Goal: Task Accomplishment & Management: Manage account settings

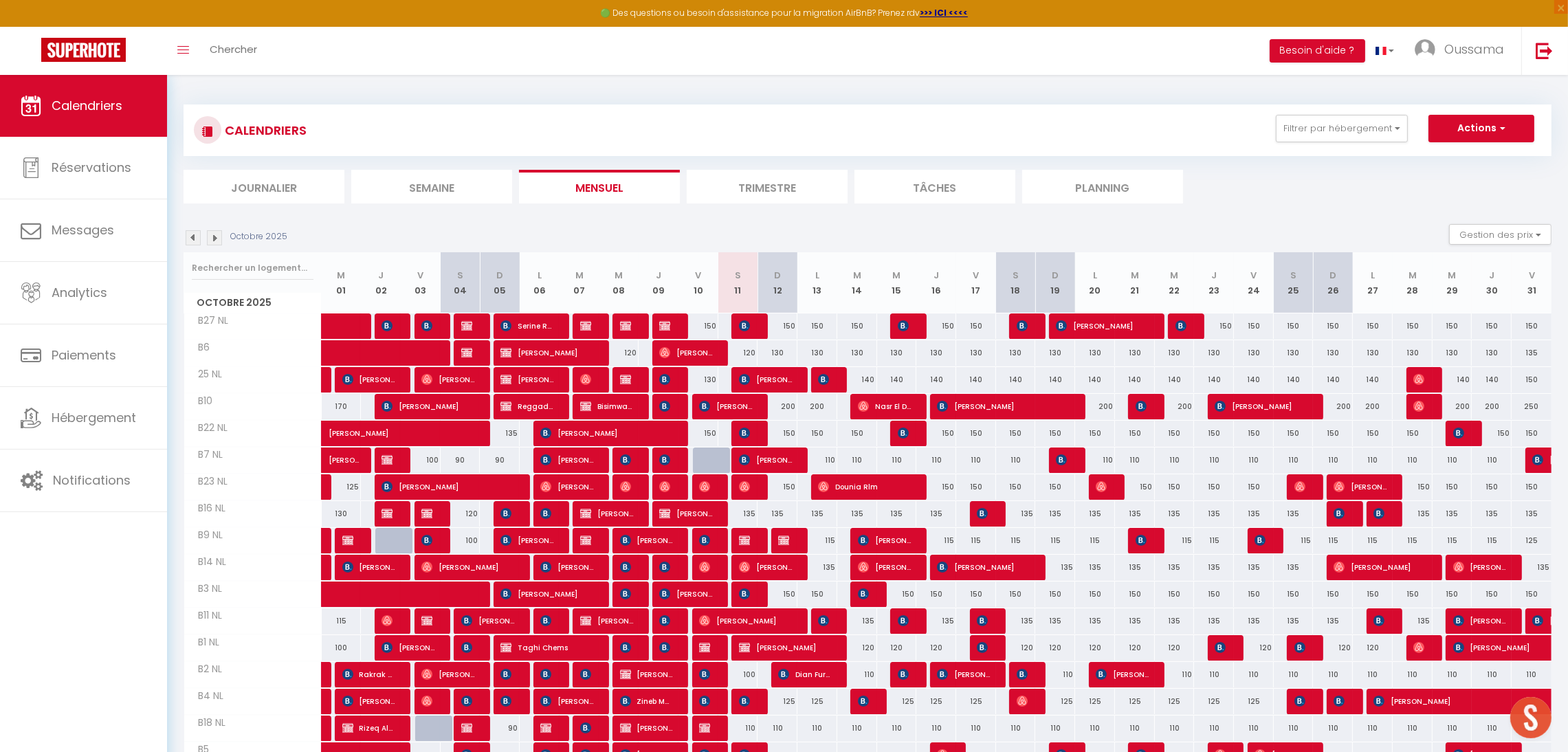
scroll to position [156, 0]
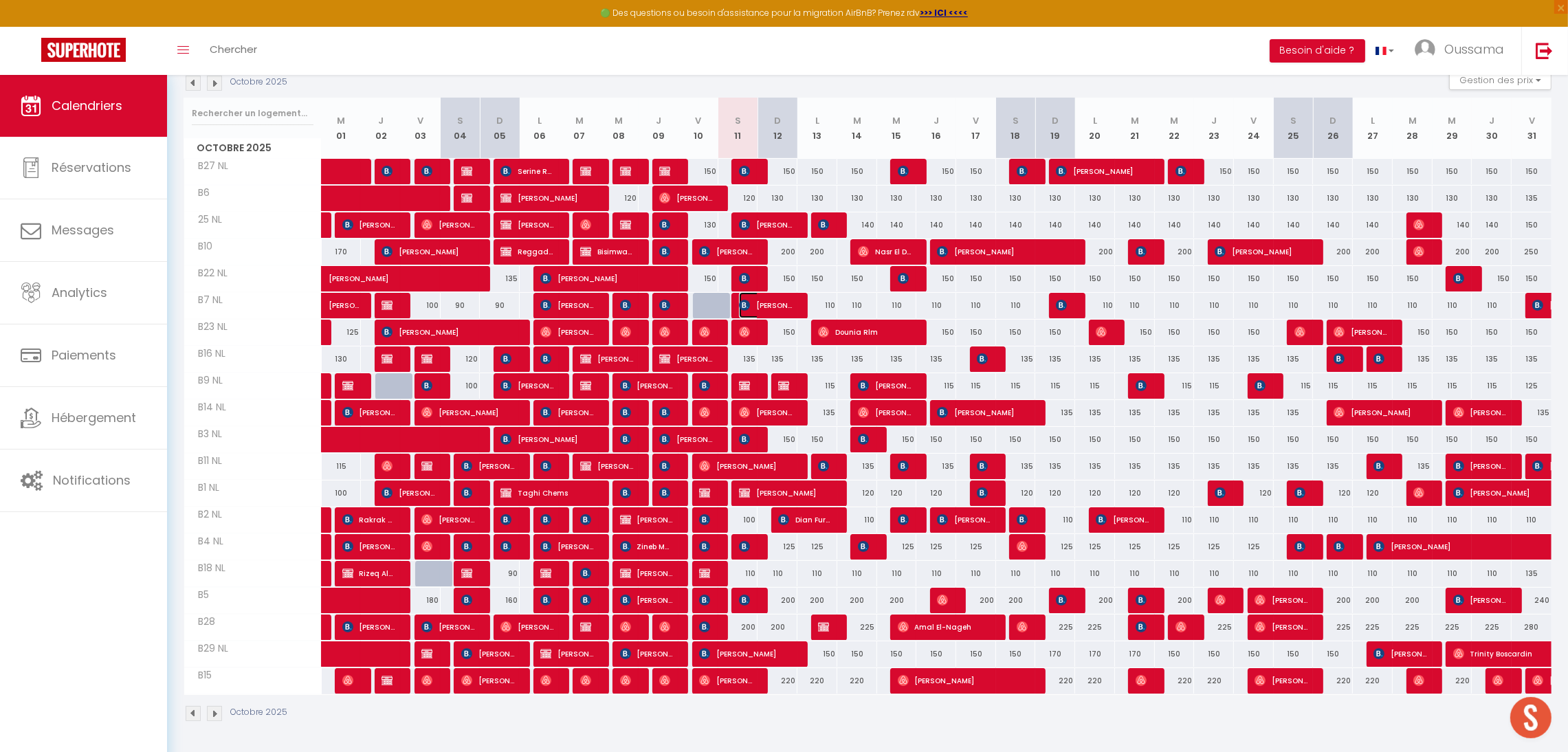
click at [760, 303] on span "[PERSON_NAME]" at bounding box center [766, 305] width 53 height 26
select select "OK"
select select "KO"
select select "0"
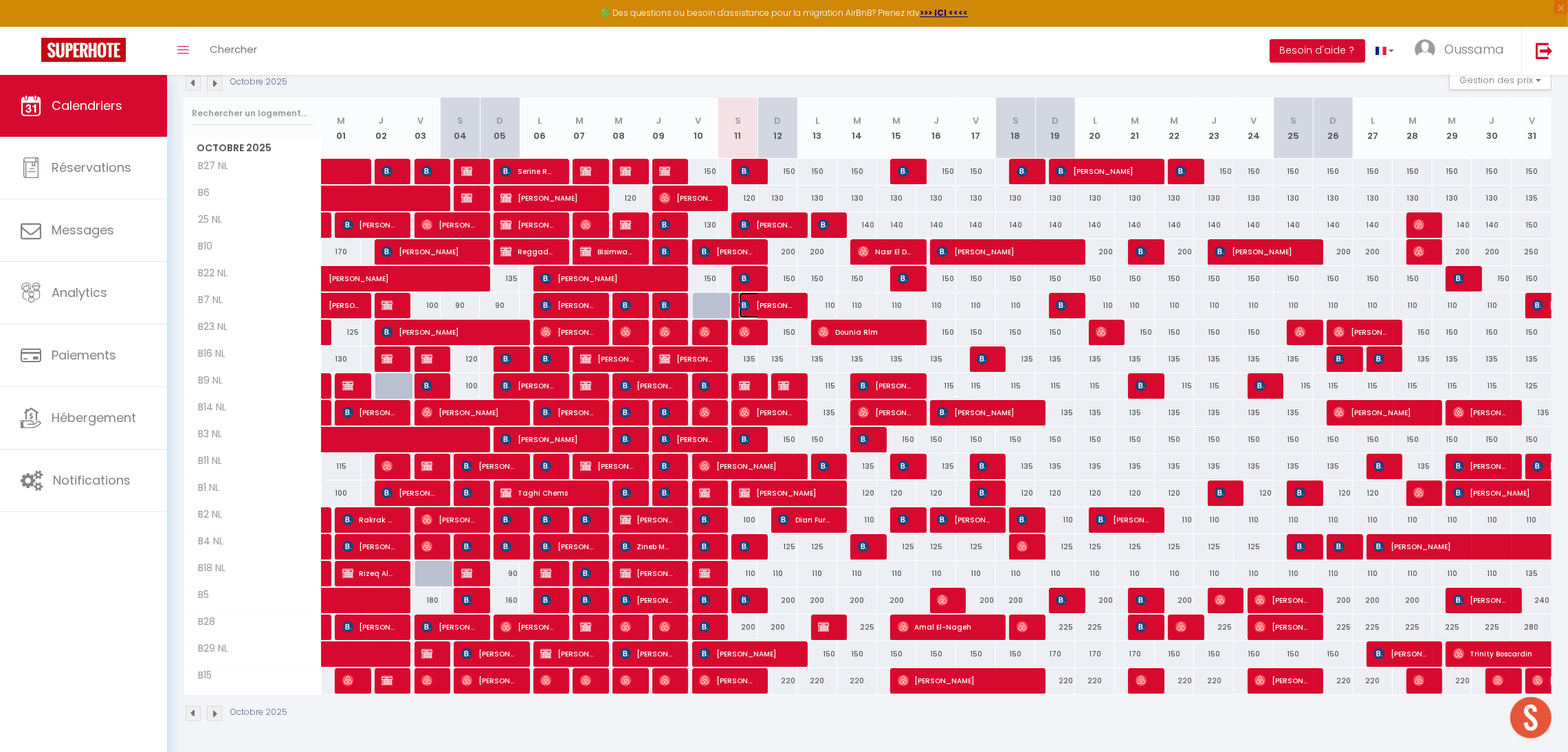
select select "1"
select select
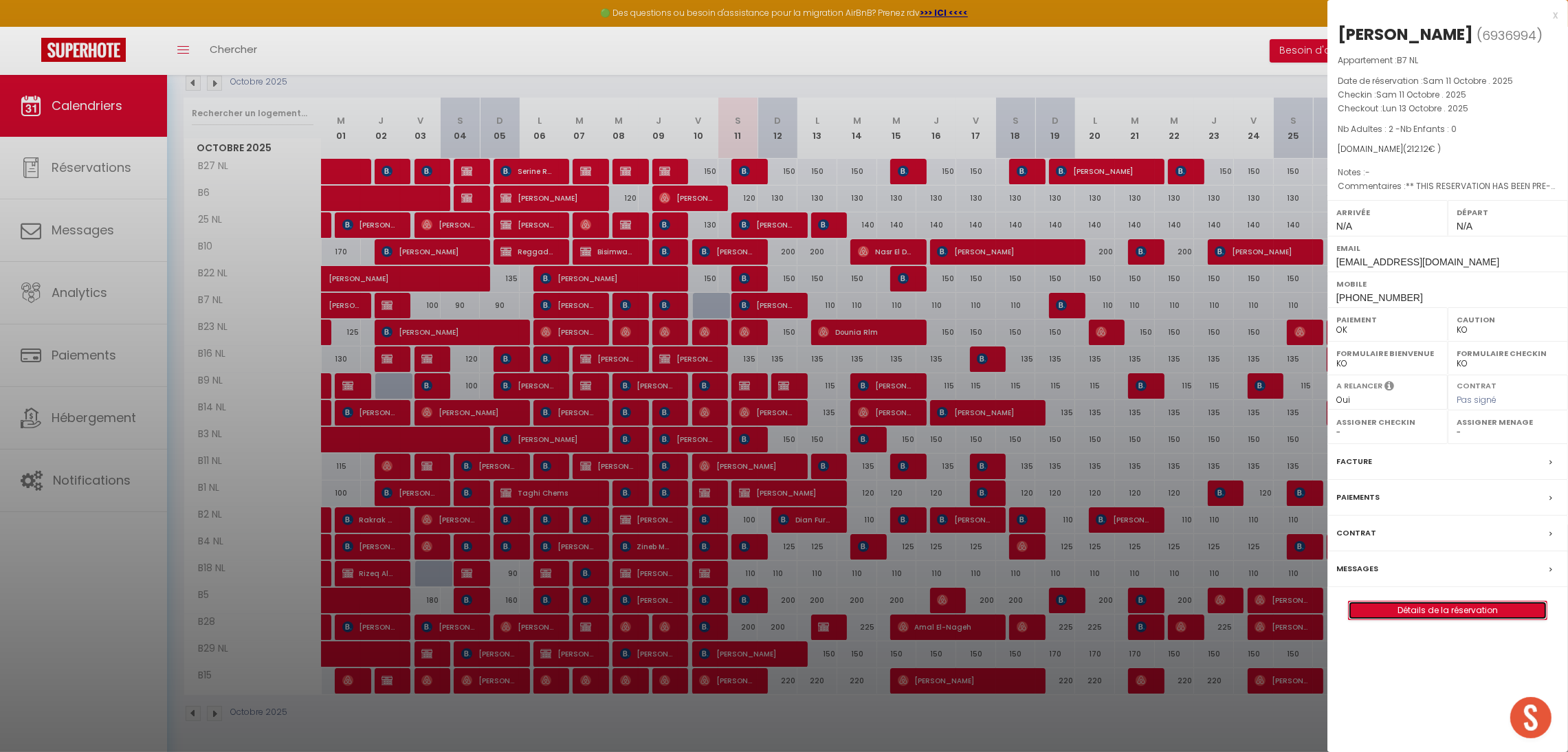
click at [1459, 612] on link "Détails de la réservation" at bounding box center [1448, 610] width 198 height 18
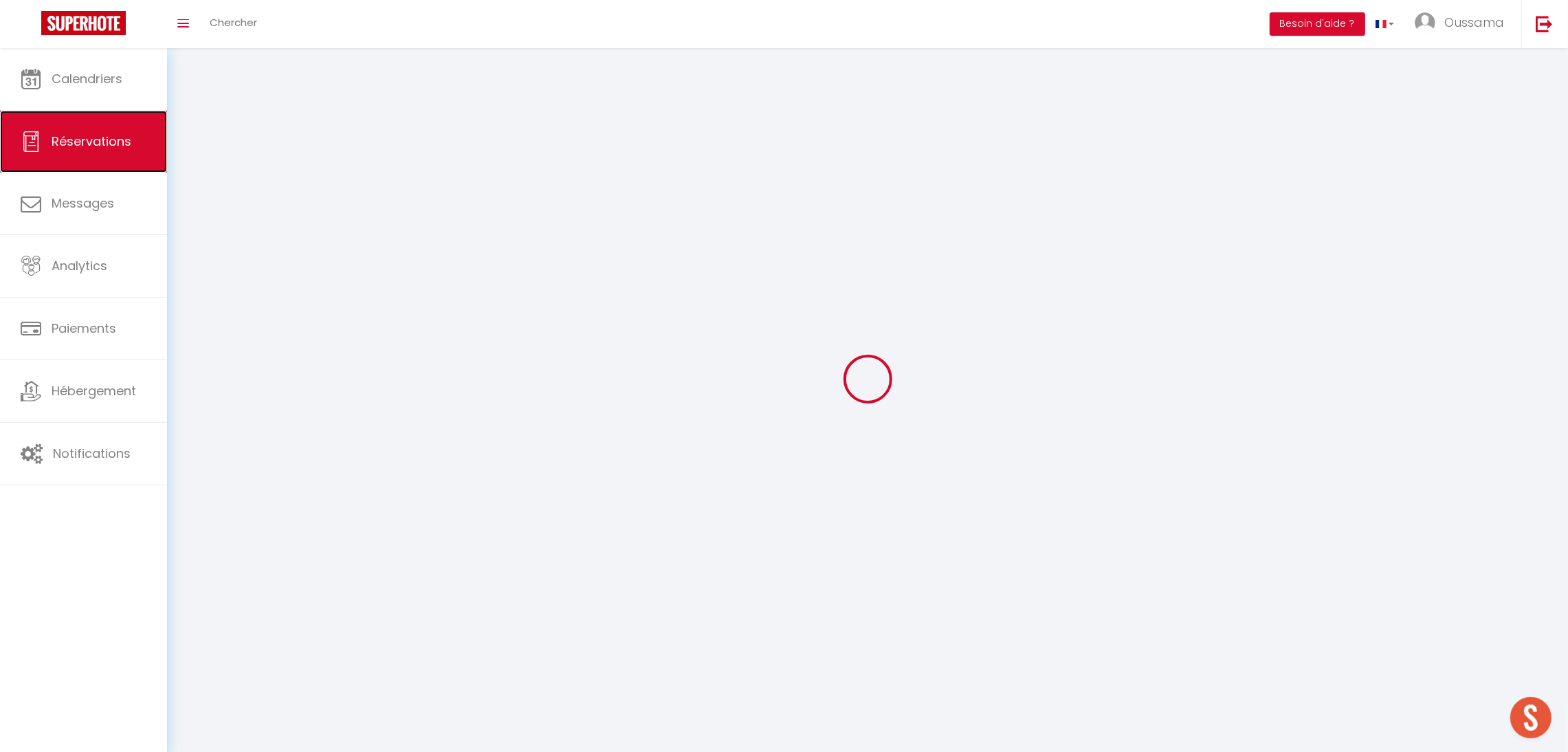
click at [131, 140] on link "Réservations" at bounding box center [83, 141] width 167 height 62
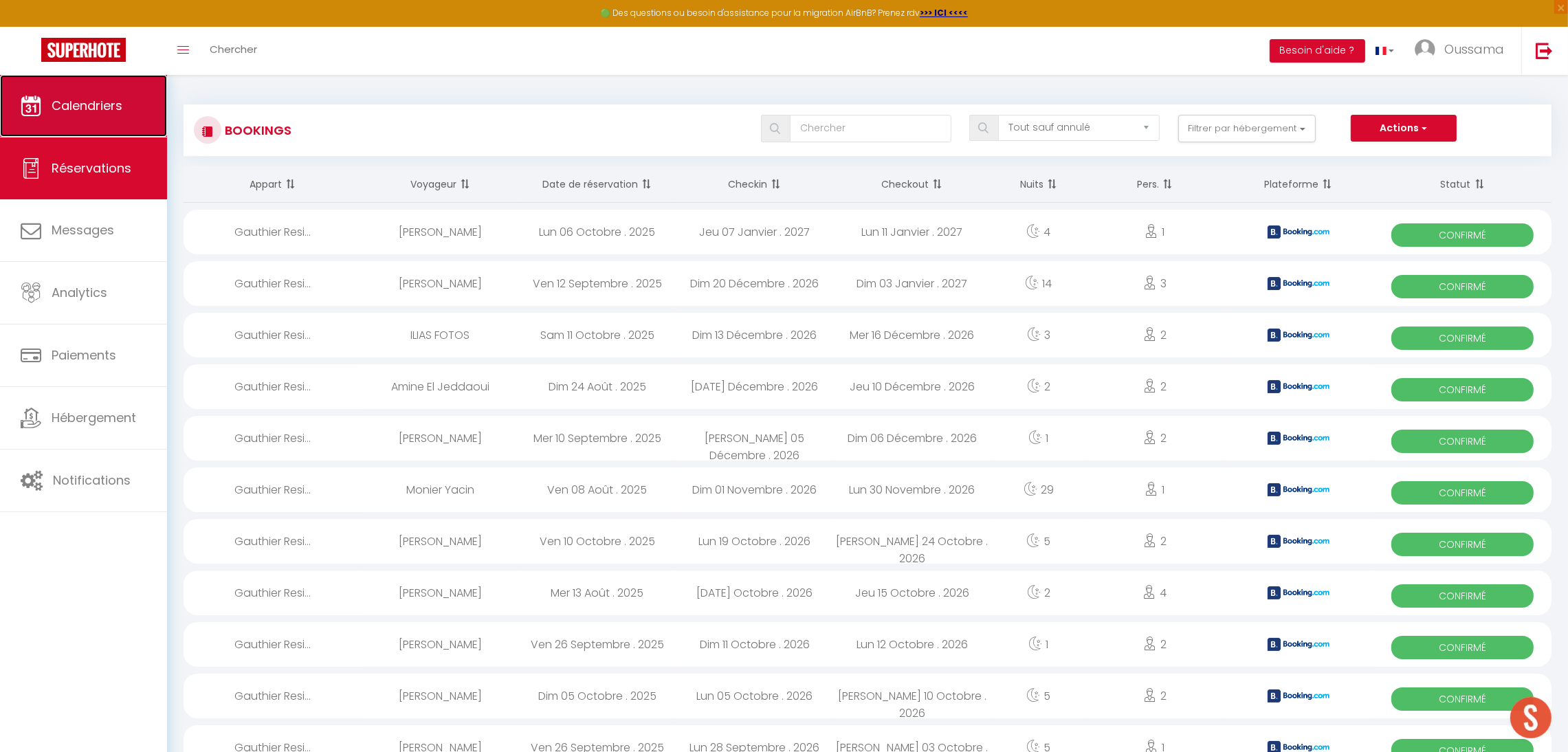
click at [126, 111] on link "Calendriers" at bounding box center [83, 106] width 167 height 62
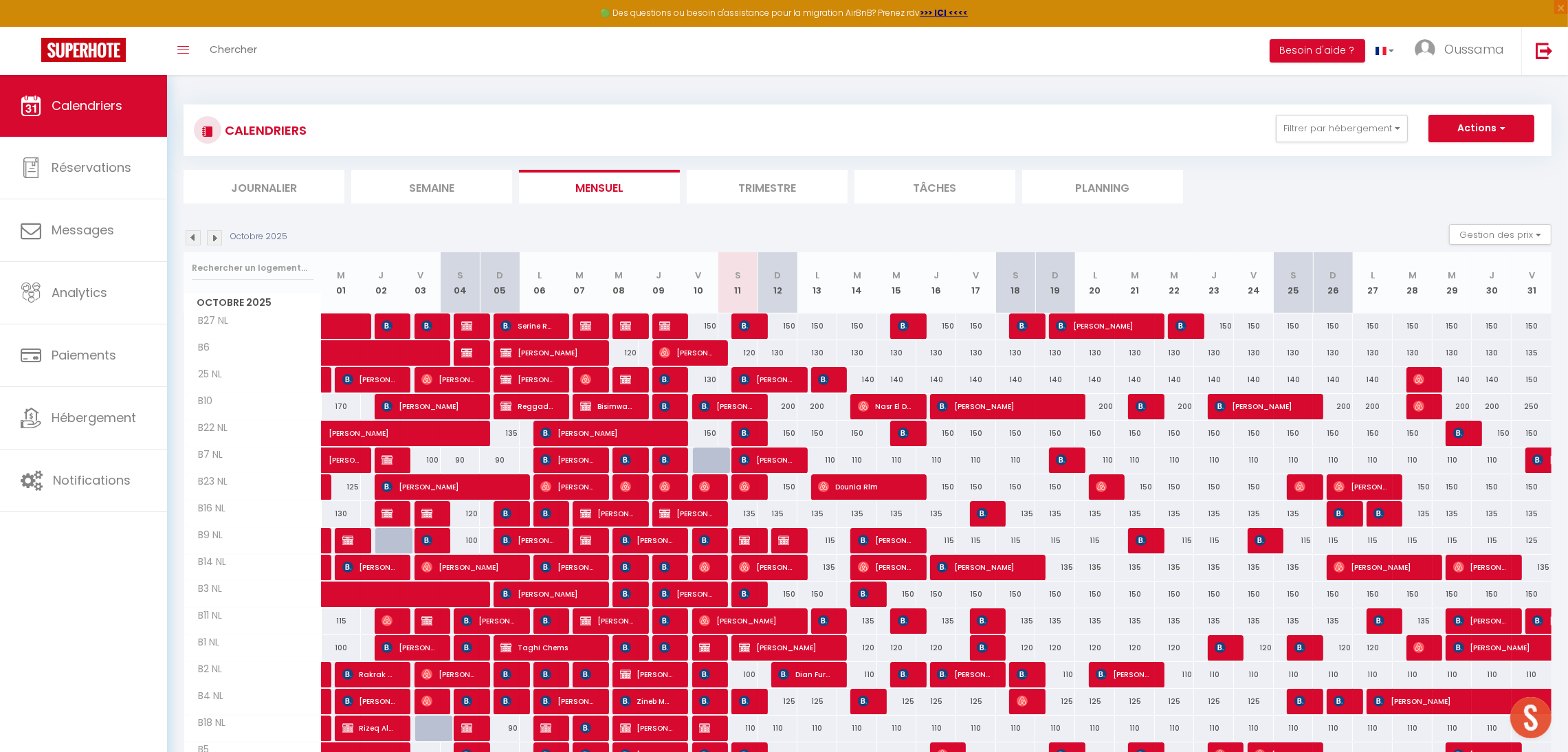
scroll to position [156, 0]
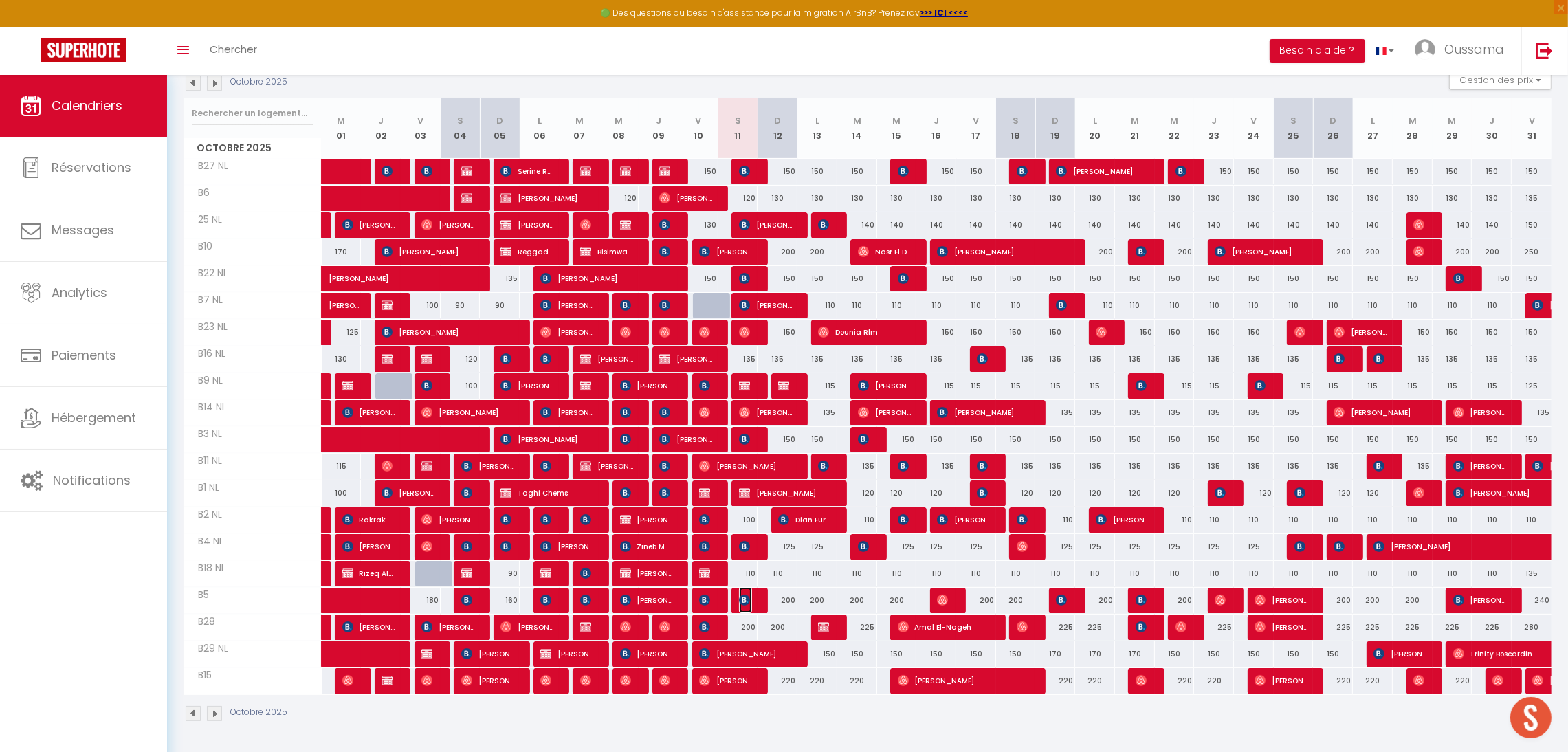
click at [745, 592] on span "Moza Salem" at bounding box center [746, 600] width 13 height 26
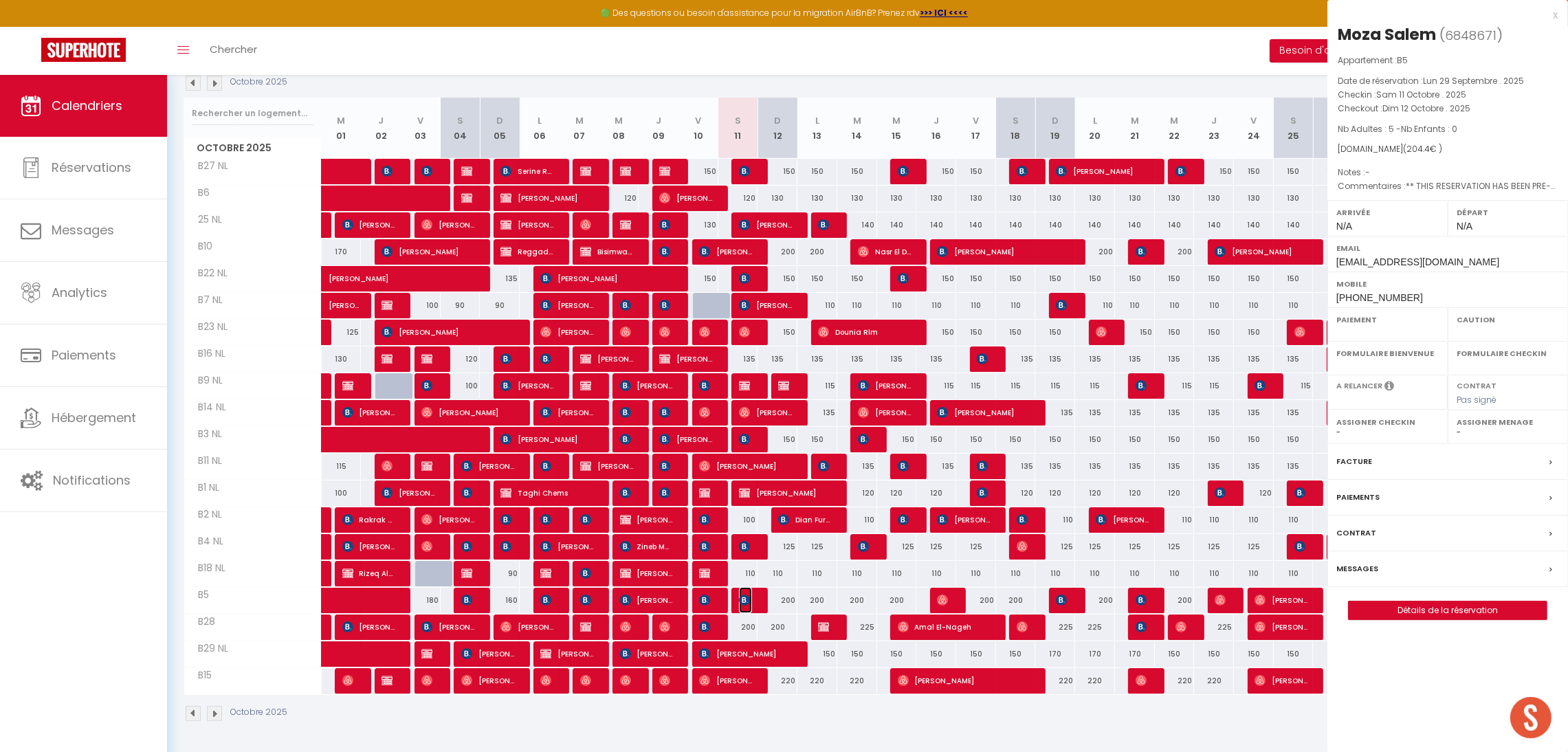
select select "OK"
select select "0"
select select "1"
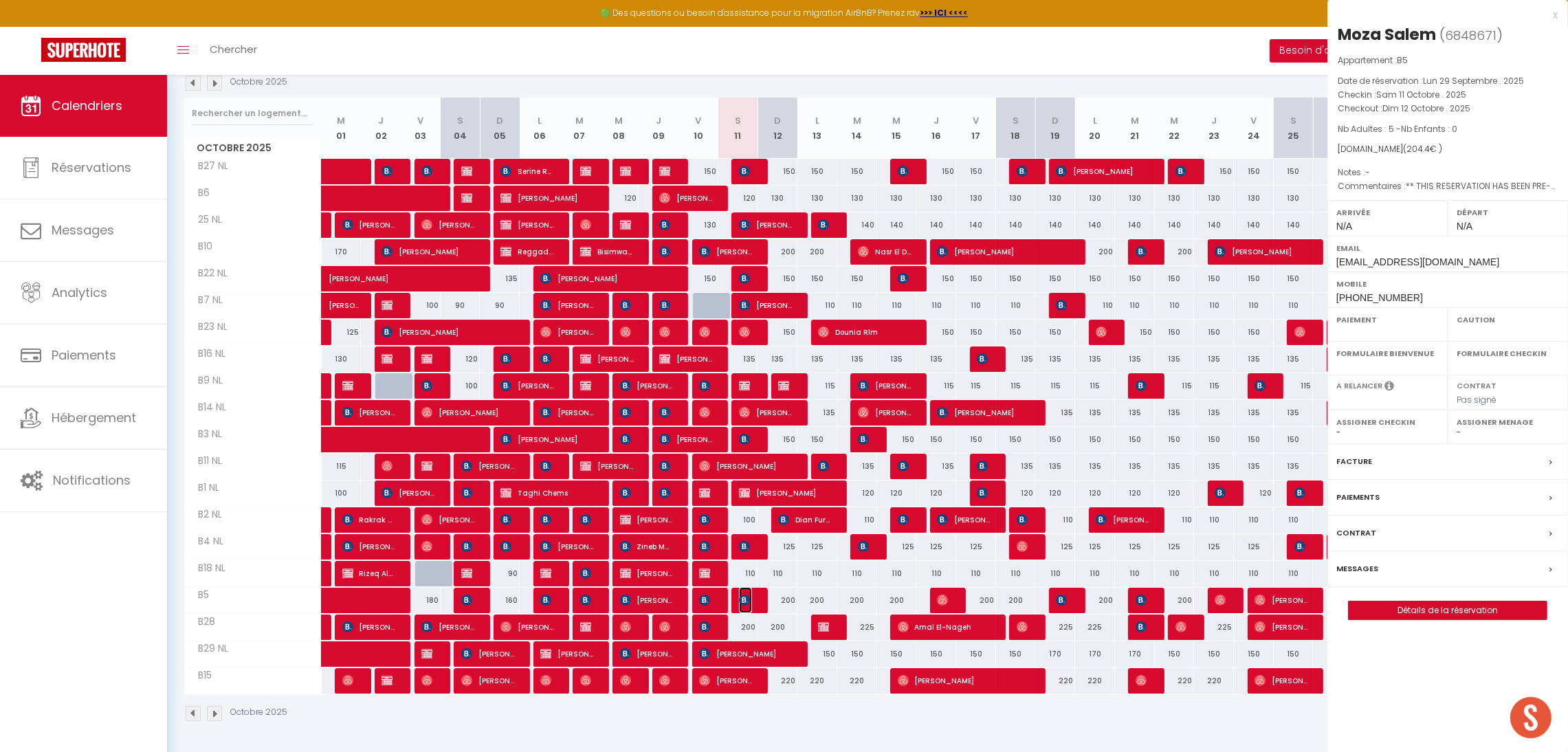
select select
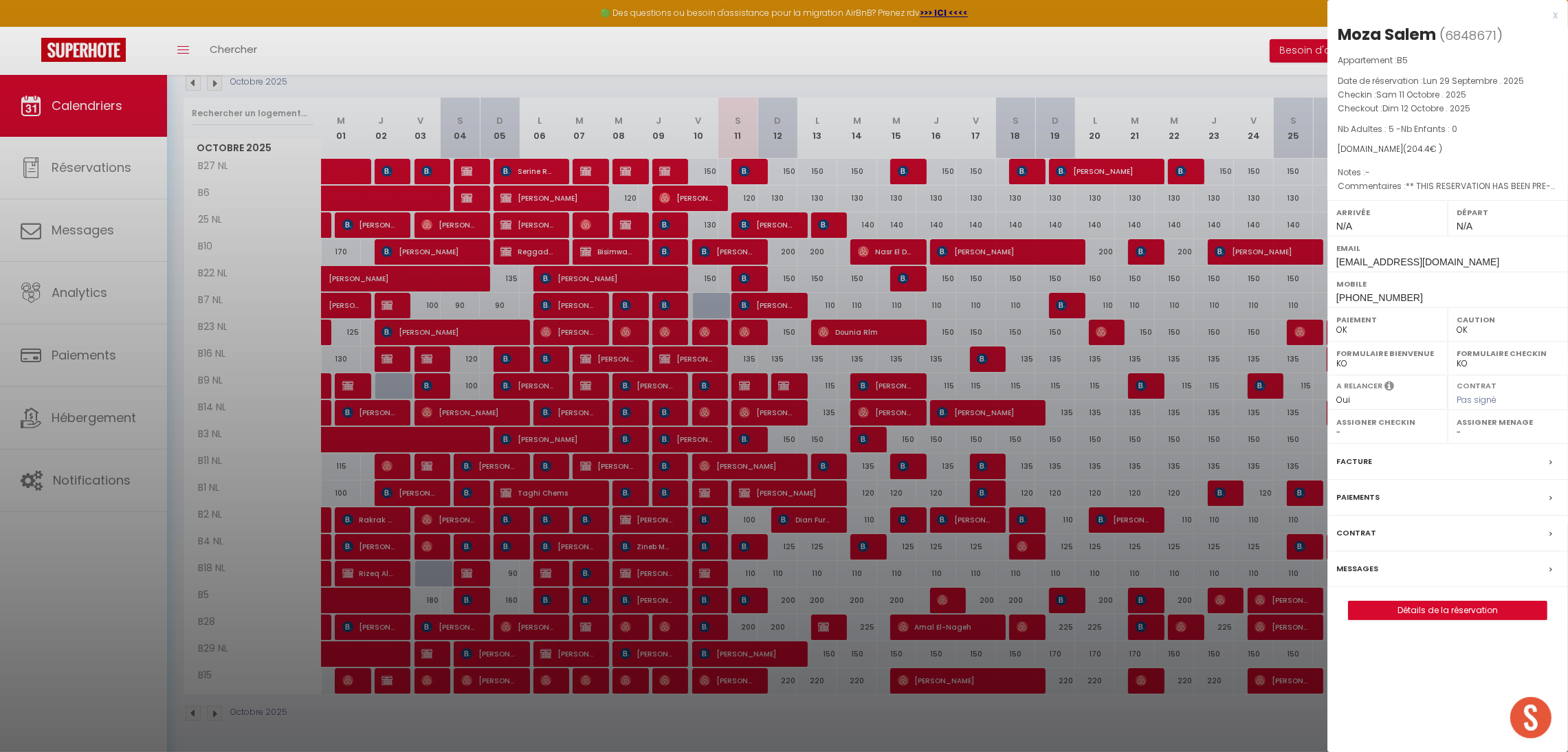
click at [833, 718] on div at bounding box center [784, 376] width 1568 height 752
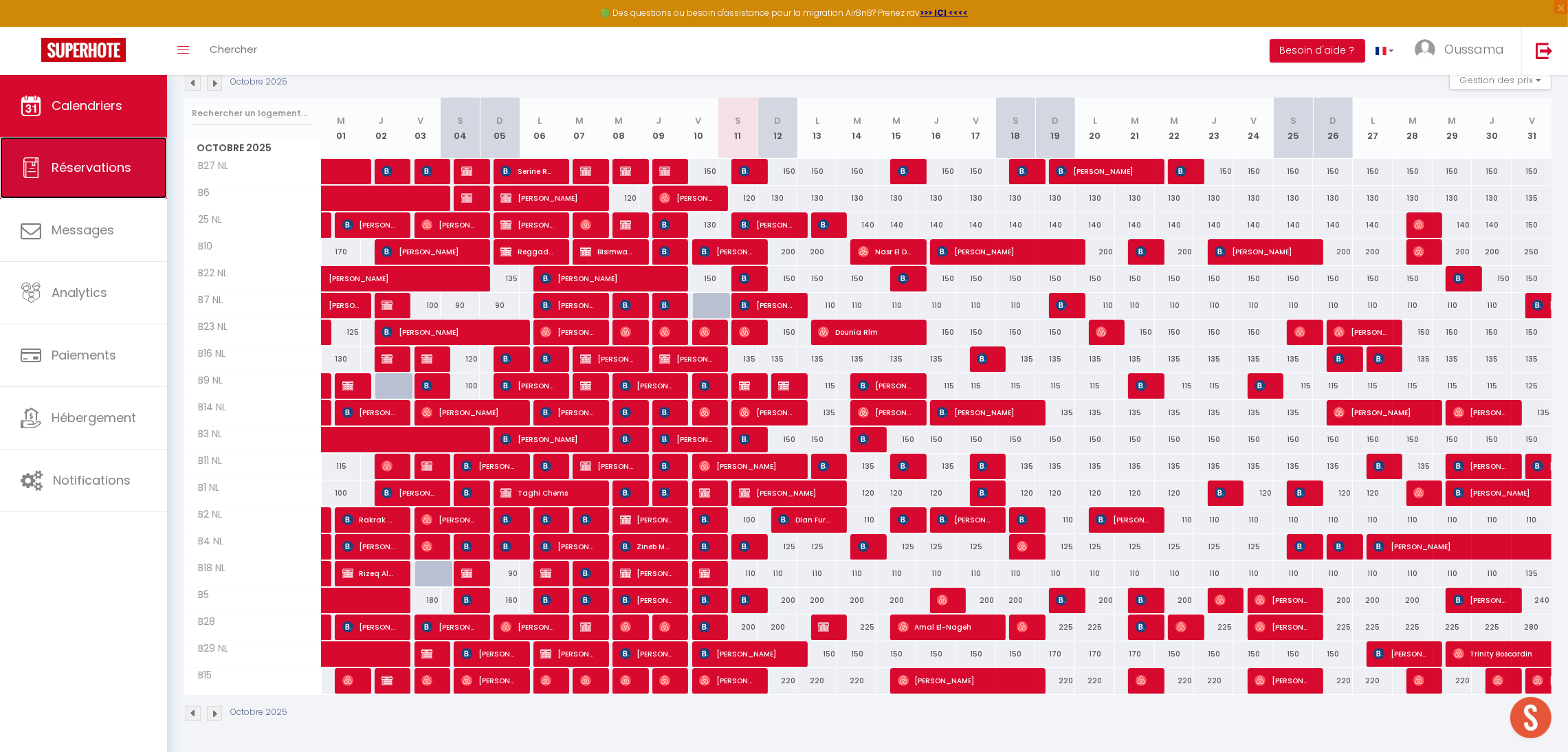
click at [107, 175] on span "Réservations" at bounding box center [92, 168] width 80 height 17
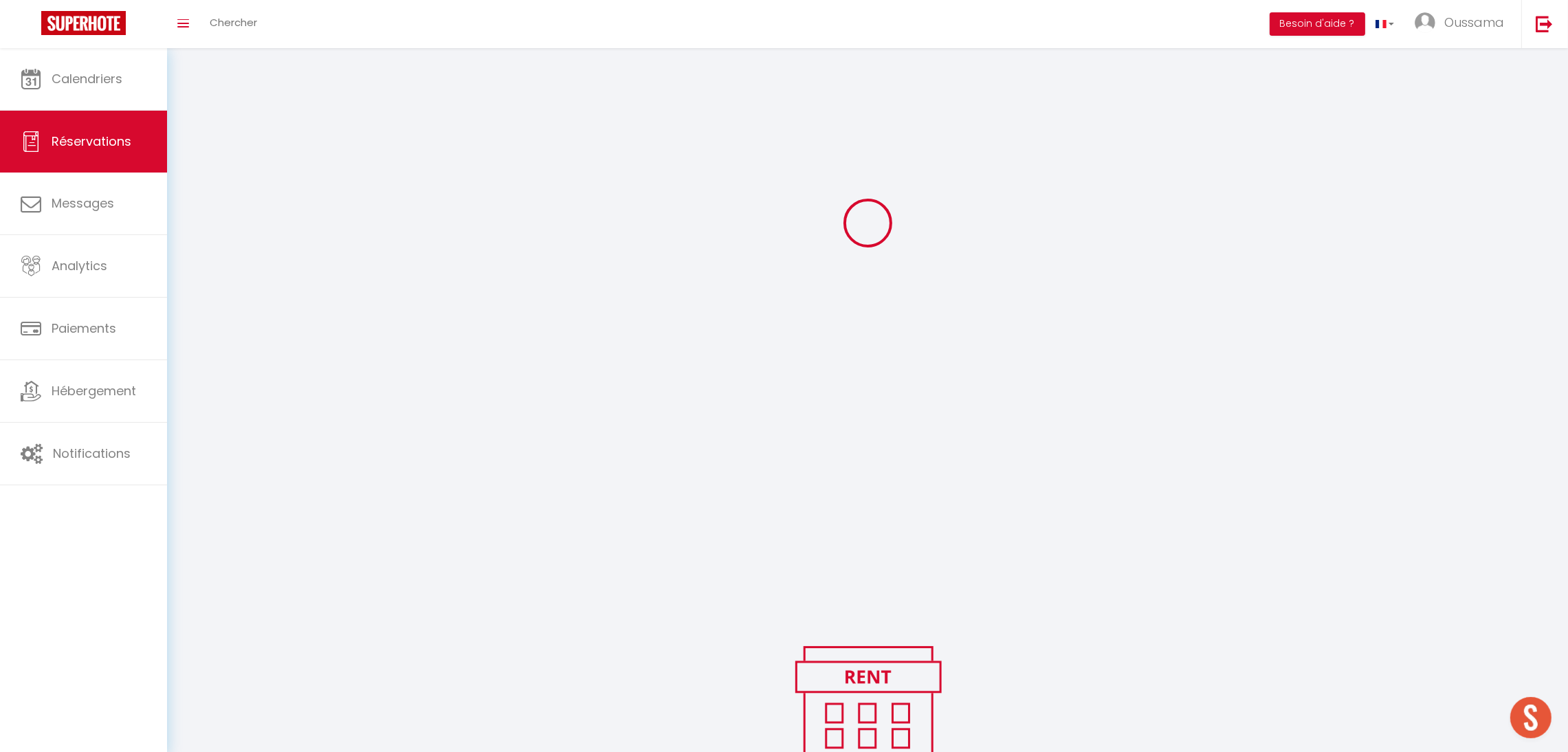
scroll to position [267, 0]
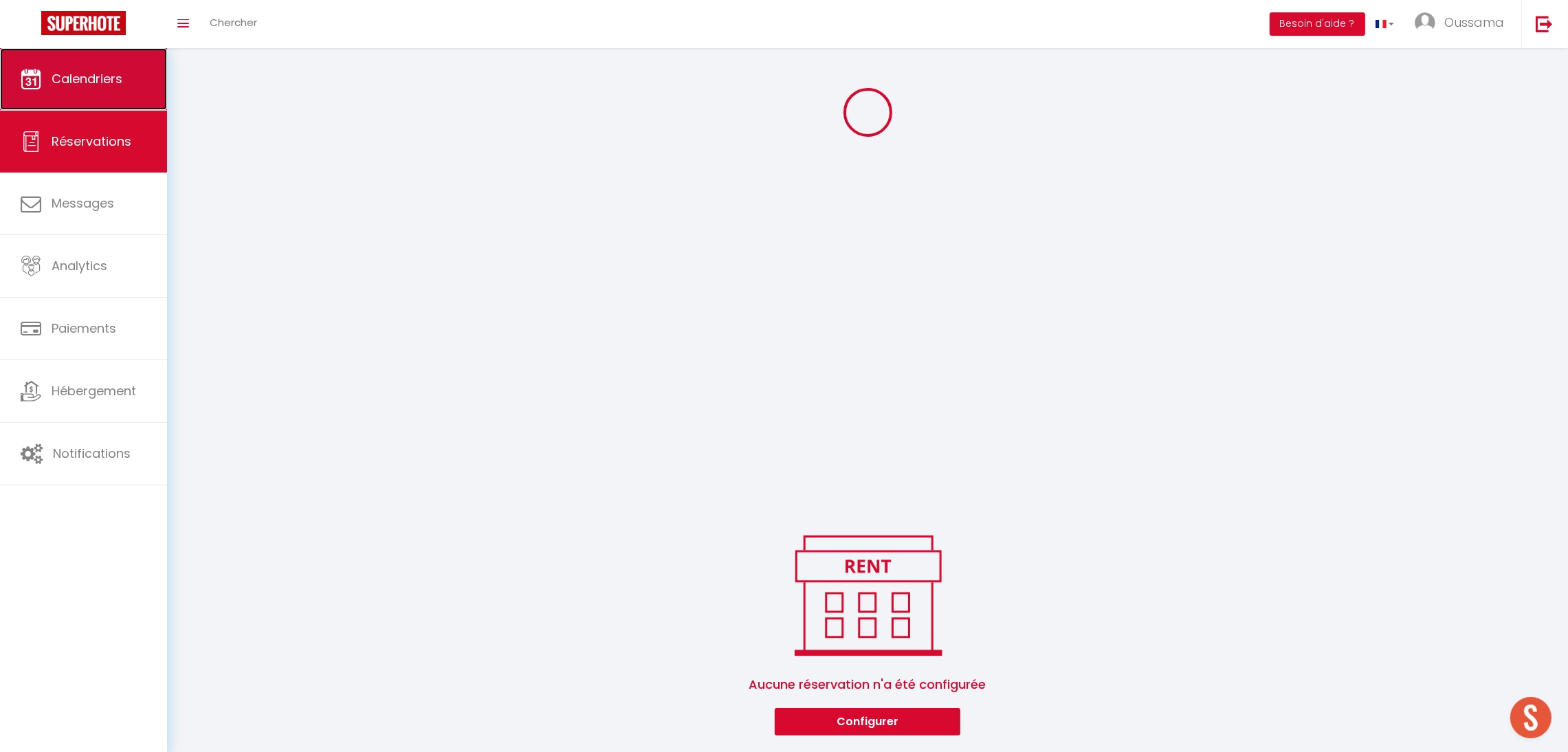
click at [98, 83] on span "Calendriers" at bounding box center [87, 78] width 71 height 17
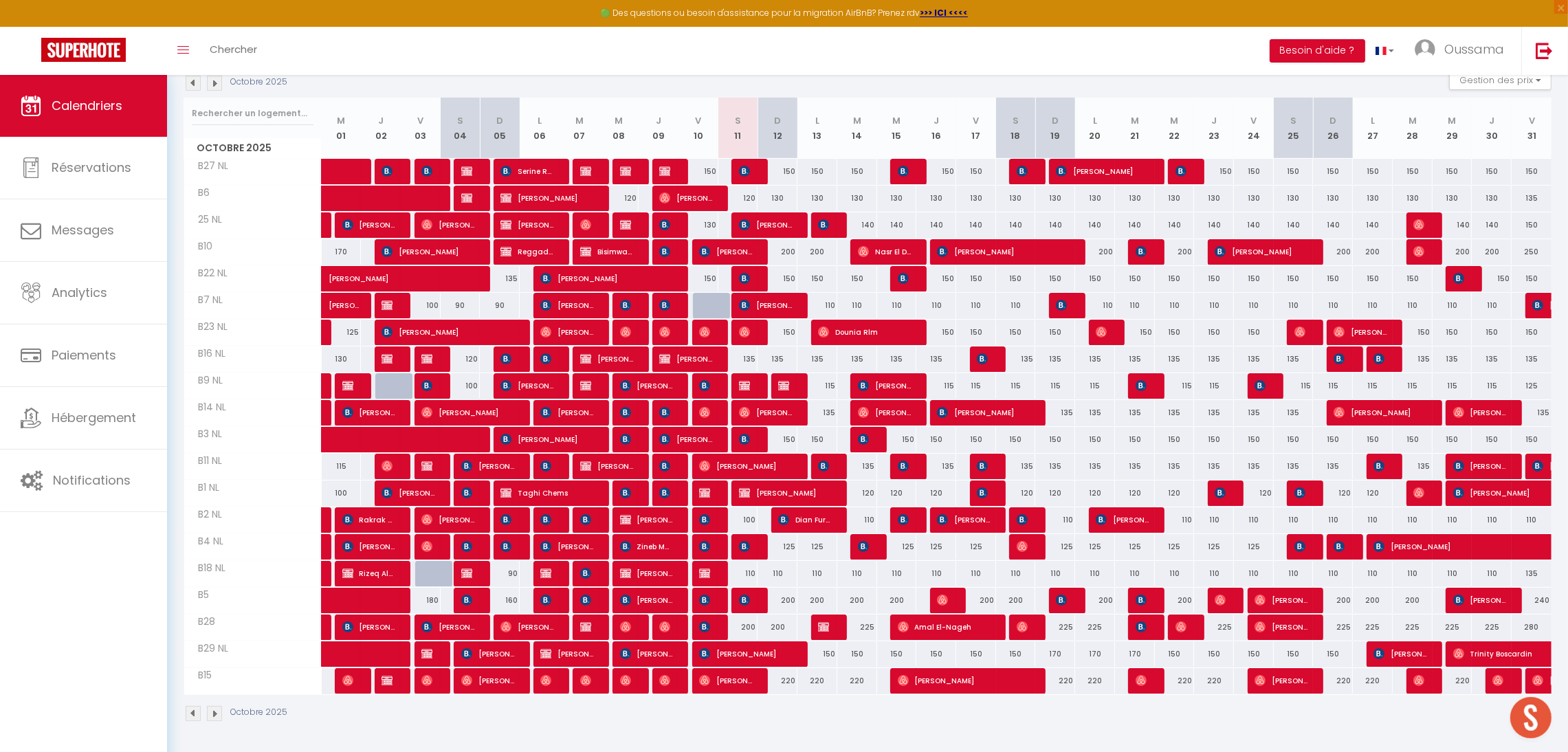
scroll to position [155, 0]
click at [746, 628] on div "200" at bounding box center [738, 627] width 40 height 25
type input "200"
type input "Sam 11 Octobre 2025"
type input "Dim 12 Octobre 2025"
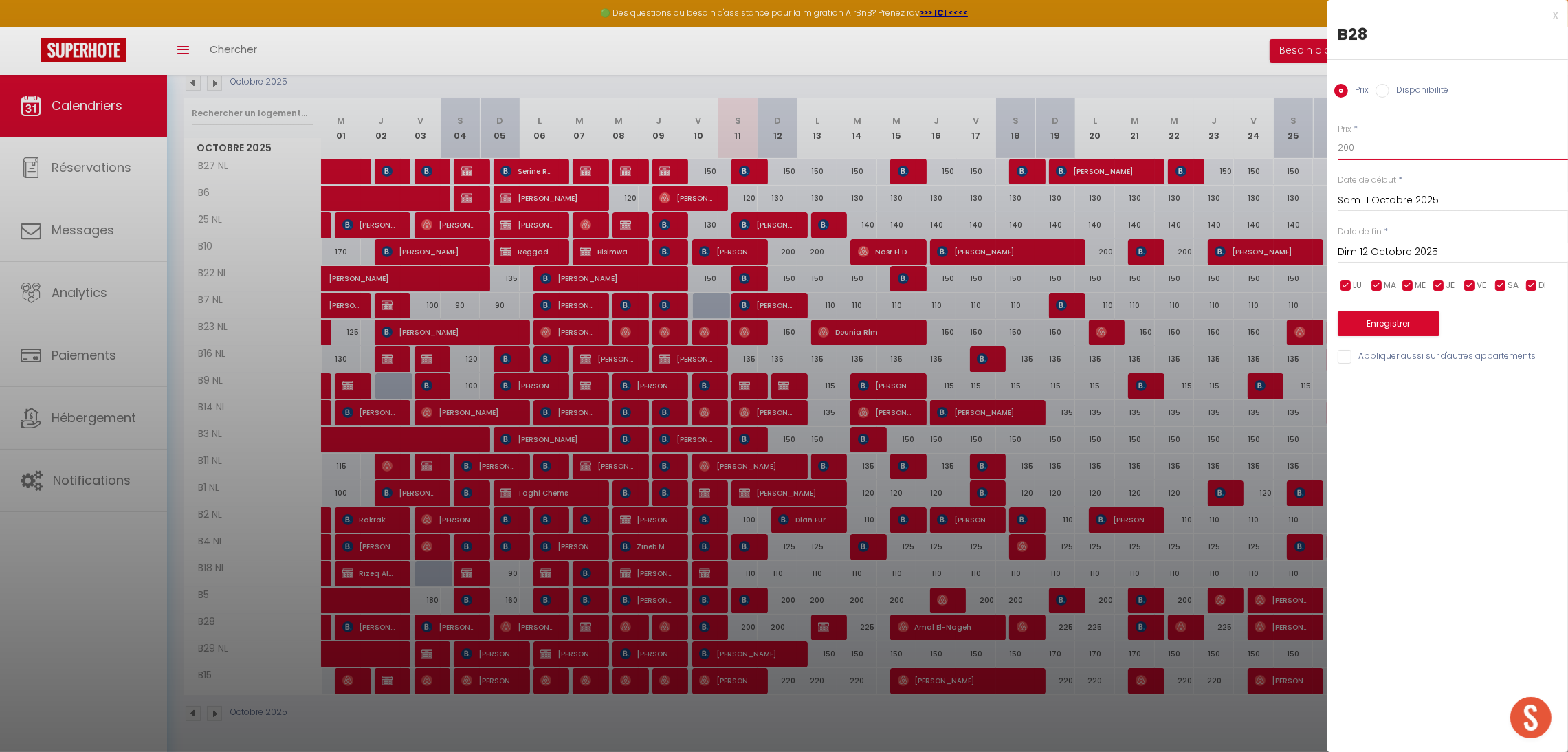
drag, startPoint x: 1366, startPoint y: 143, endPoint x: 1281, endPoint y: 143, distance: 85.0
click at [1281, 143] on body "🟢 Des questions ou besoin d'assistance pour la migration AirBnB? Prenez rdv >>>…" at bounding box center [784, 336] width 1568 height 832
type input "220"
click at [1381, 255] on input "Dim 12 Octobre 2025" at bounding box center [1454, 252] width 230 height 18
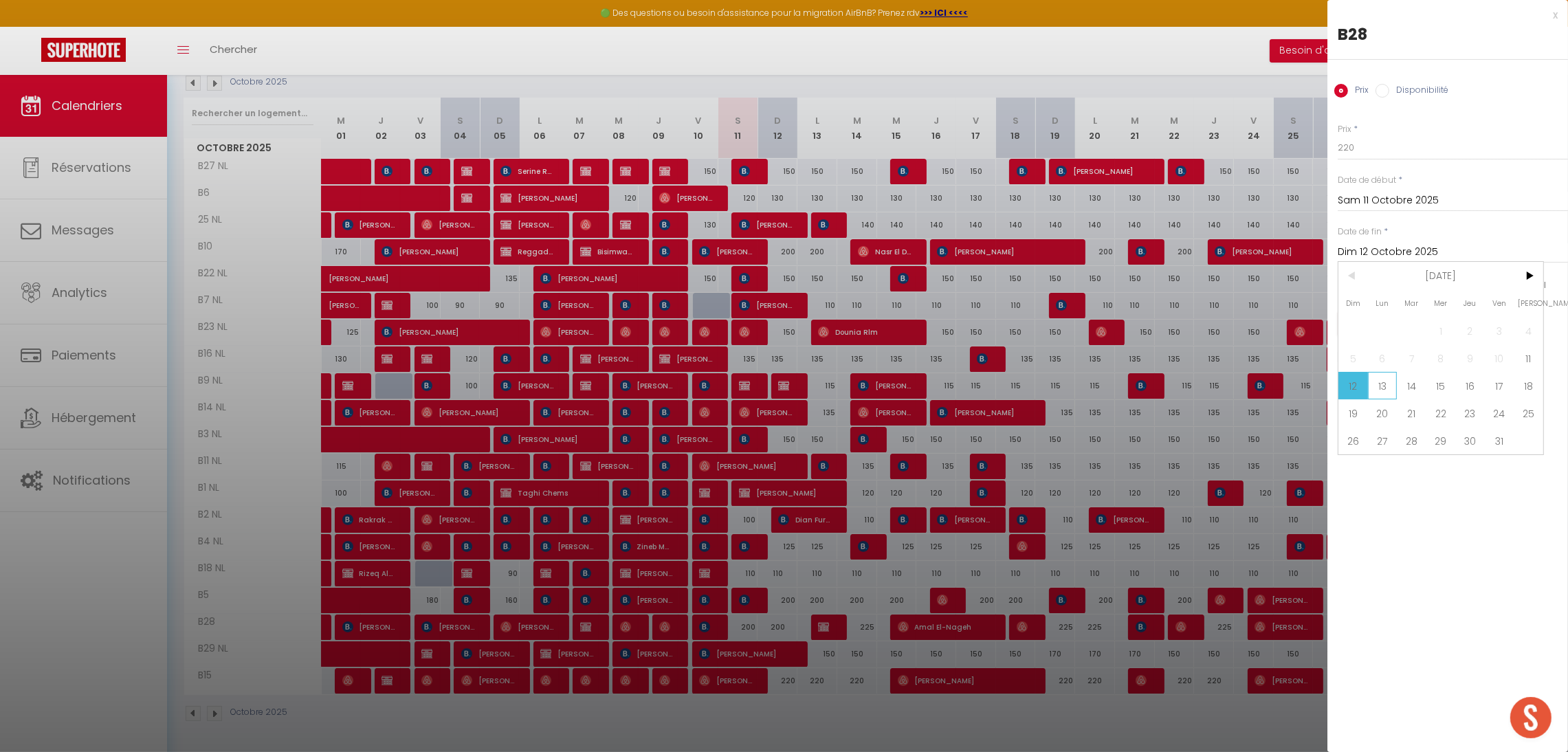
click at [1389, 381] on span "13" at bounding box center [1383, 385] width 30 height 27
type input "Lun 13 Octobre 2025"
click at [1388, 324] on button "Enregistrer" at bounding box center [1389, 324] width 102 height 25
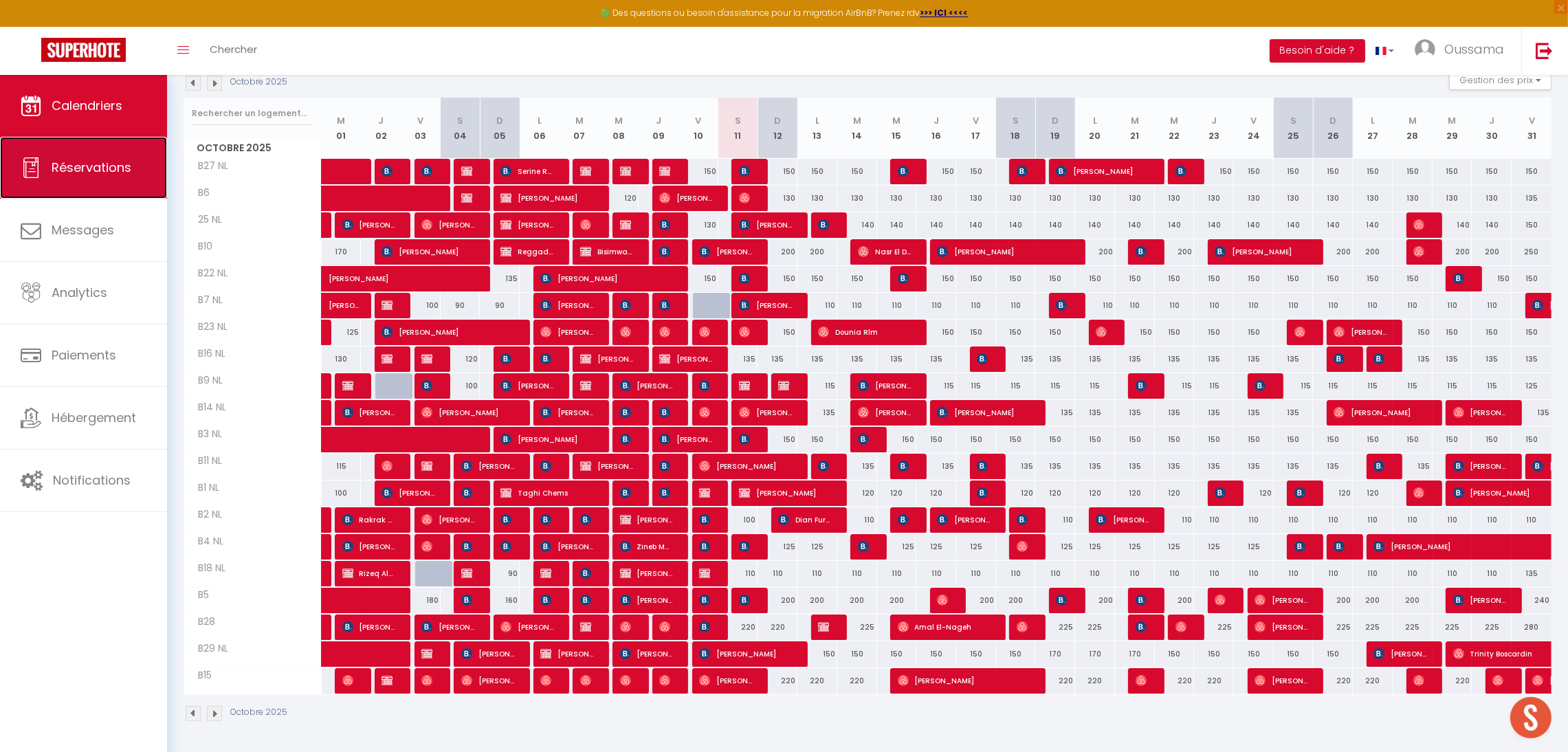
click at [44, 177] on link "Réservations" at bounding box center [83, 168] width 167 height 62
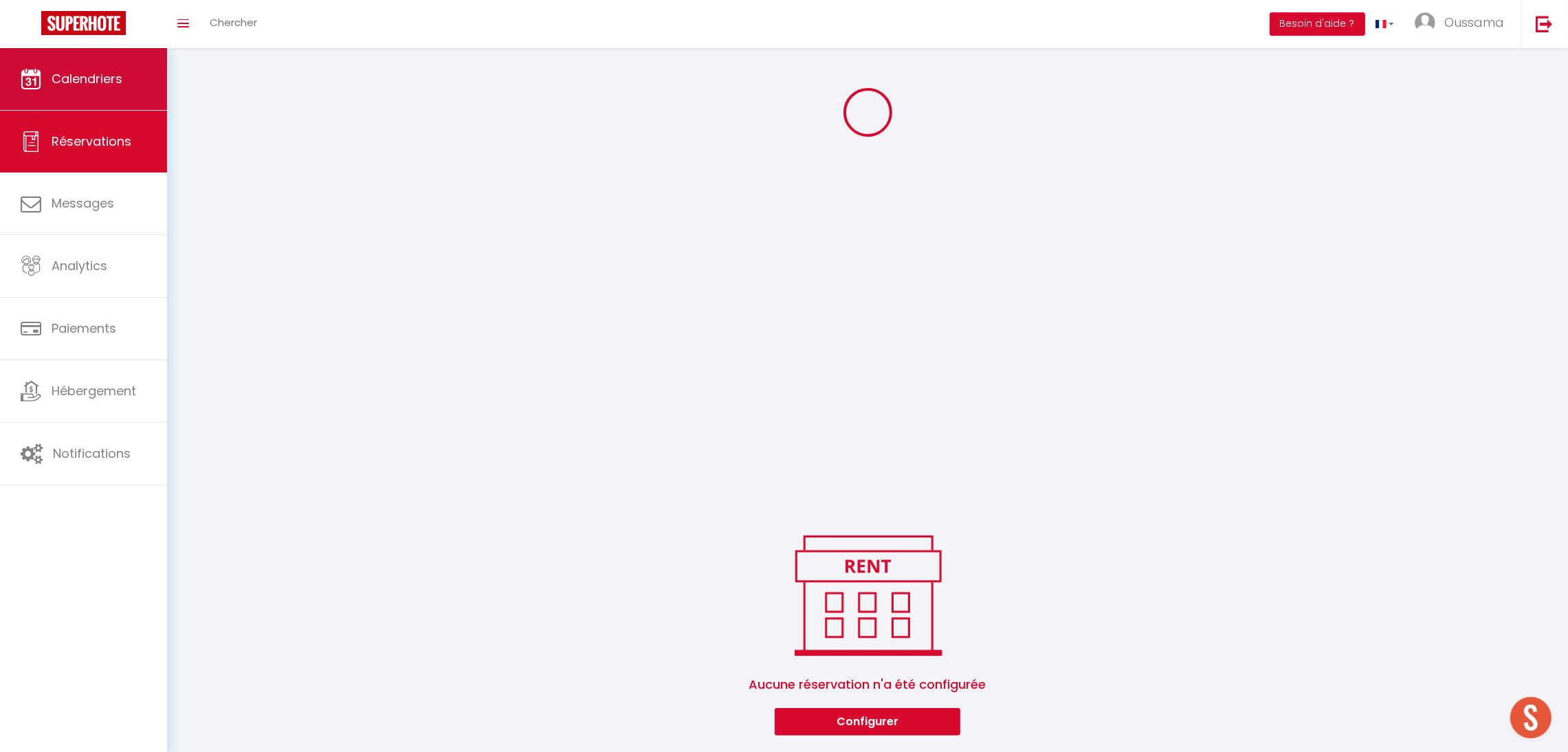
scroll to position [293, 0]
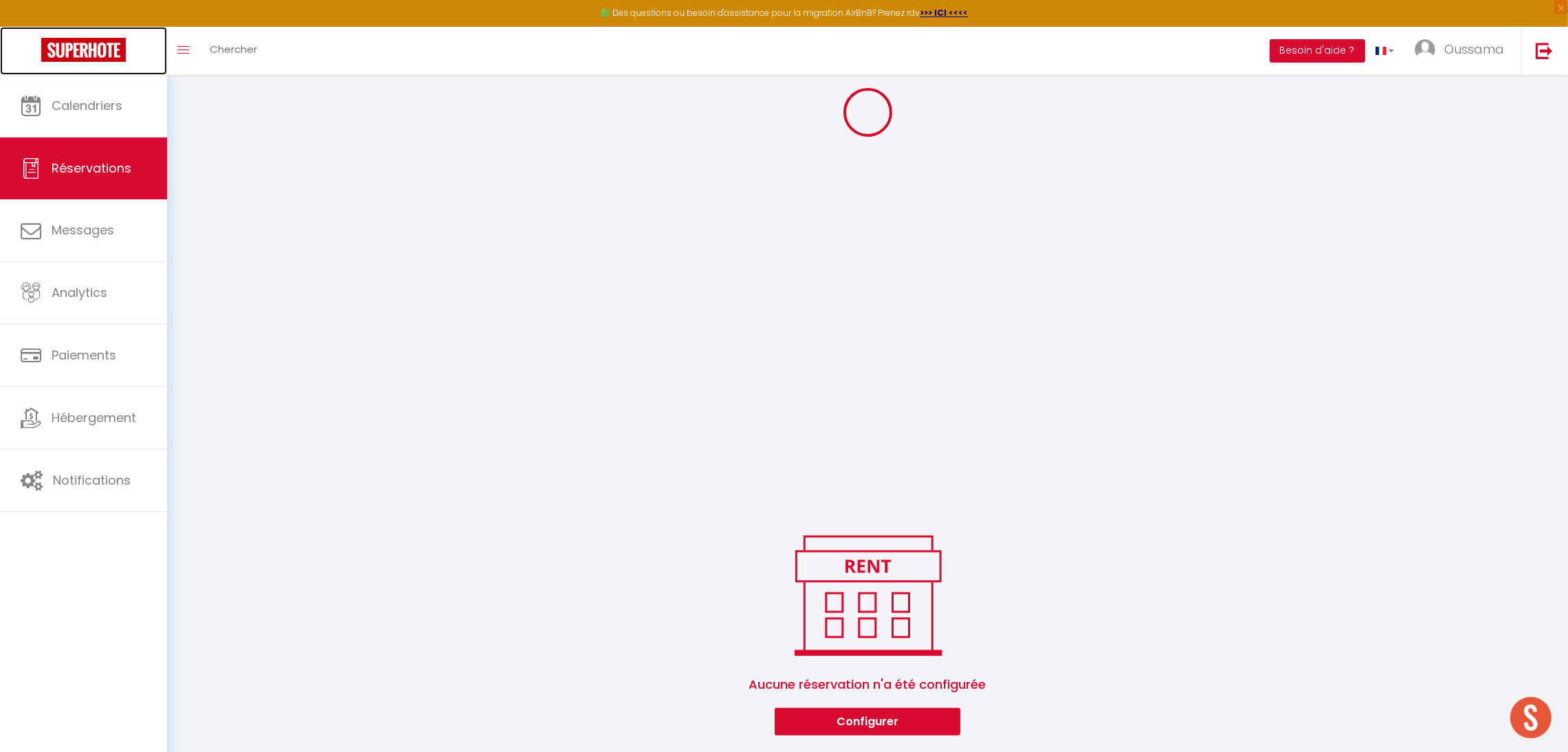
click at [100, 74] on link at bounding box center [83, 50] width 167 height 48
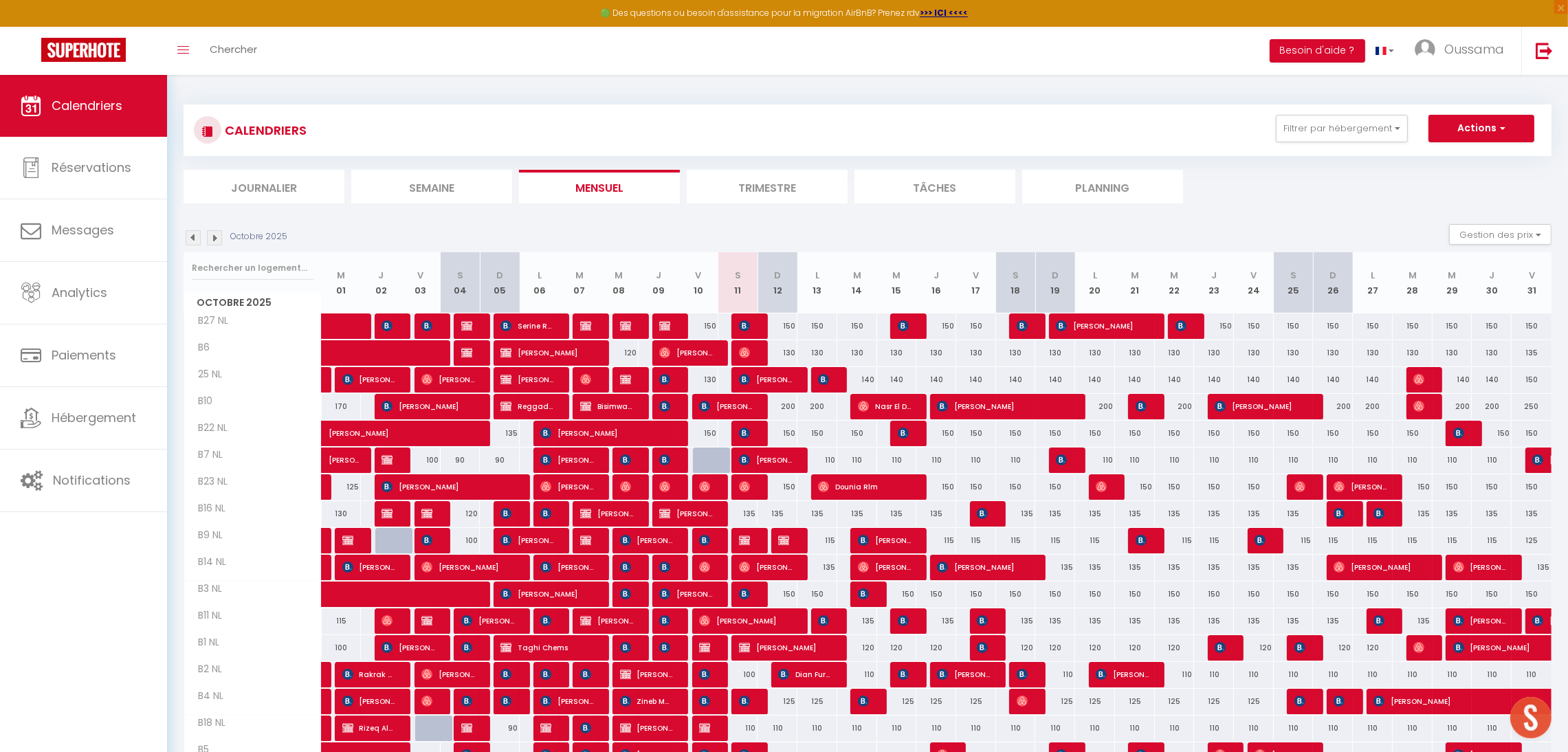
scroll to position [156, 0]
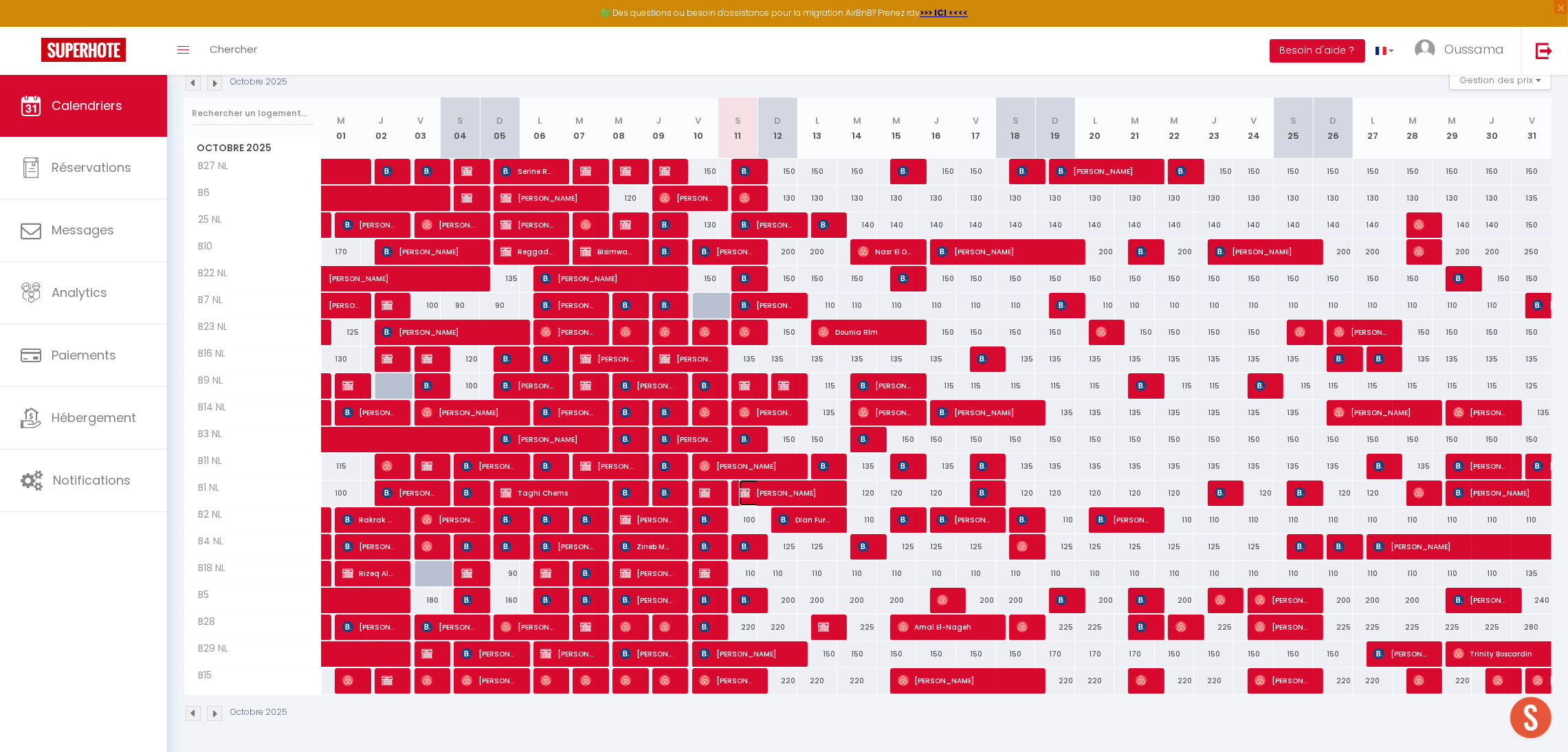
drag, startPoint x: 767, startPoint y: 496, endPoint x: 1437, endPoint y: 487, distance: 670.1
click at [767, 496] on span "[PERSON_NAME]" at bounding box center [786, 492] width 93 height 26
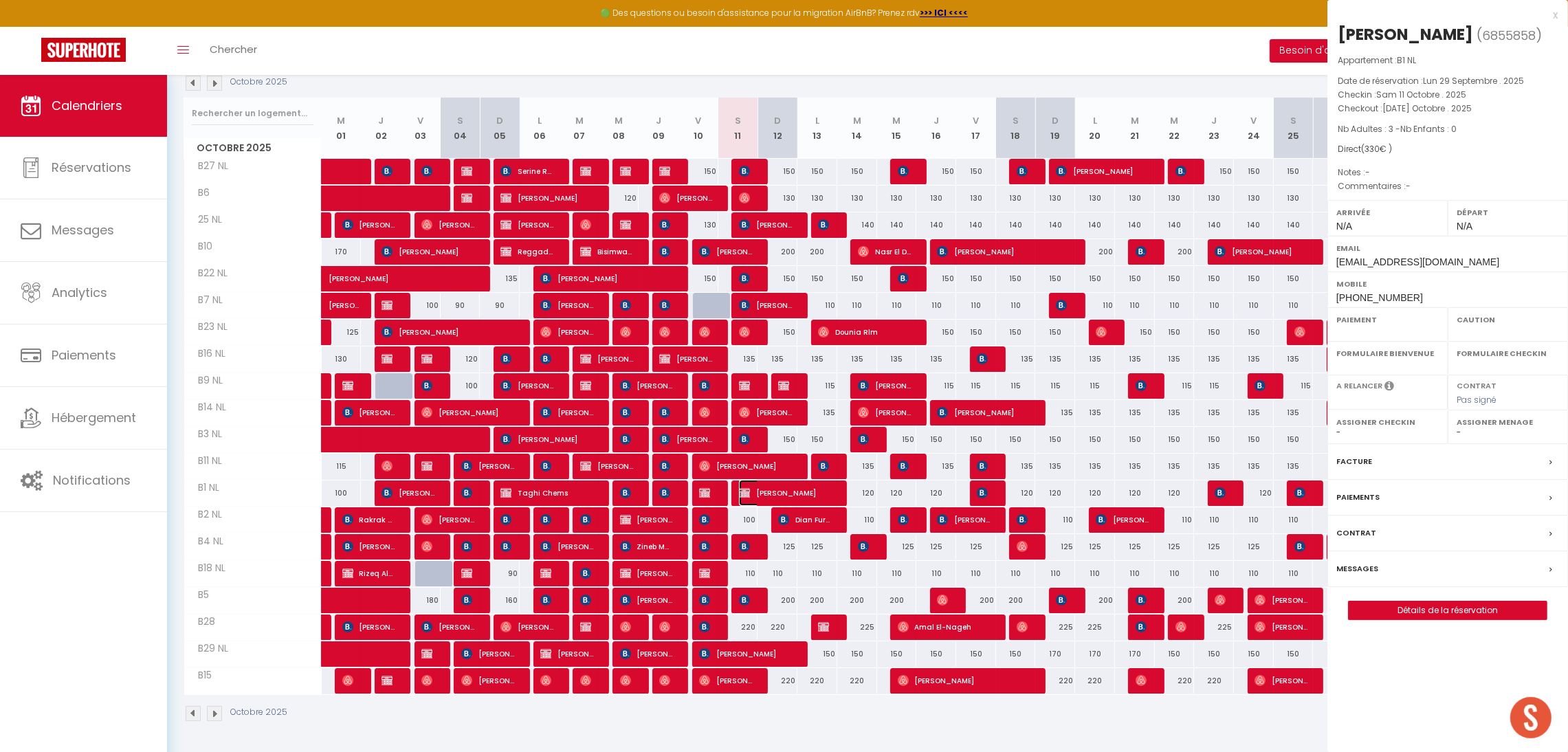
select select "OK"
select select "0"
select select "1"
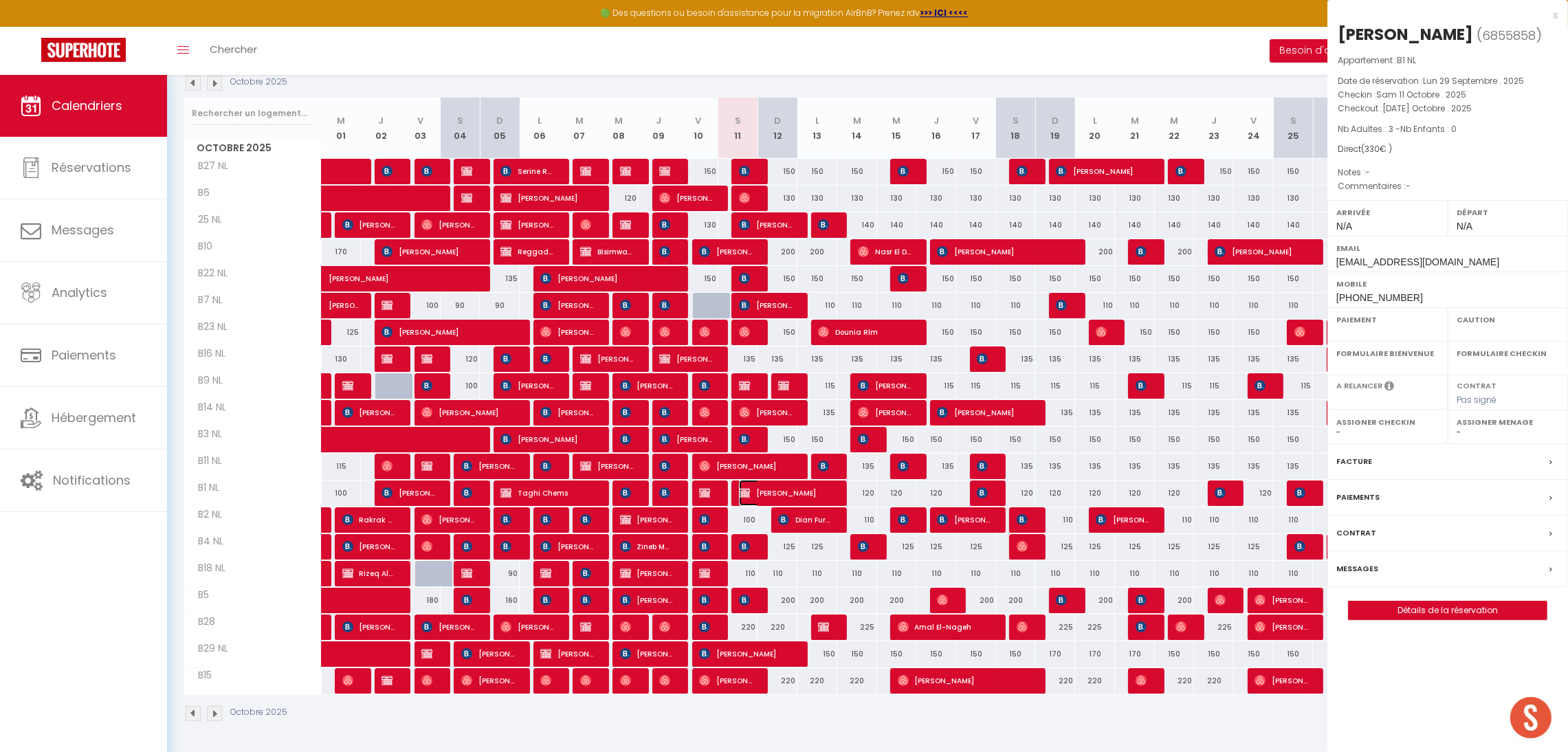
select select
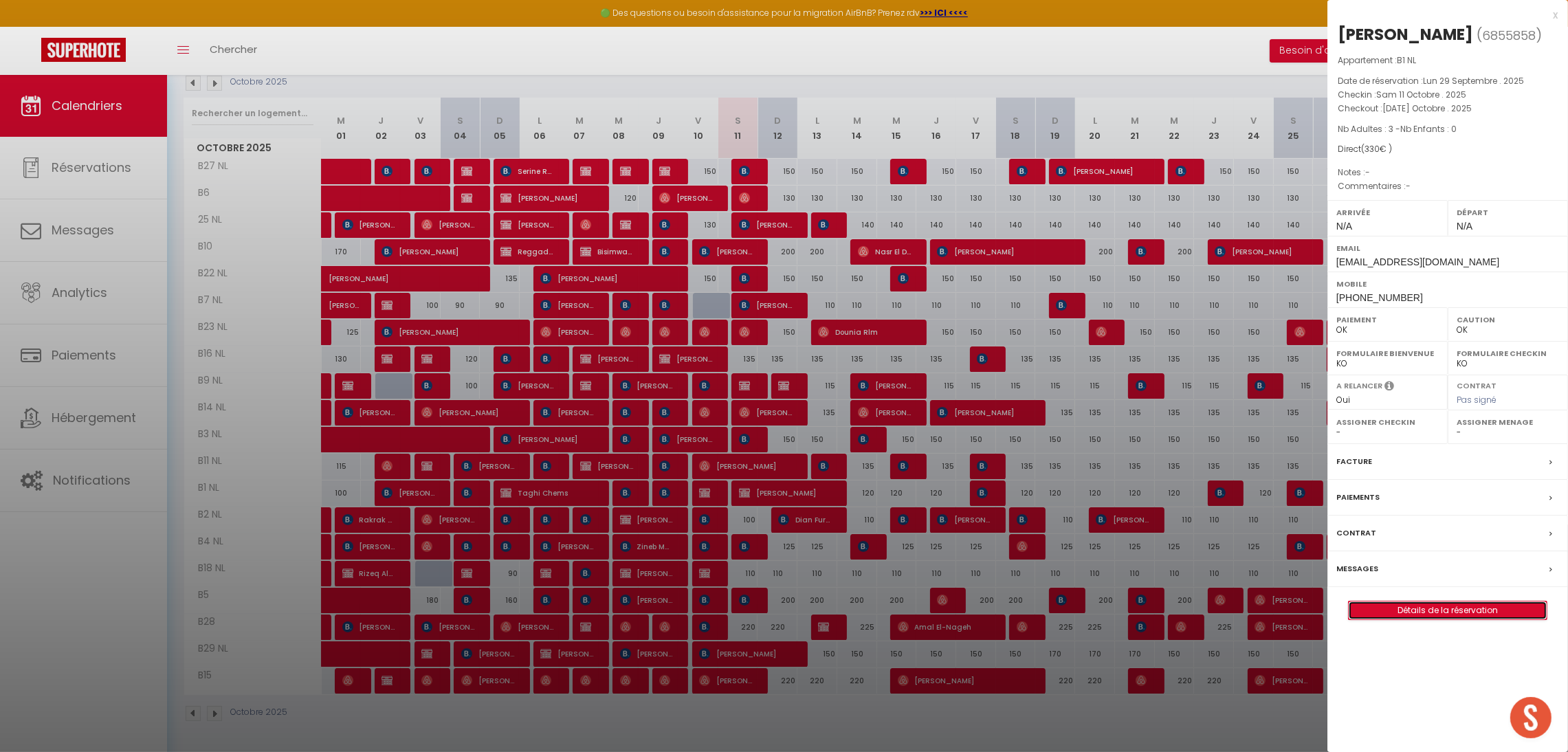
click at [1455, 603] on link "Détails de la réservation" at bounding box center [1448, 610] width 198 height 18
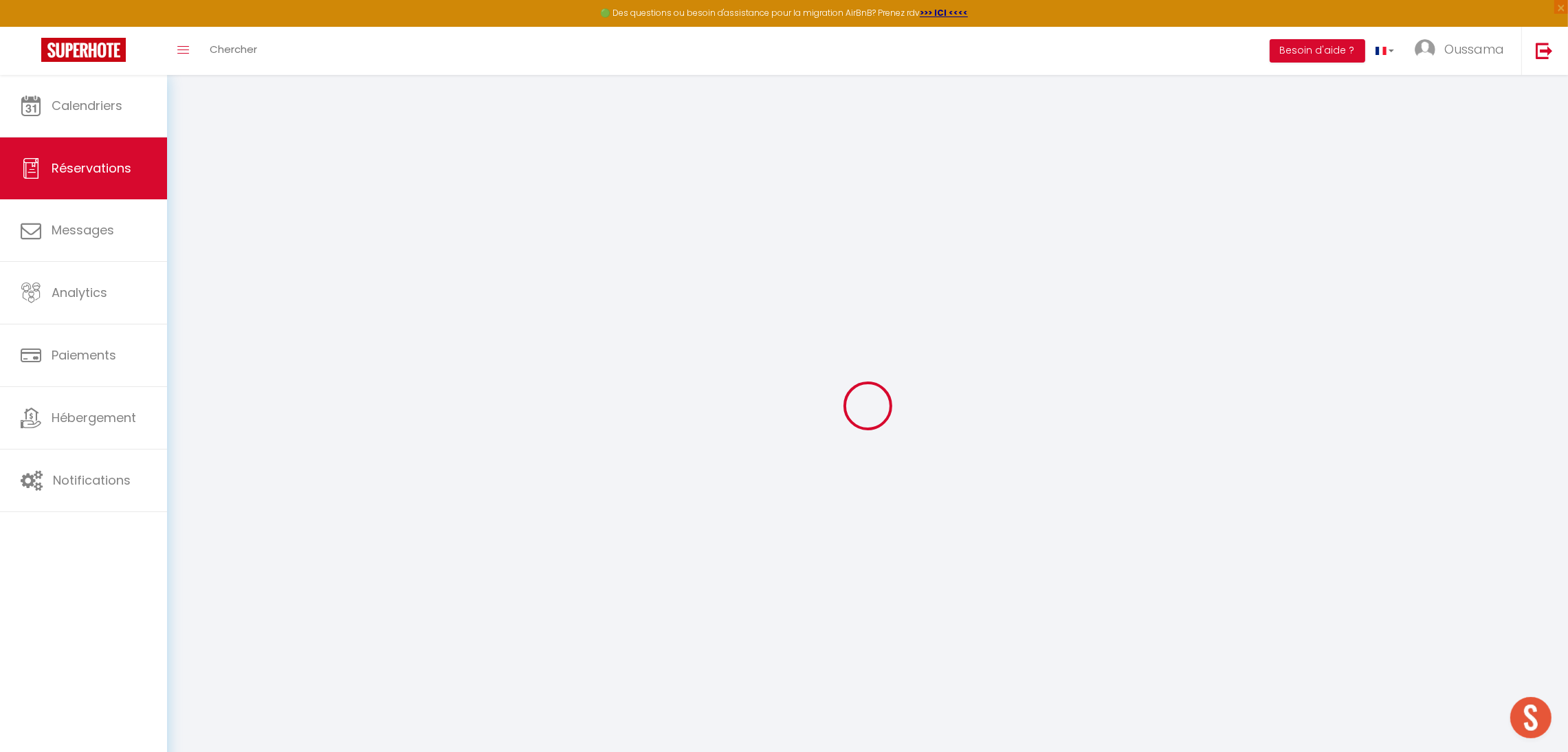
select select
checkbox input "false"
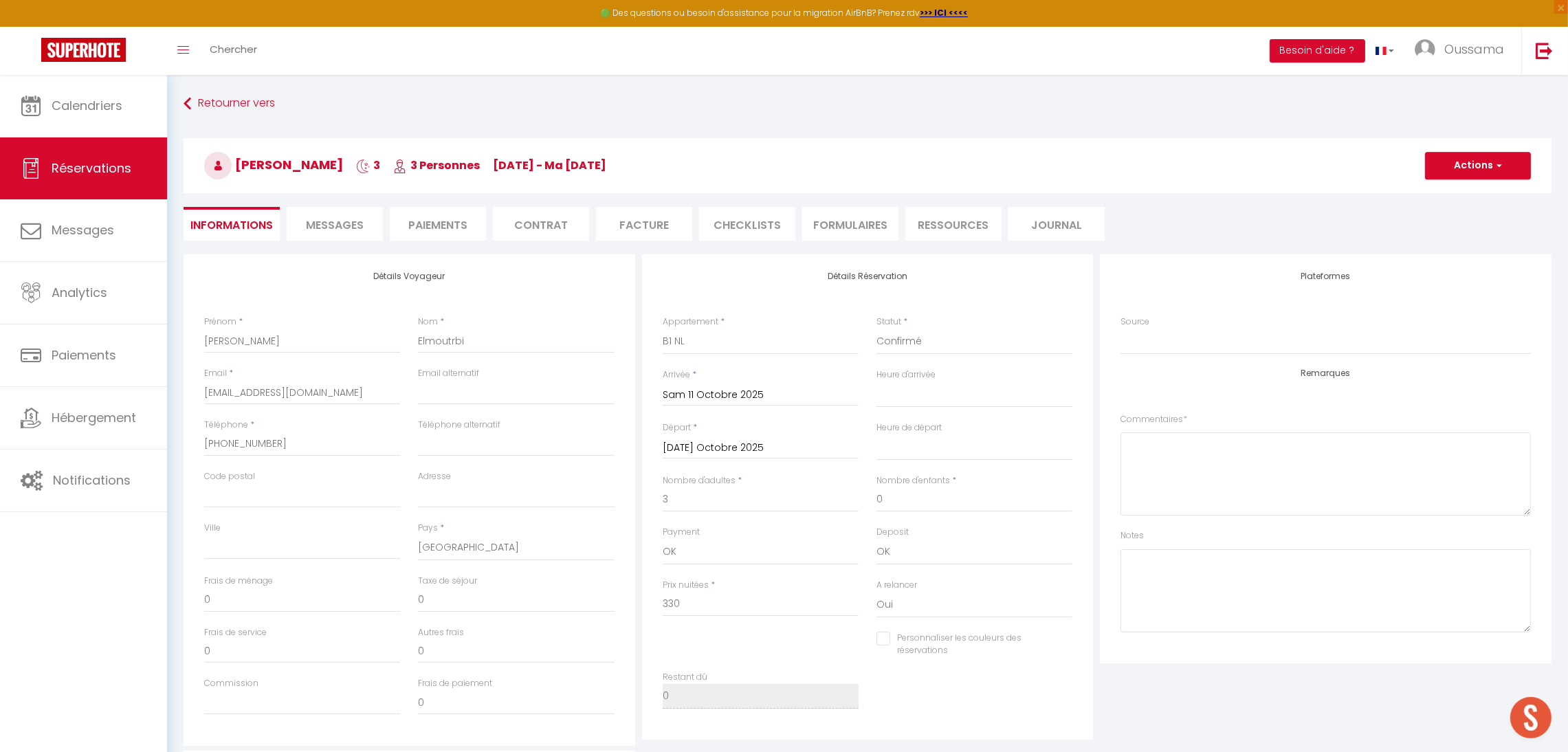
select select
checkbox input "false"
select select
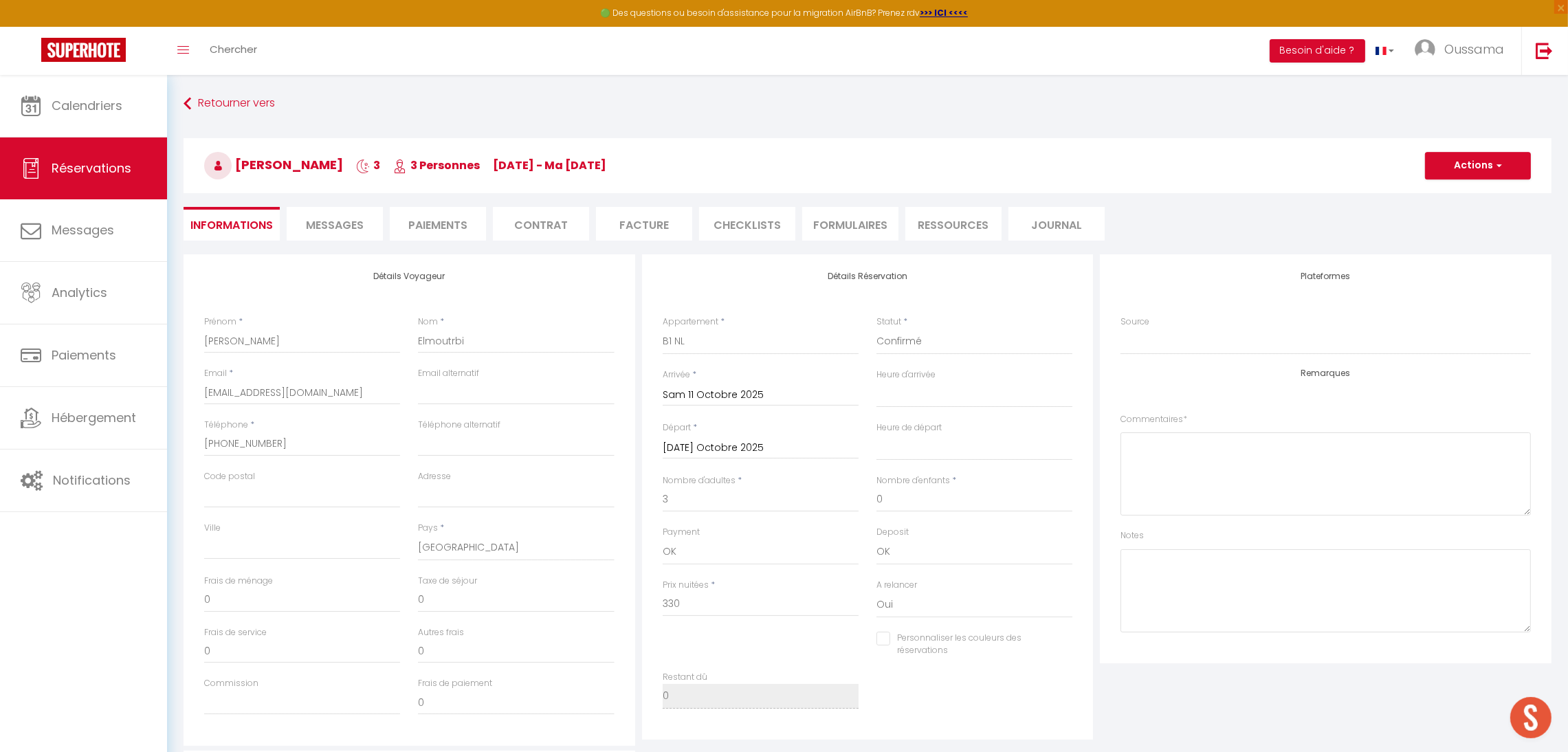
checkbox input "false"
select select
click at [76, 377] on link "Paiements" at bounding box center [83, 355] width 167 height 62
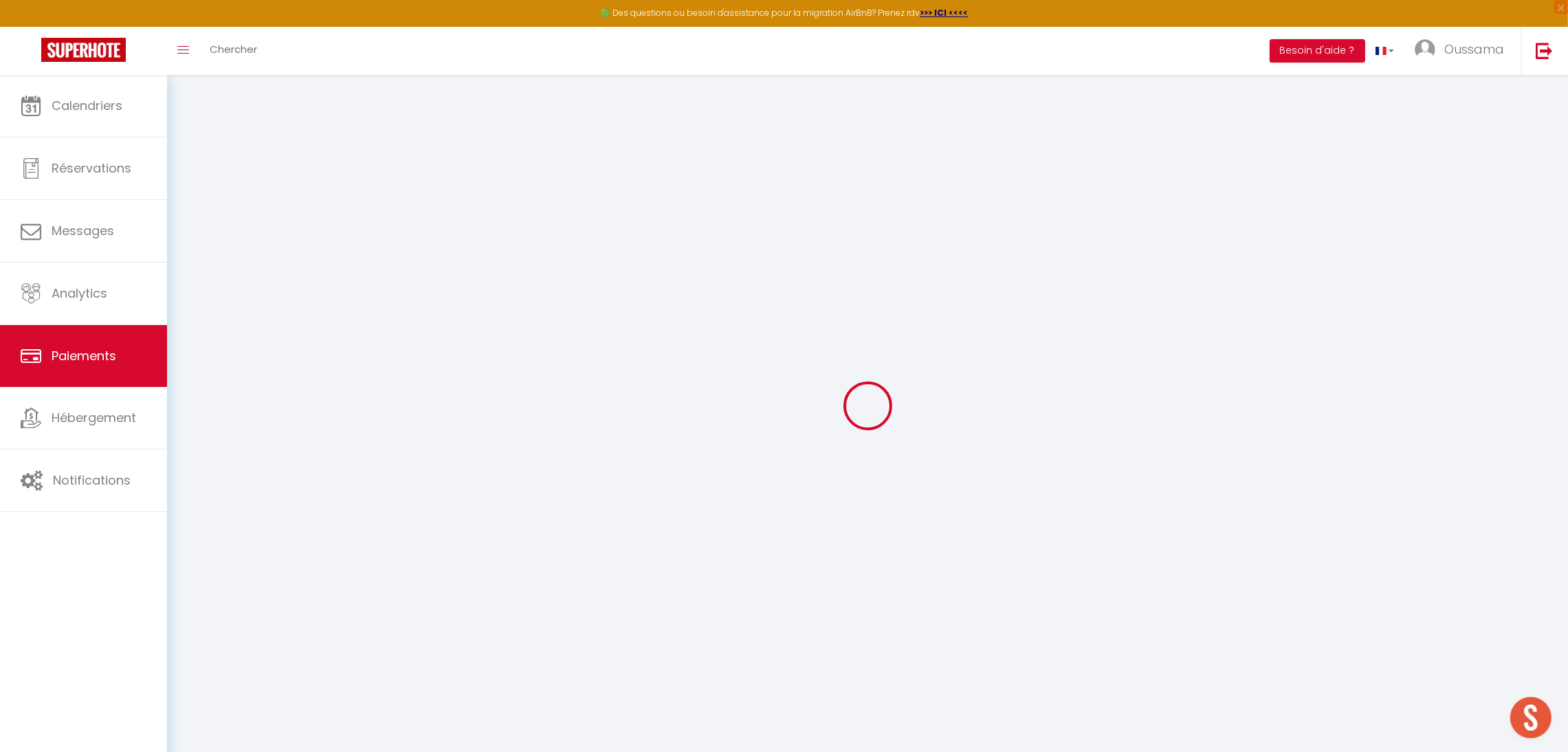
select select "2"
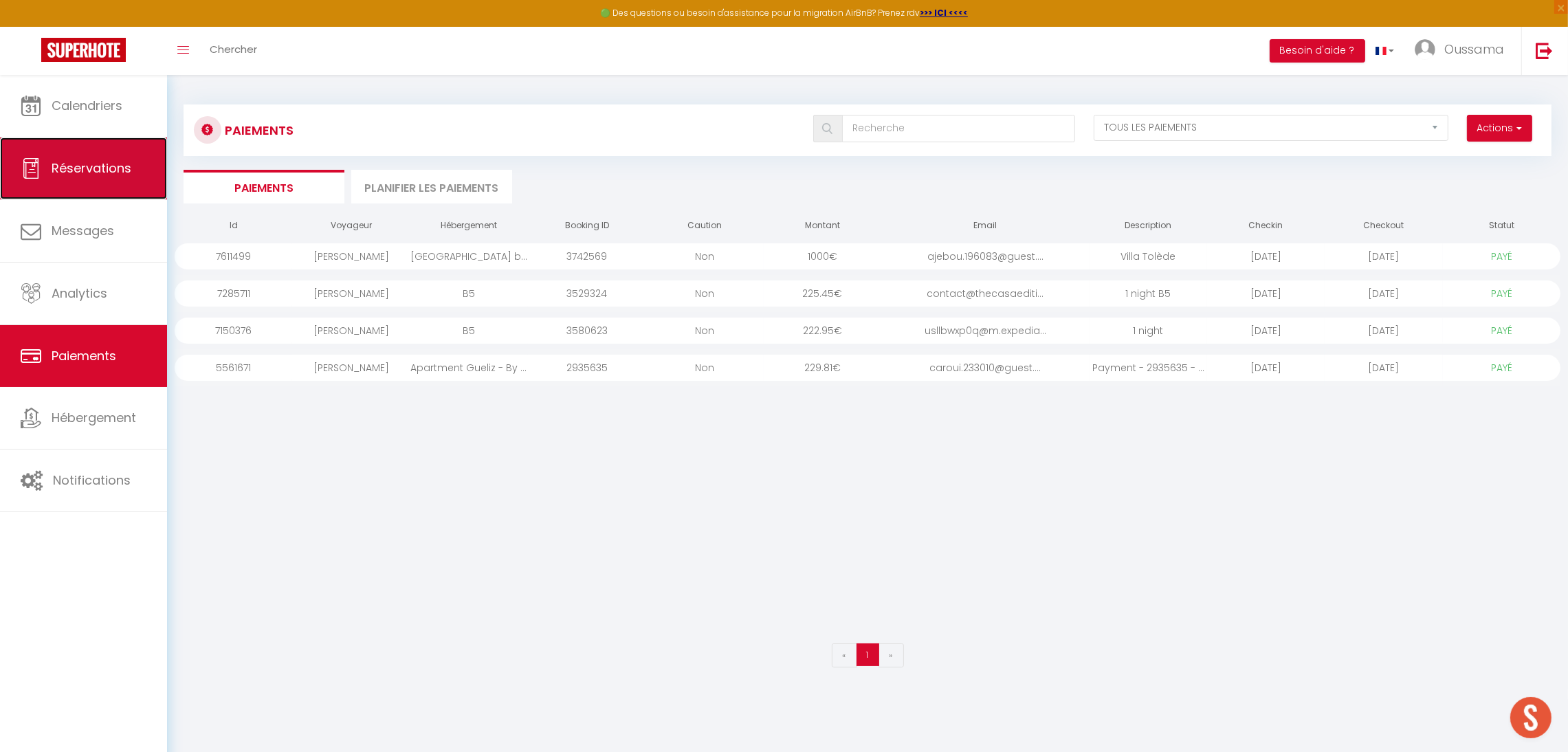
click at [94, 154] on link "Réservations" at bounding box center [83, 168] width 167 height 62
select select "not_cancelled"
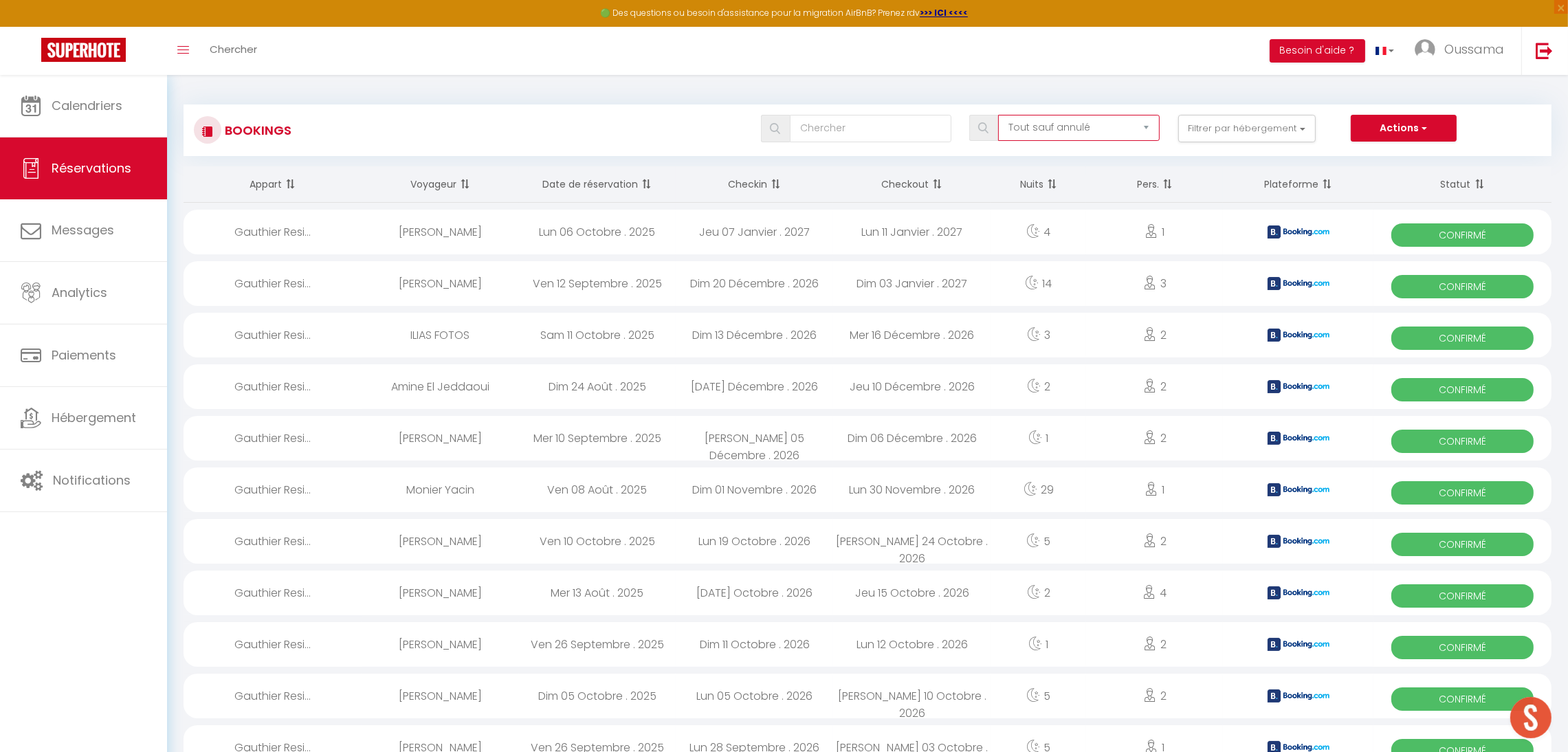
click at [1117, 124] on select "Tous les statuts Annulé Confirmé Non Confirmé Tout sauf annulé No Show Request" at bounding box center [1079, 127] width 162 height 26
click at [1135, 96] on div "Bookings Tous les statuts Annulé Confirmé Non Confirmé Tout sauf annulé No Show…" at bounding box center [867, 124] width 1368 height 64
click at [1207, 133] on button "Filtrer par hébergement" at bounding box center [1247, 128] width 137 height 27
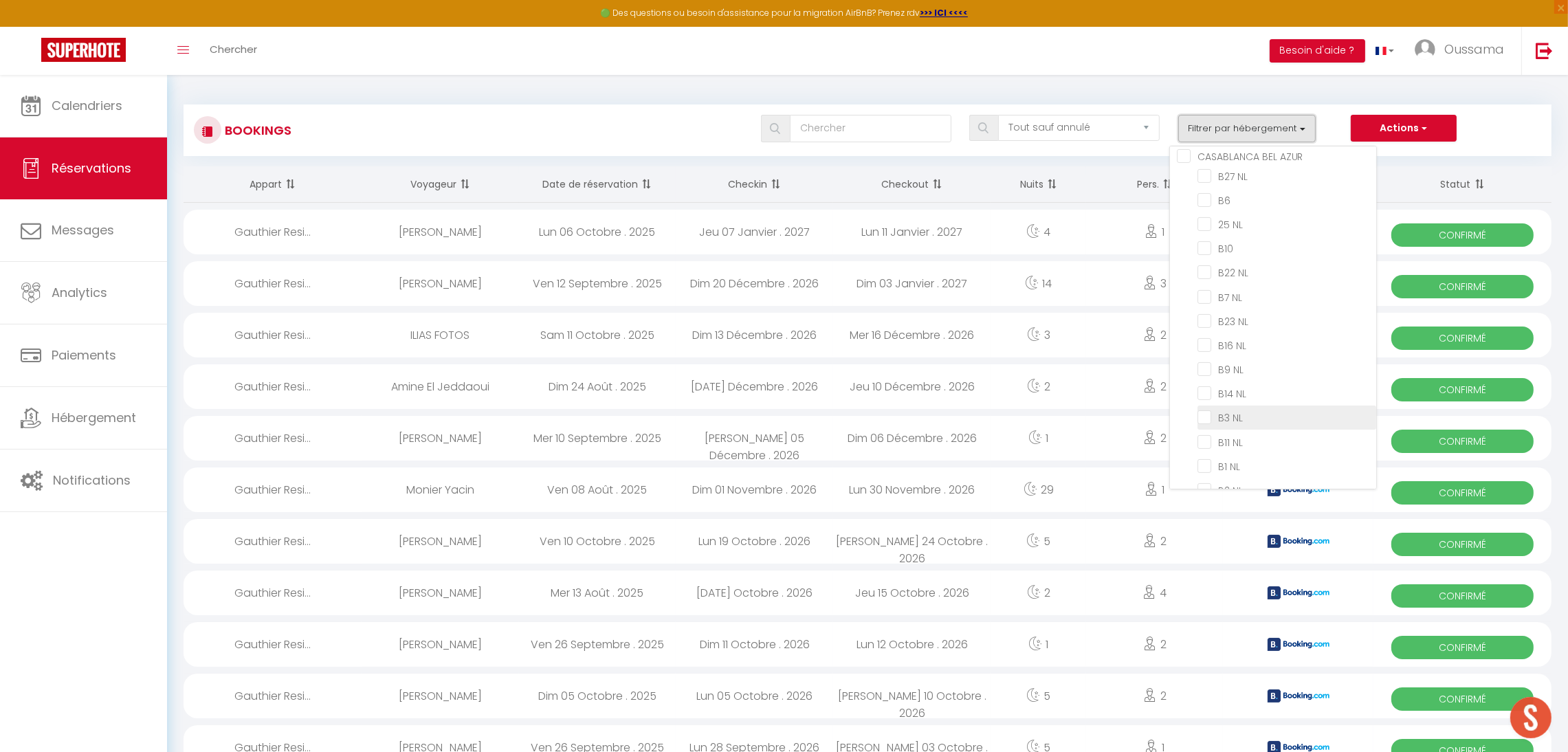
scroll to position [501, 0]
click at [1226, 265] on input "B22 NL" at bounding box center [1287, 272] width 179 height 14
checkbox input "true"
checkbox input "false"
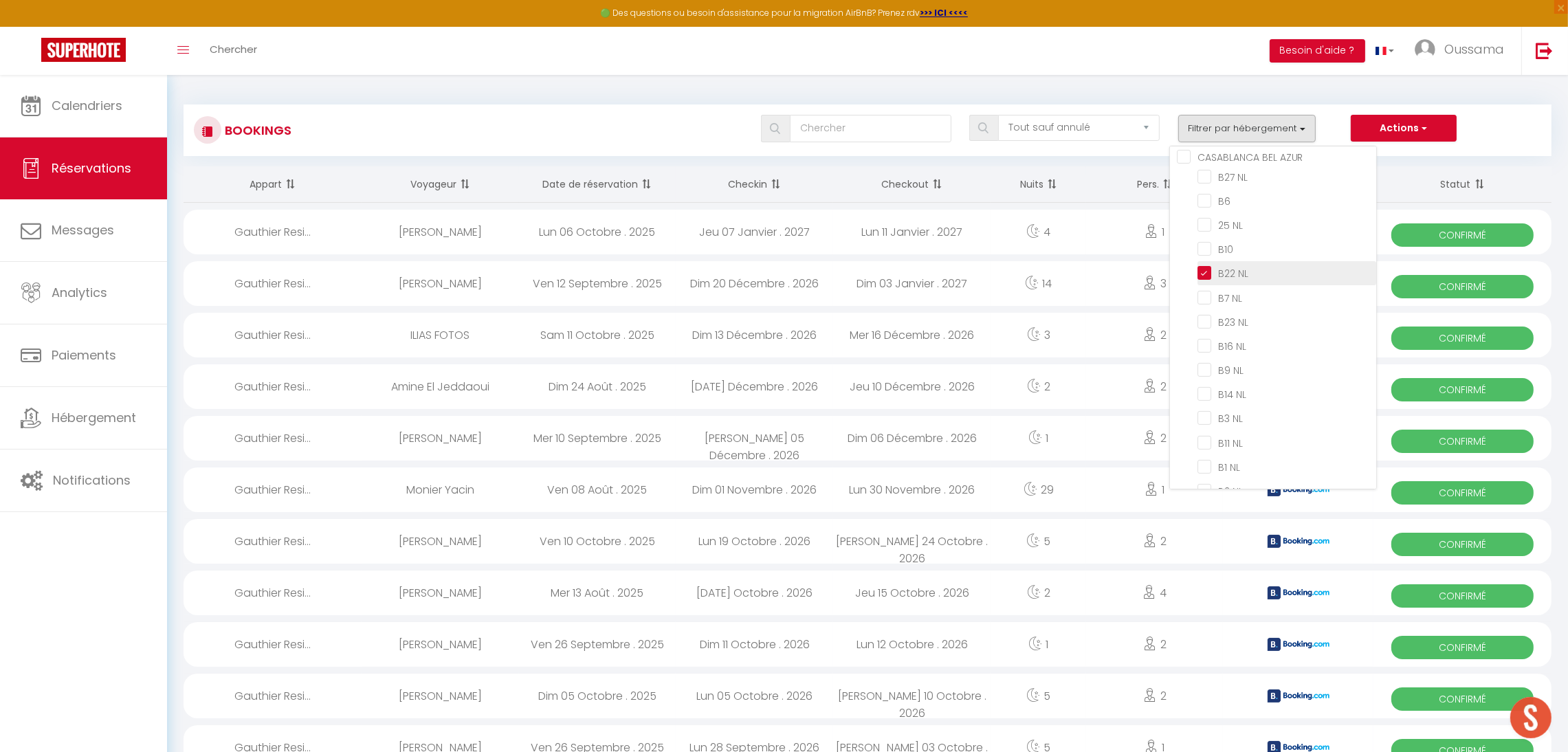
checkbox input "false"
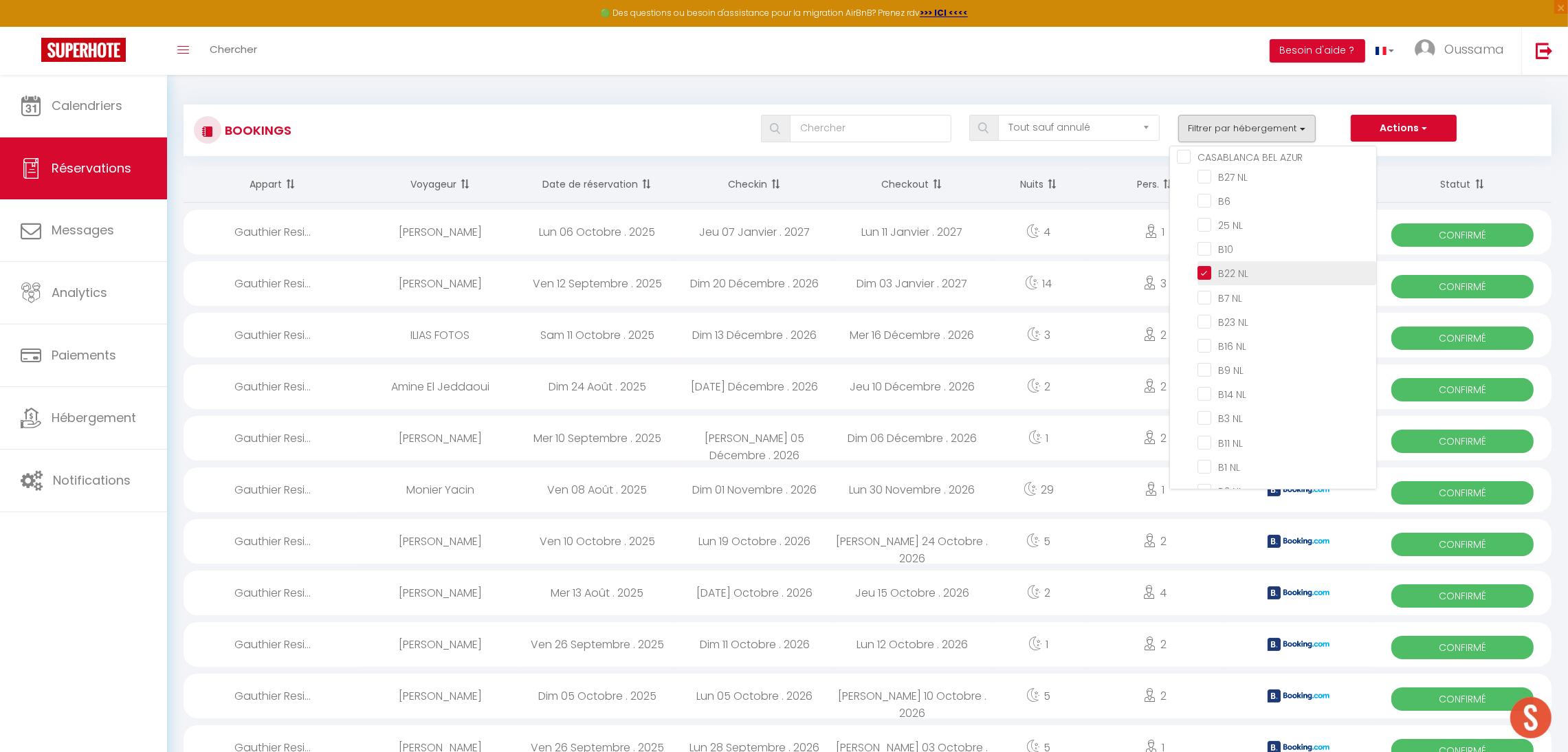
checkbox input "false"
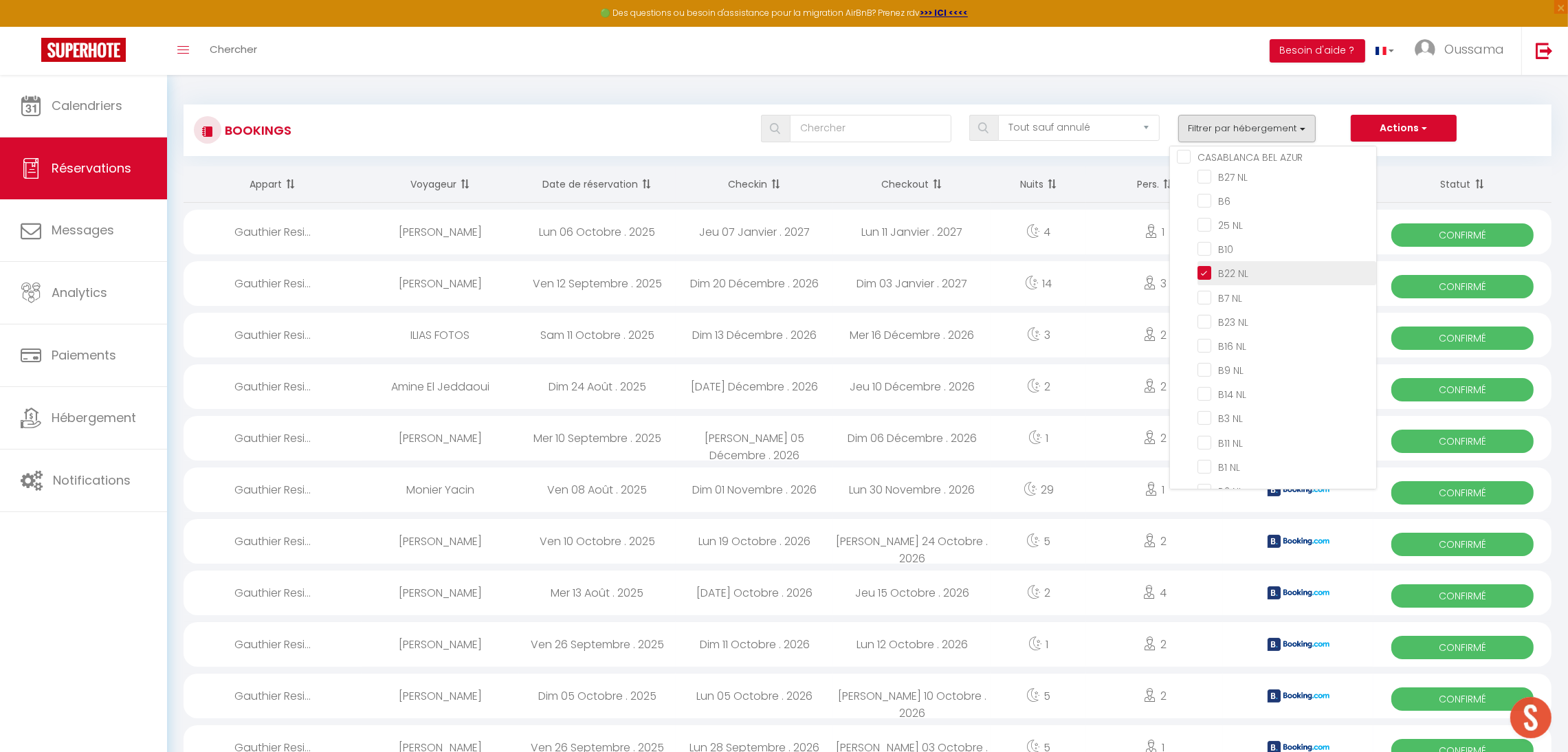
checkbox input "false"
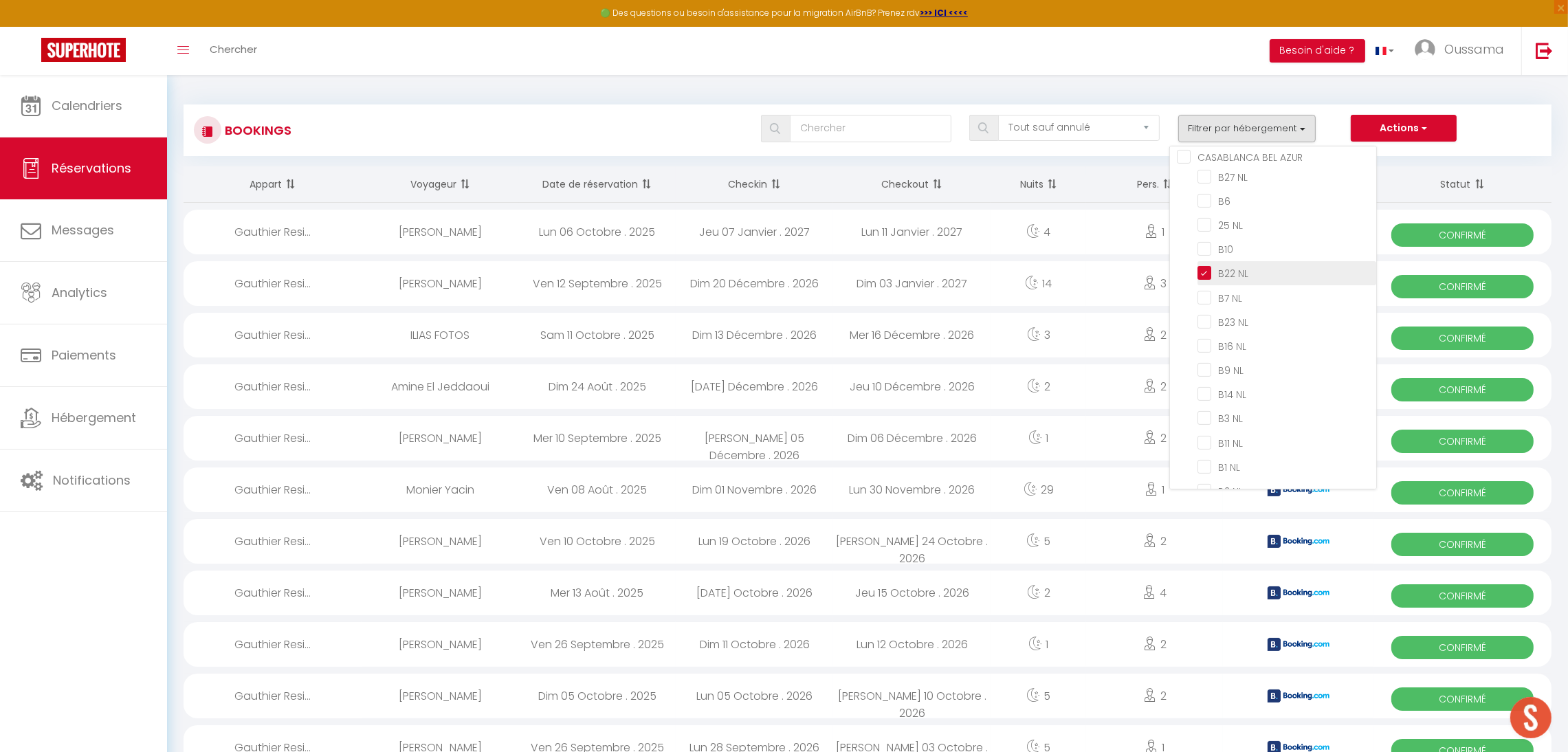
checkbox input "false"
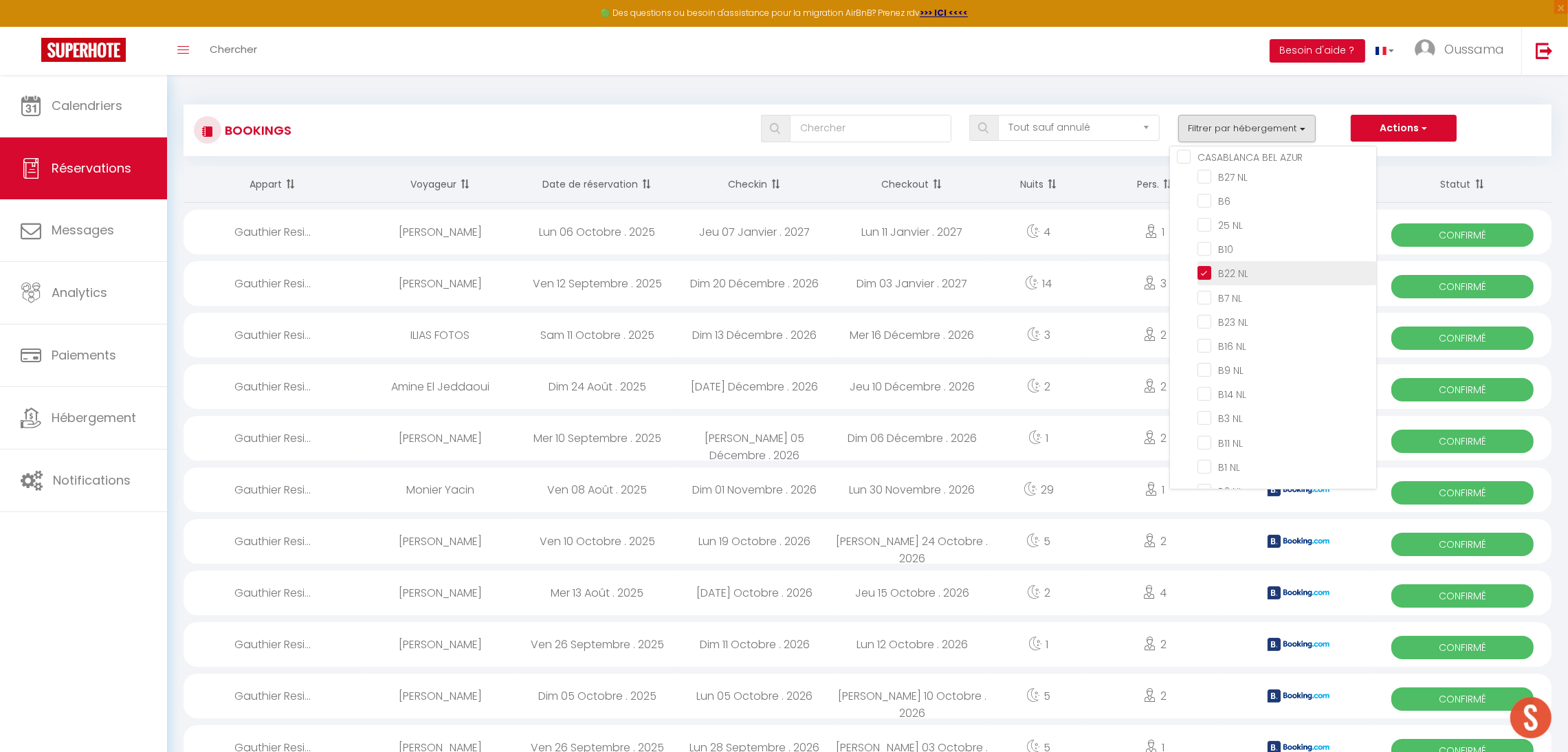
checkbox input "false"
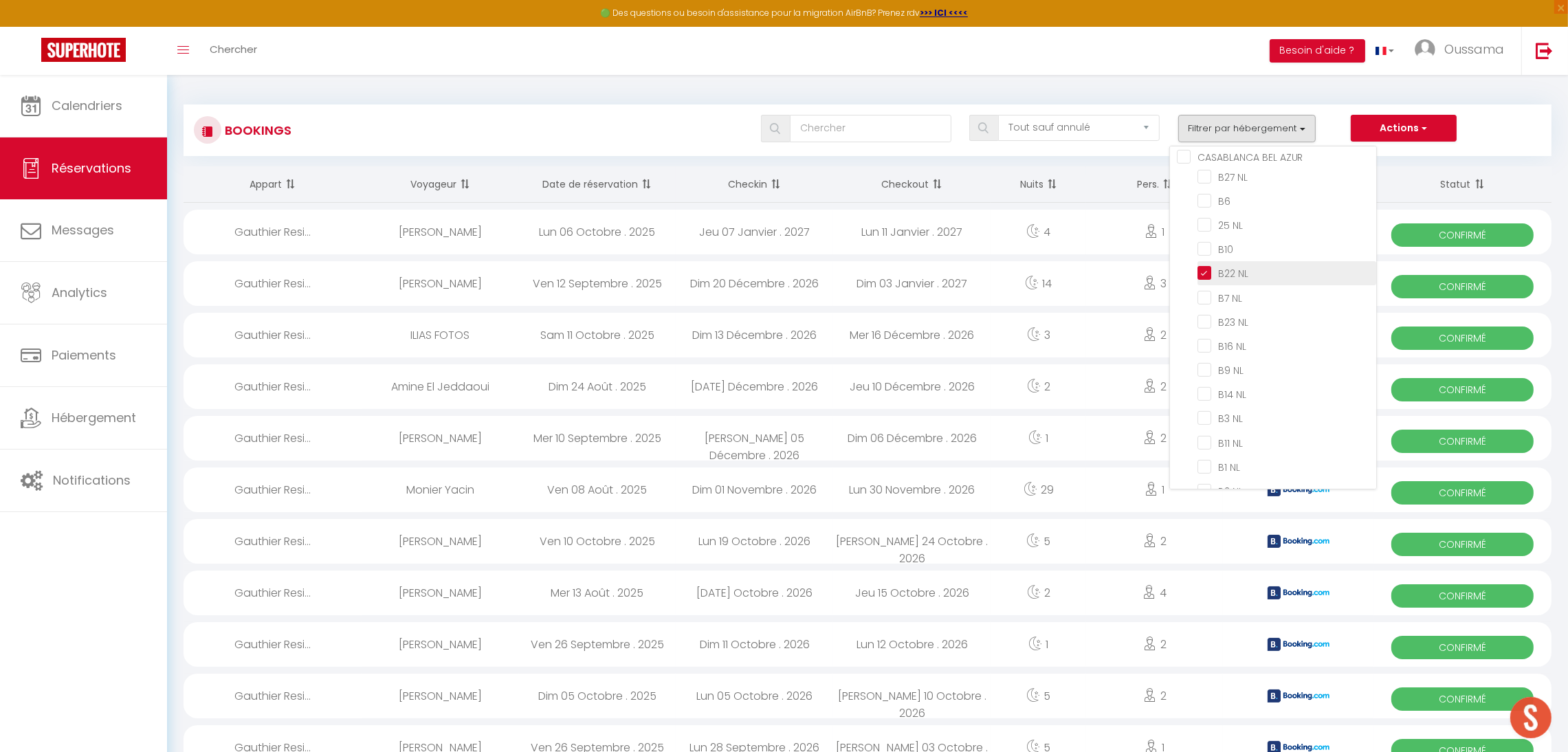
checkbox input "false"
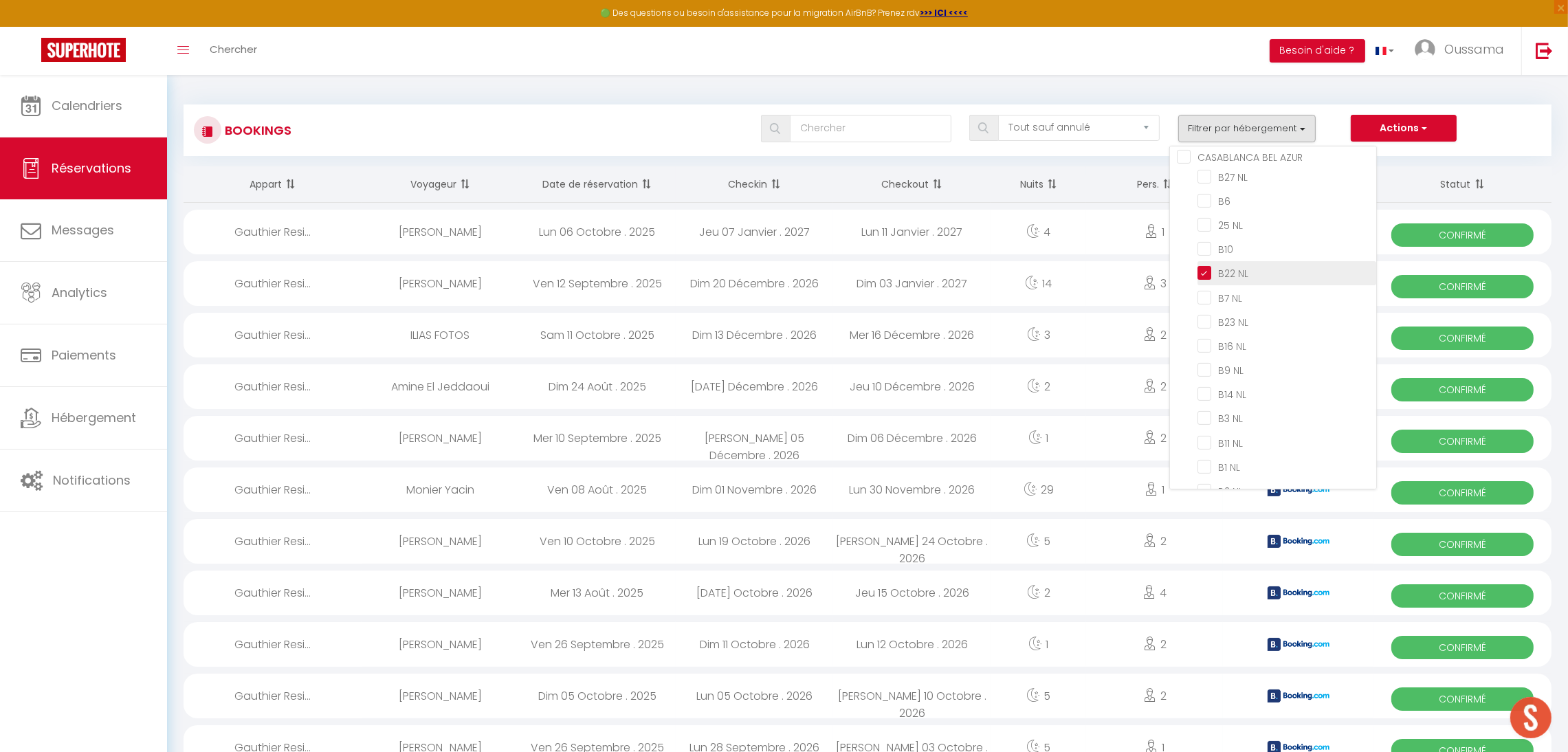
checkbox input "false"
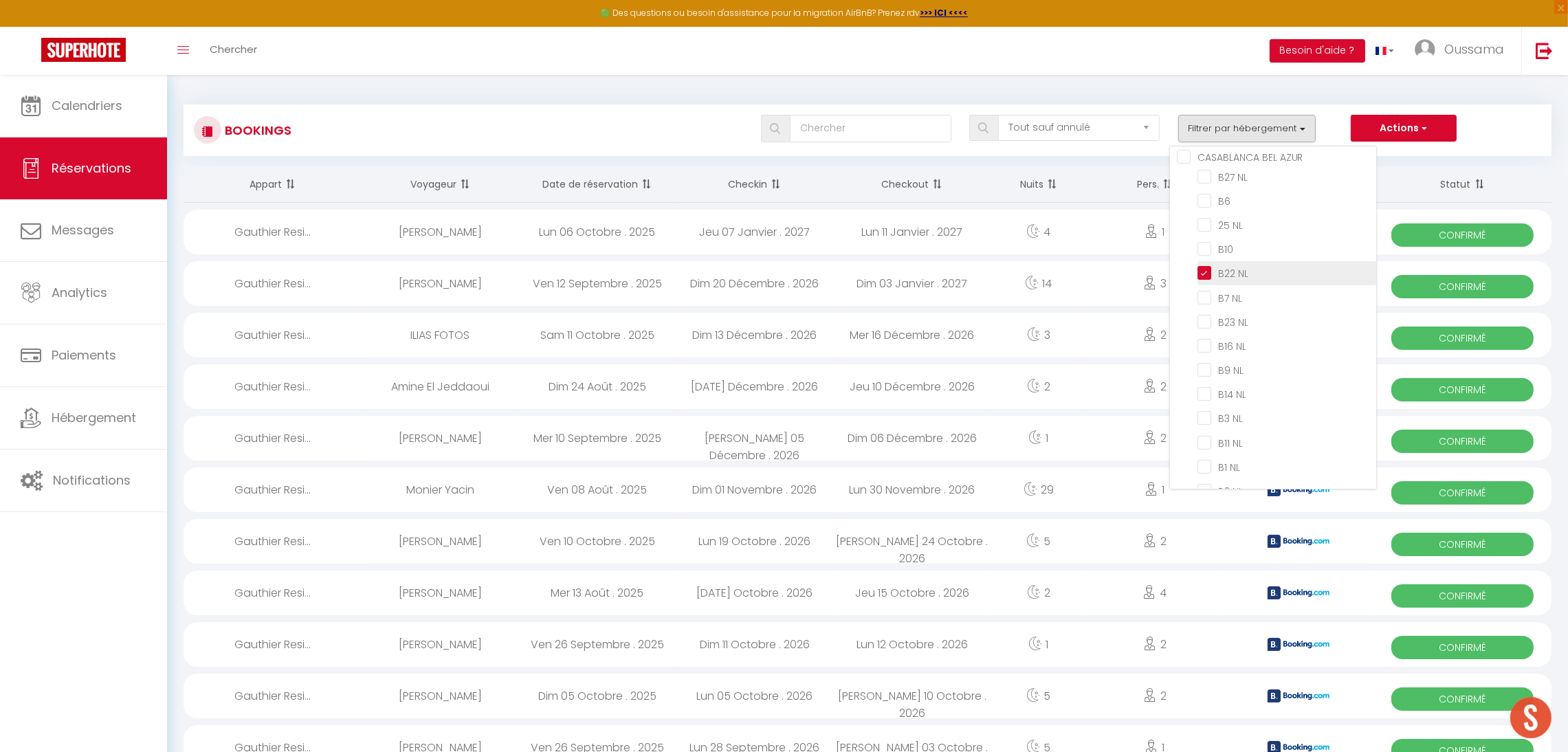
checkbox input "false"
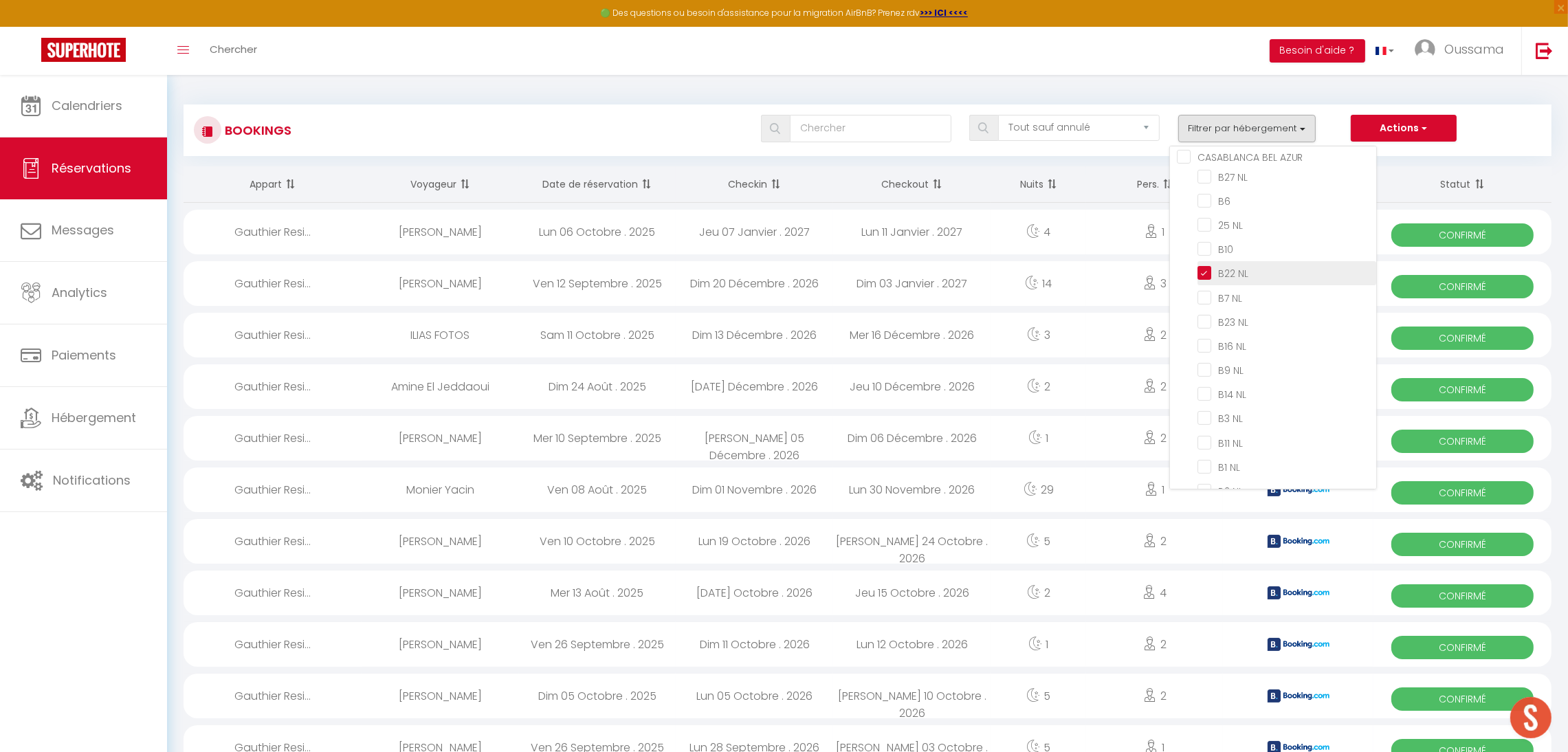
checkbox input "false"
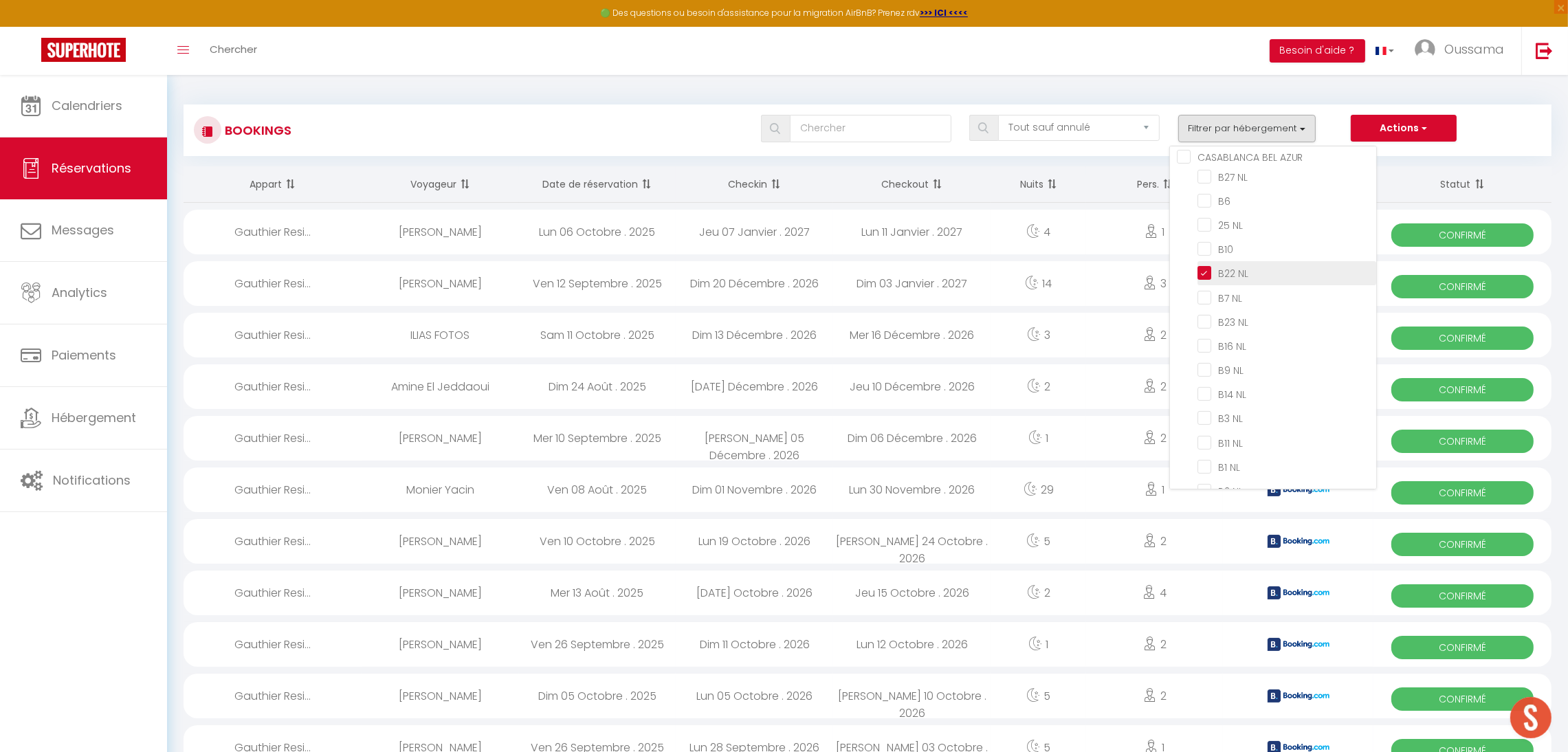
checkbox input "false"
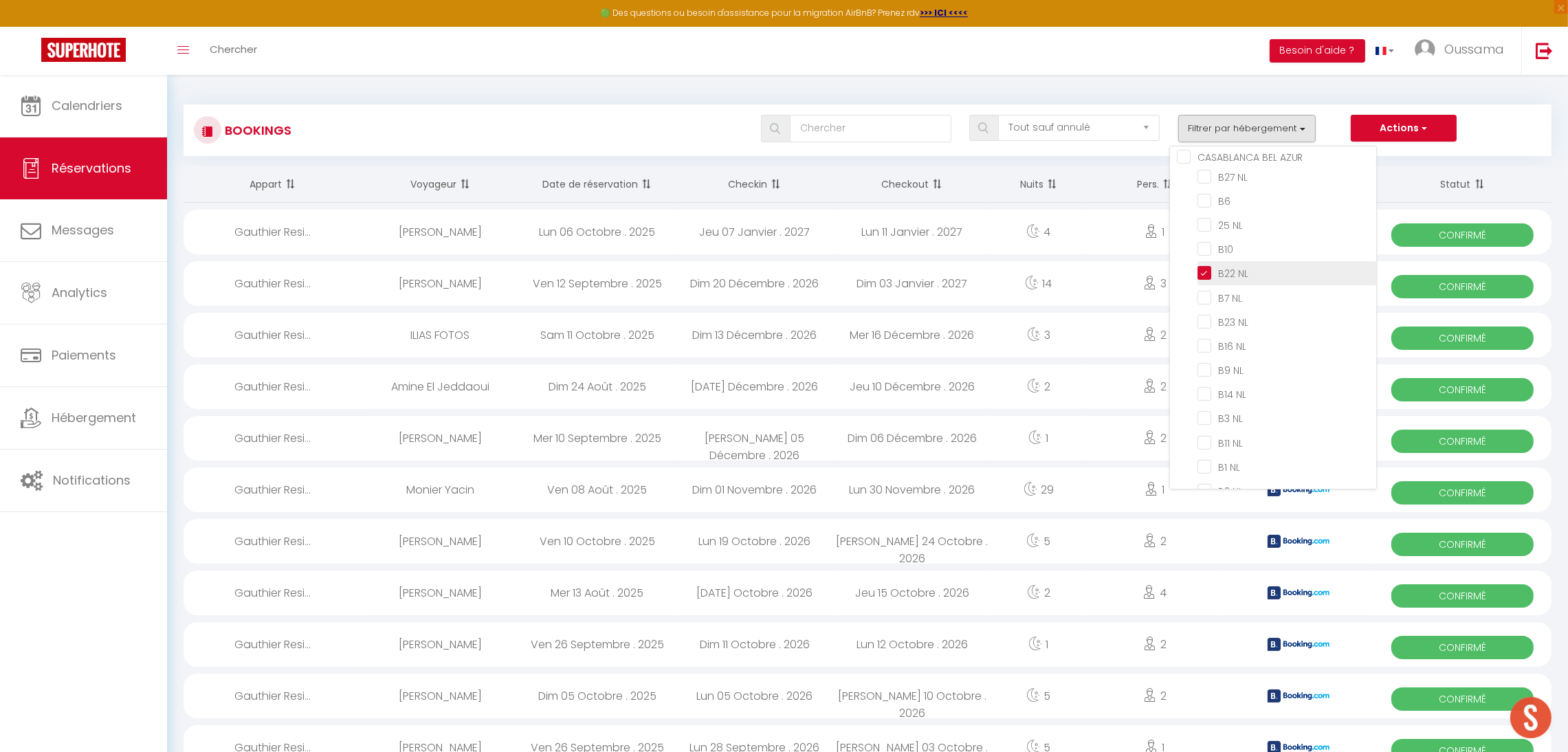
checkbox input "false"
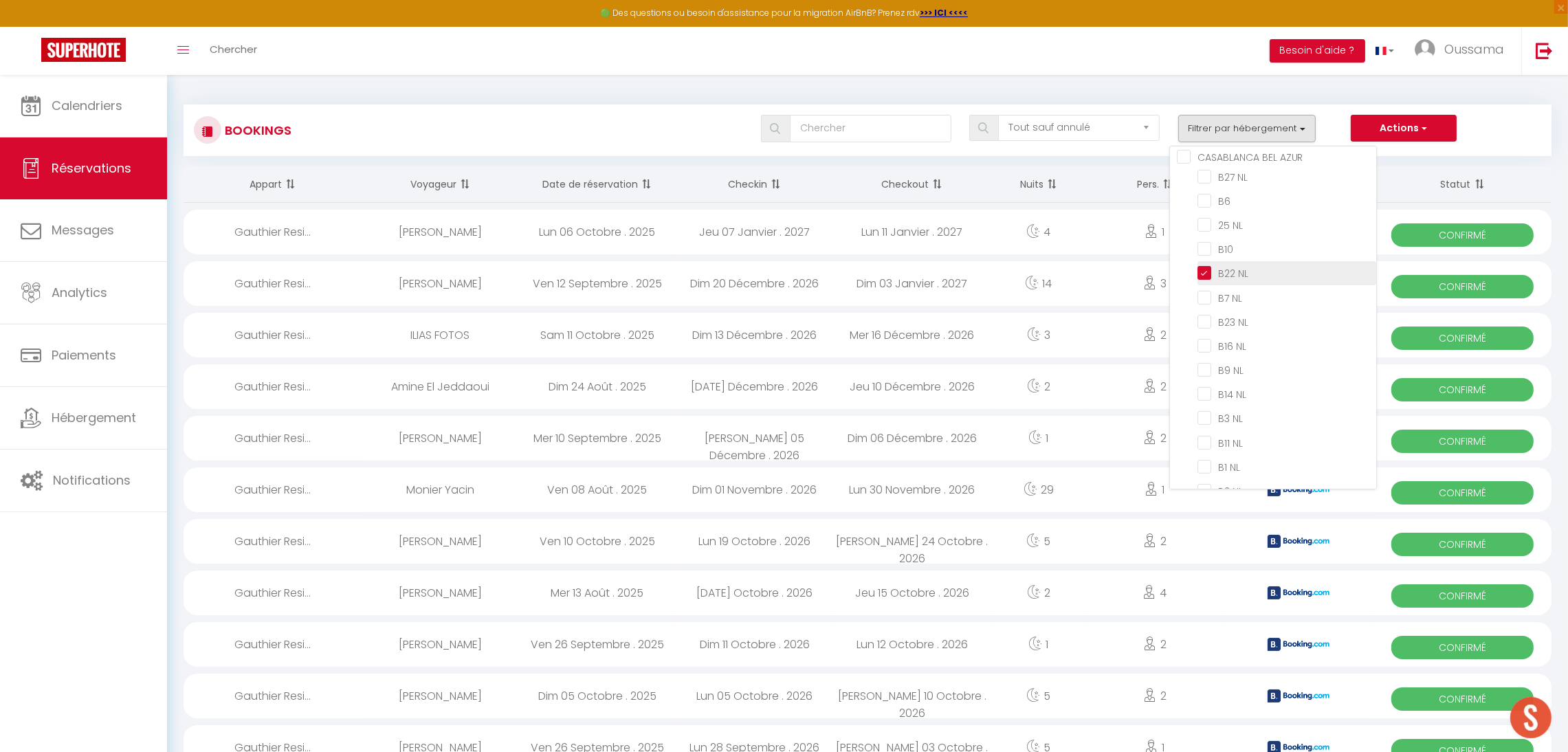
checkbox input "false"
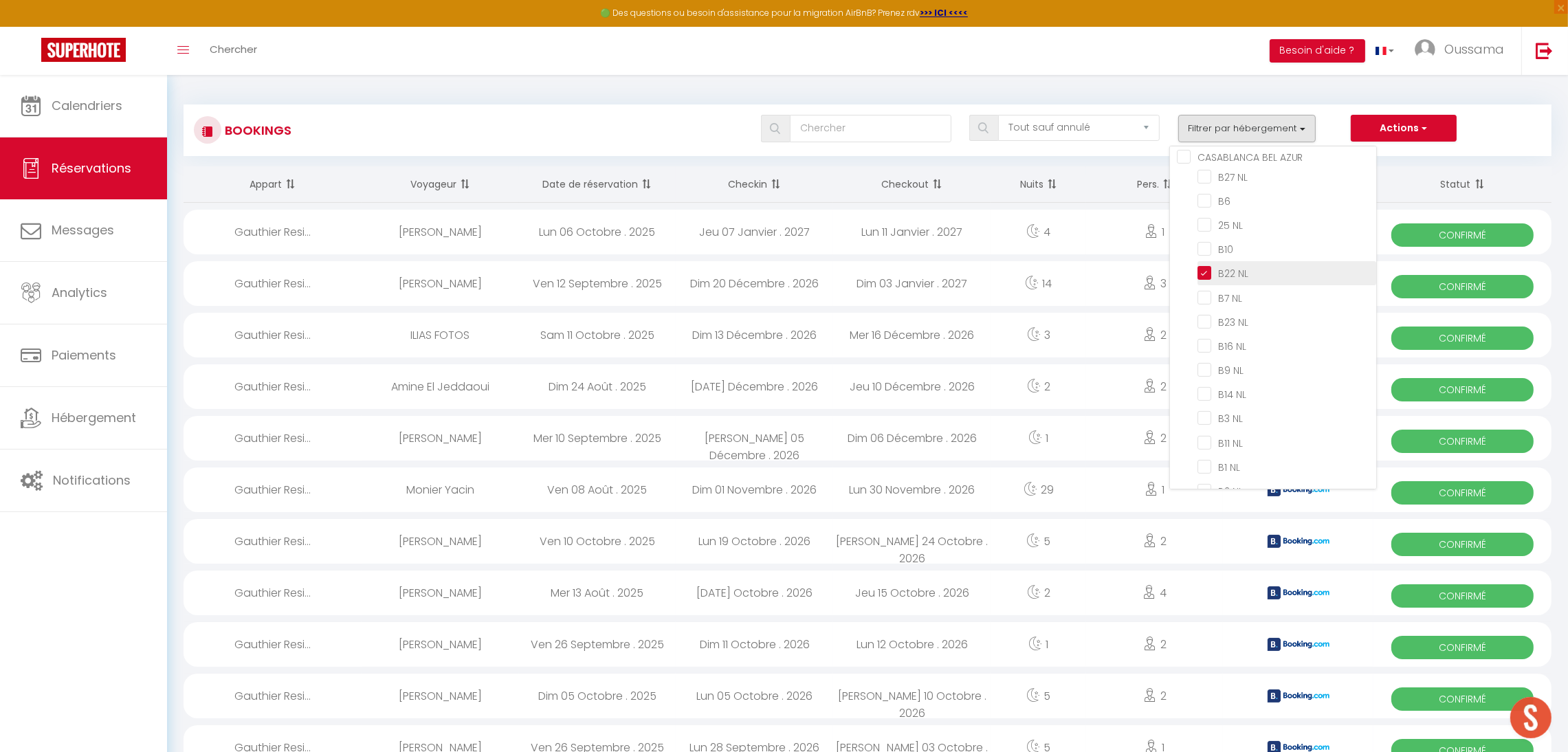
checkbox input "false"
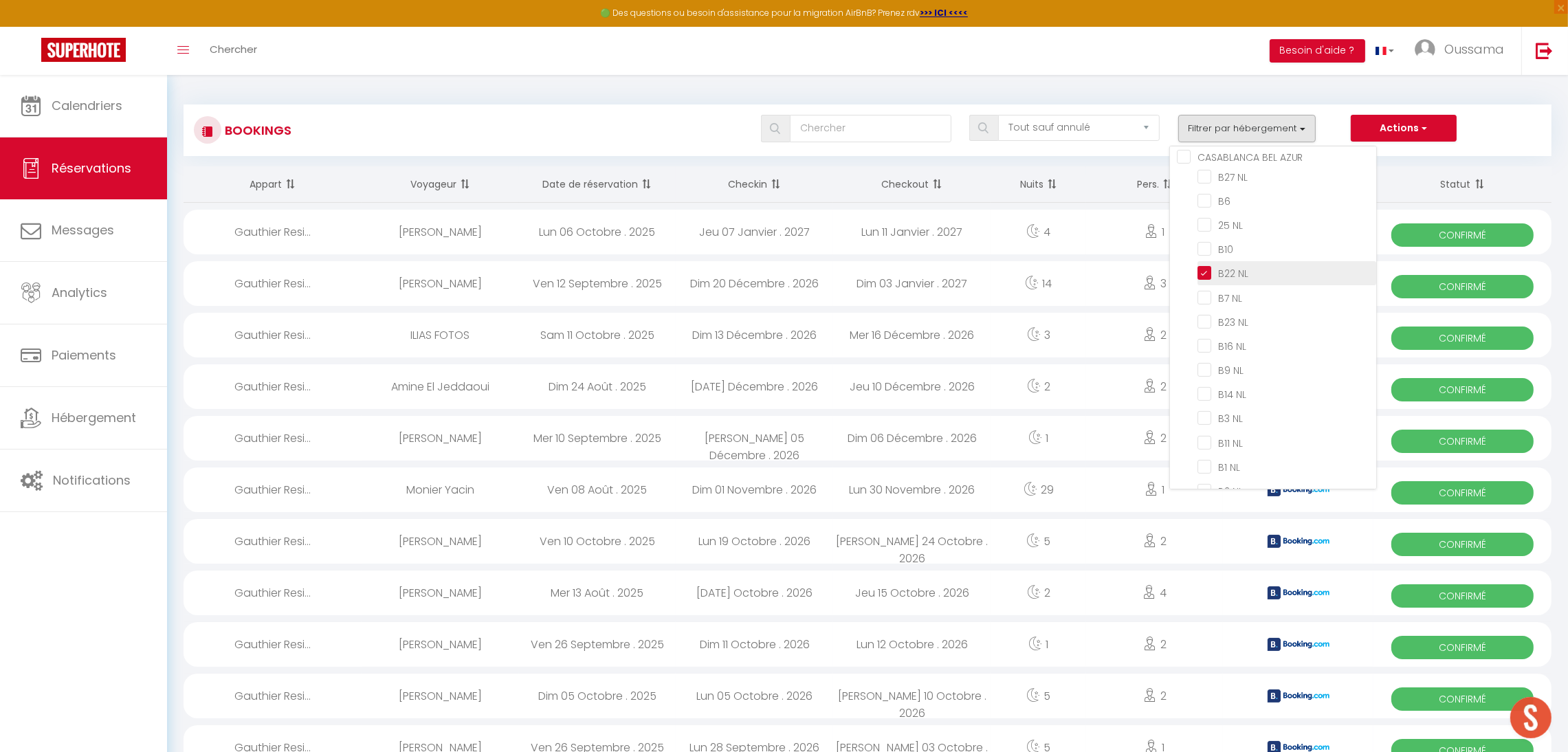
checkbox input "false"
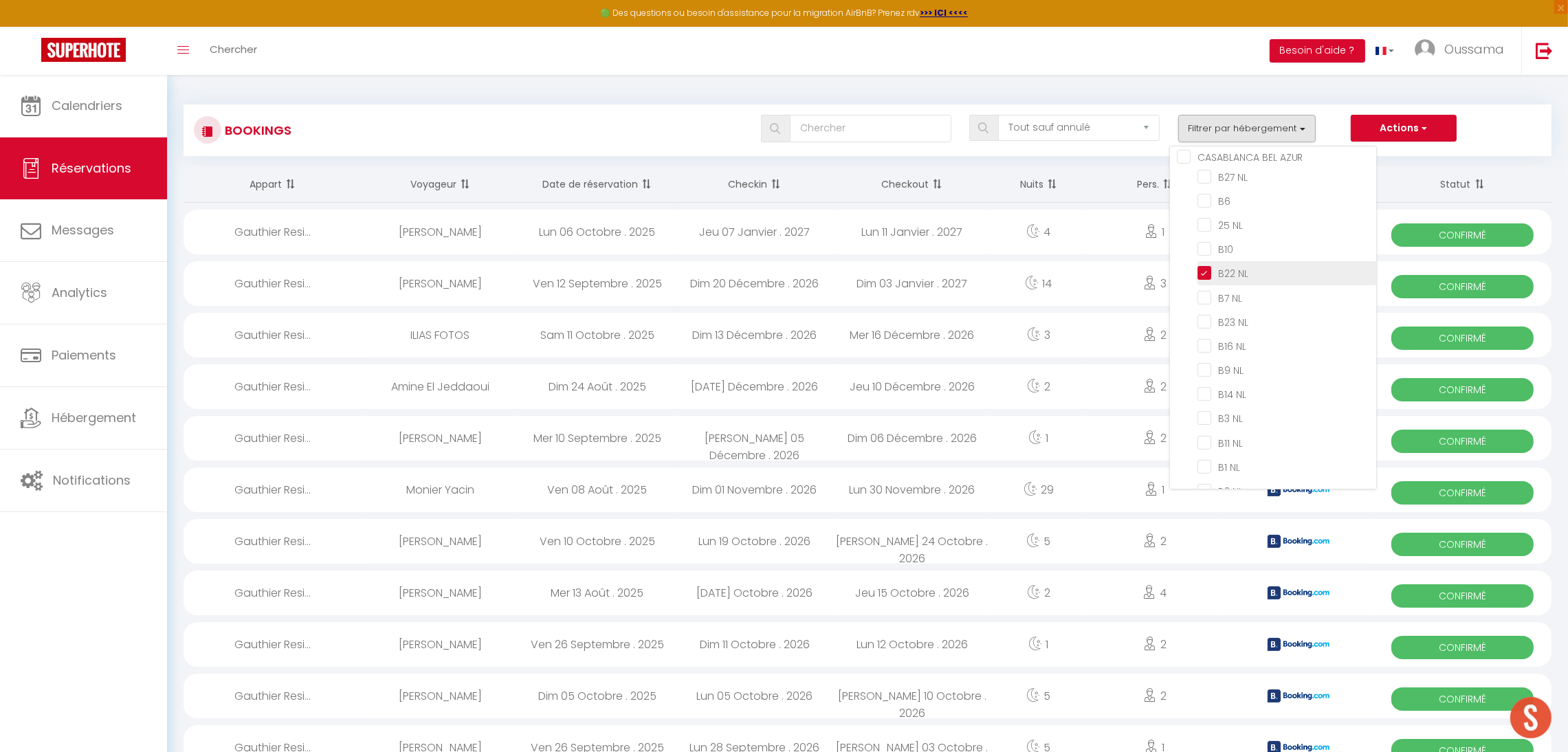
checkbox input "false"
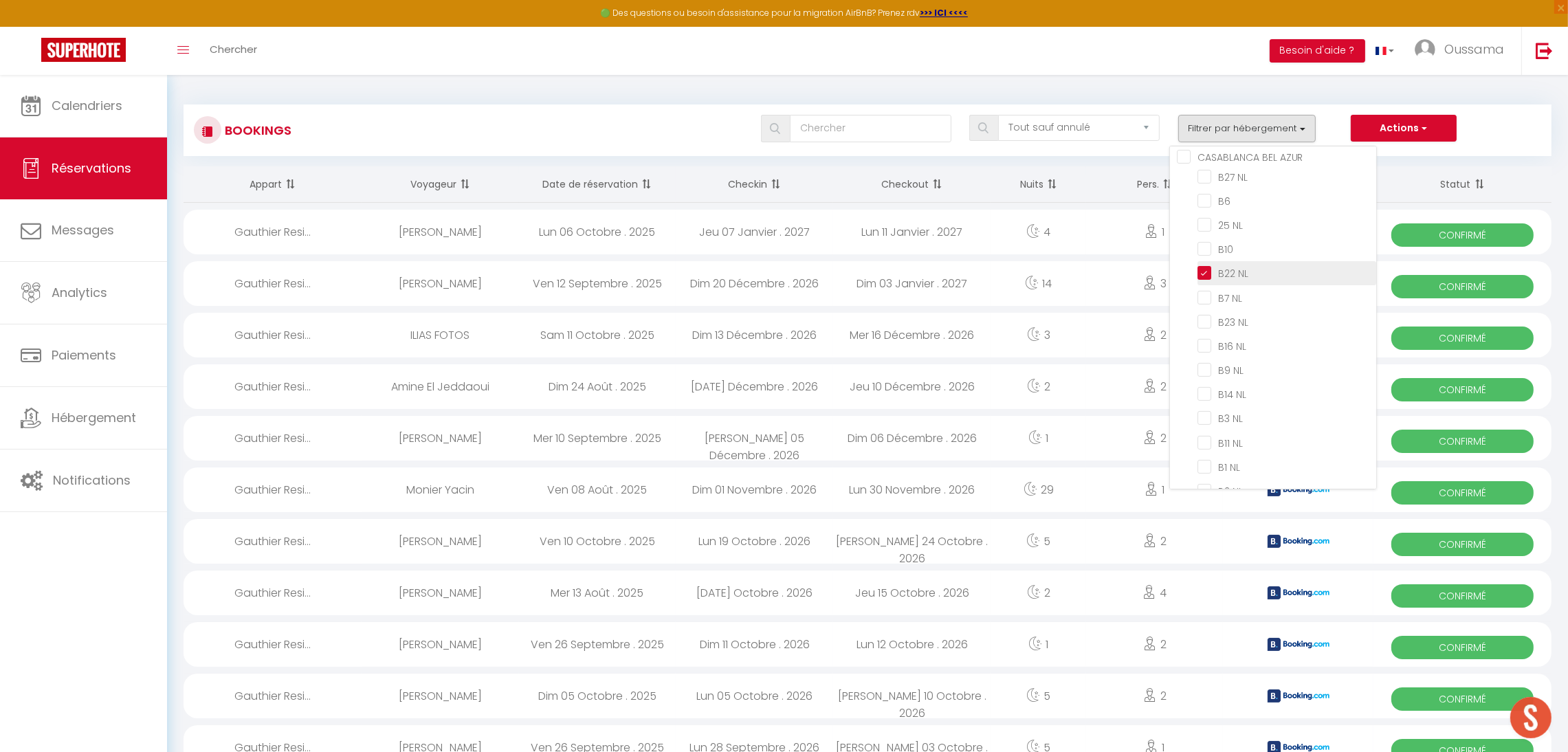
checkbox input "false"
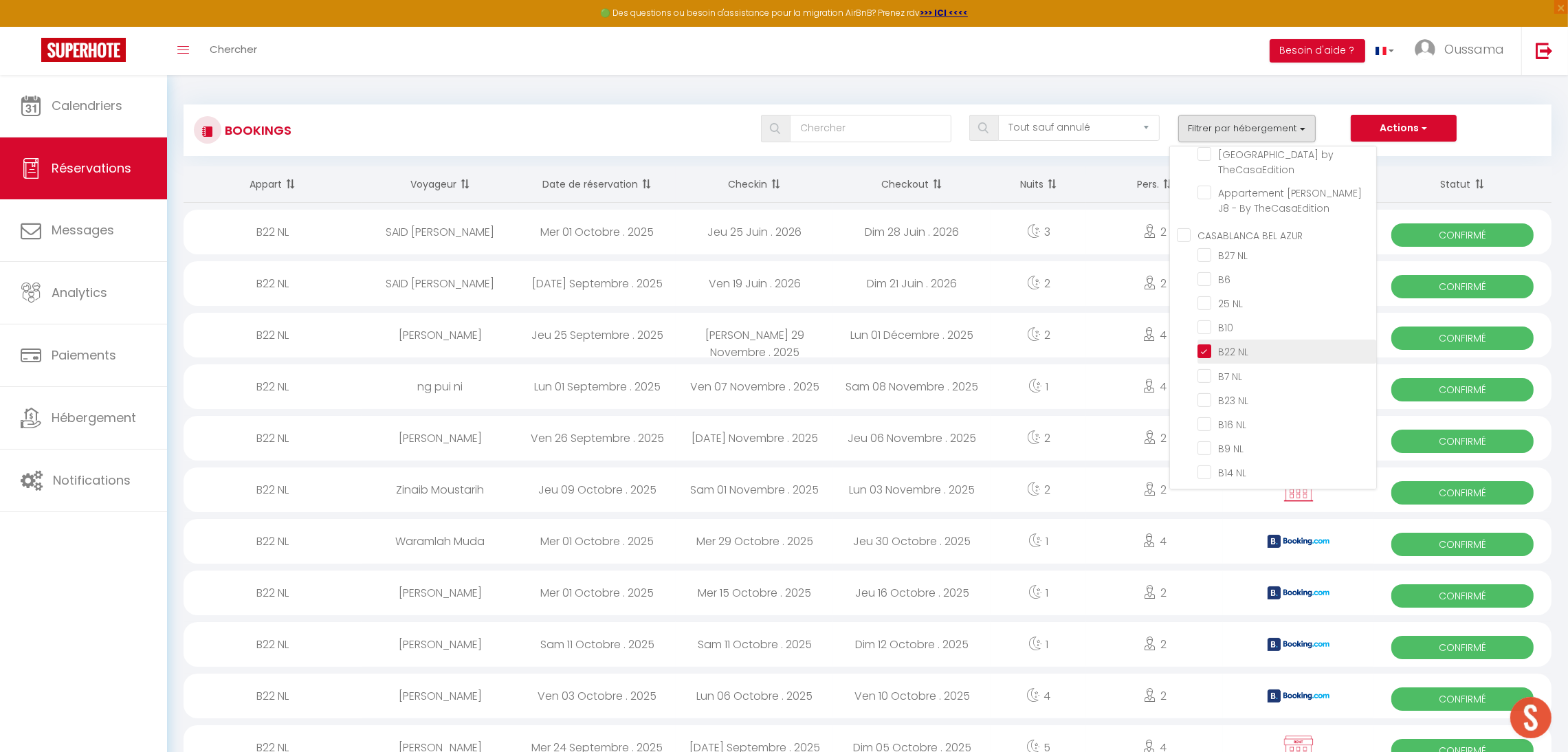
scroll to position [419, 0]
click at [1230, 252] on input "B27 NL" at bounding box center [1287, 259] width 179 height 14
checkbox input "true"
checkbox input "false"
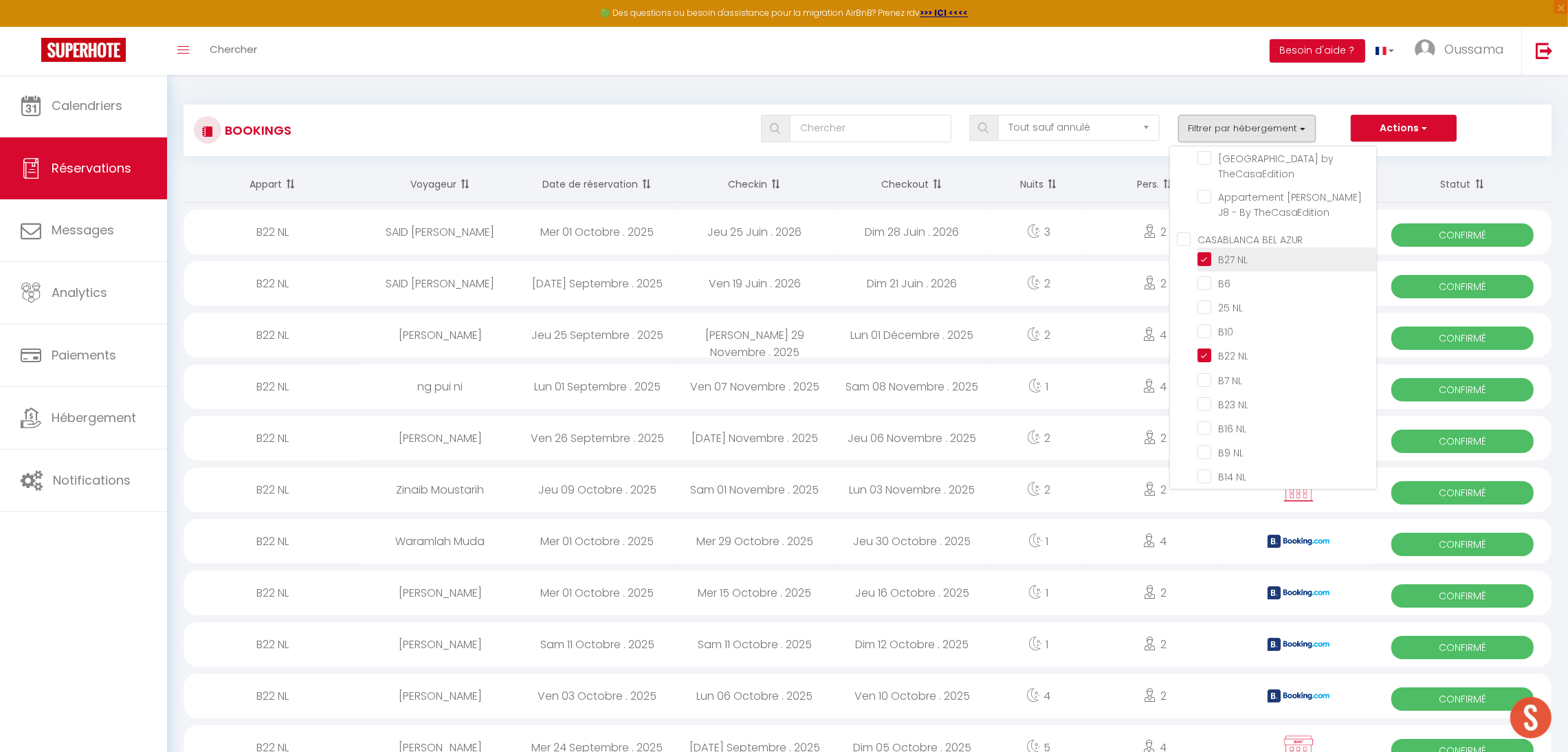
checkbox input "false"
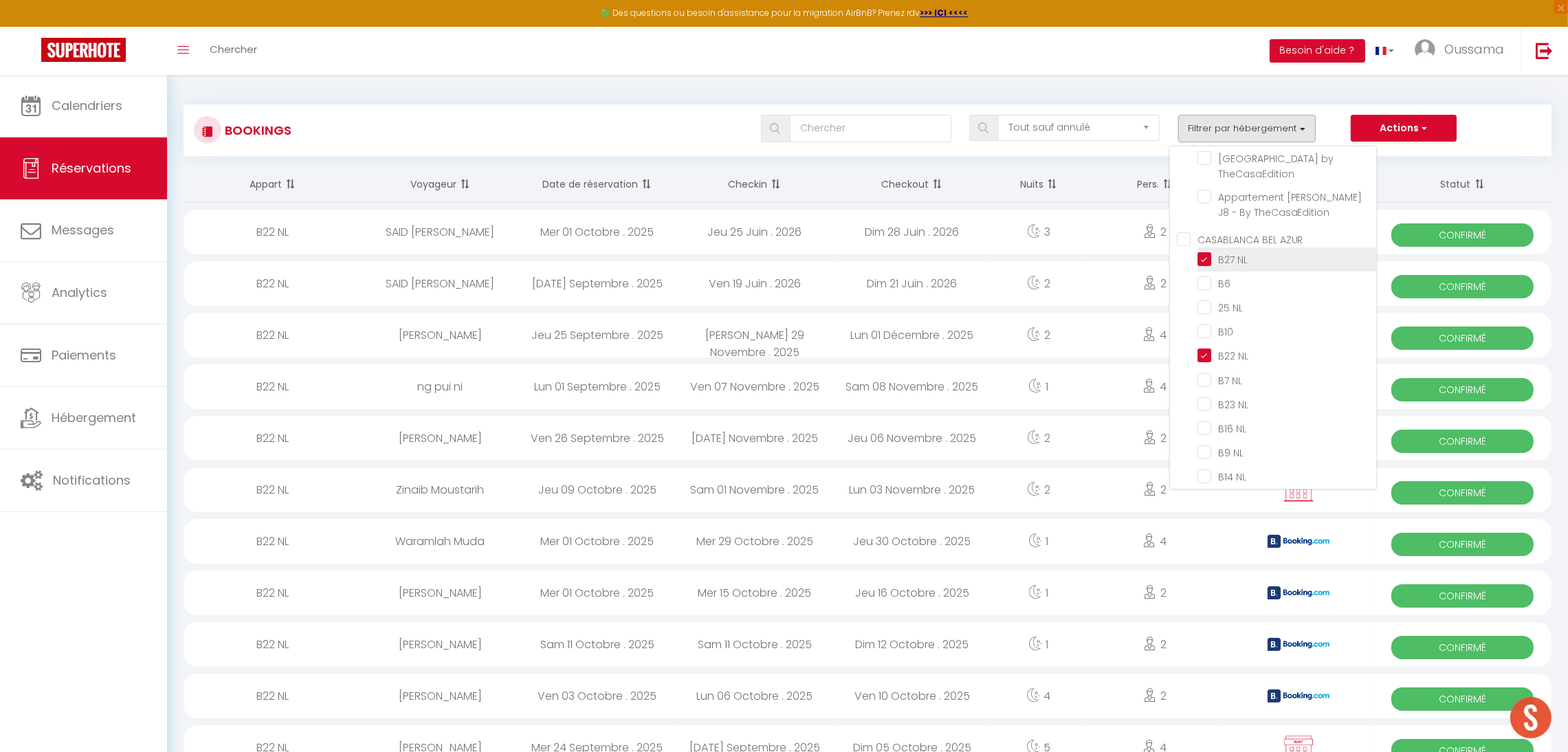
checkbox input "false"
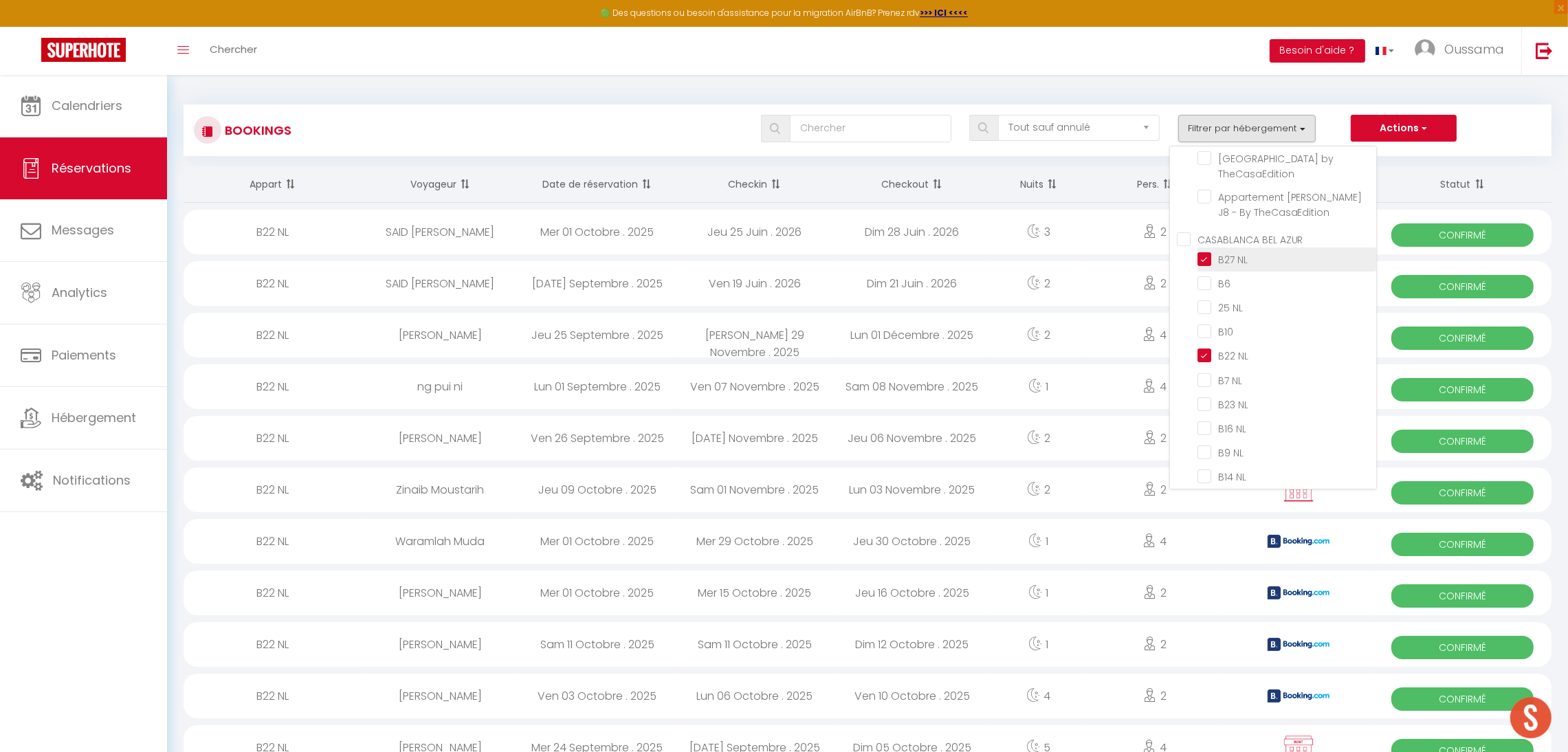
checkbox input "false"
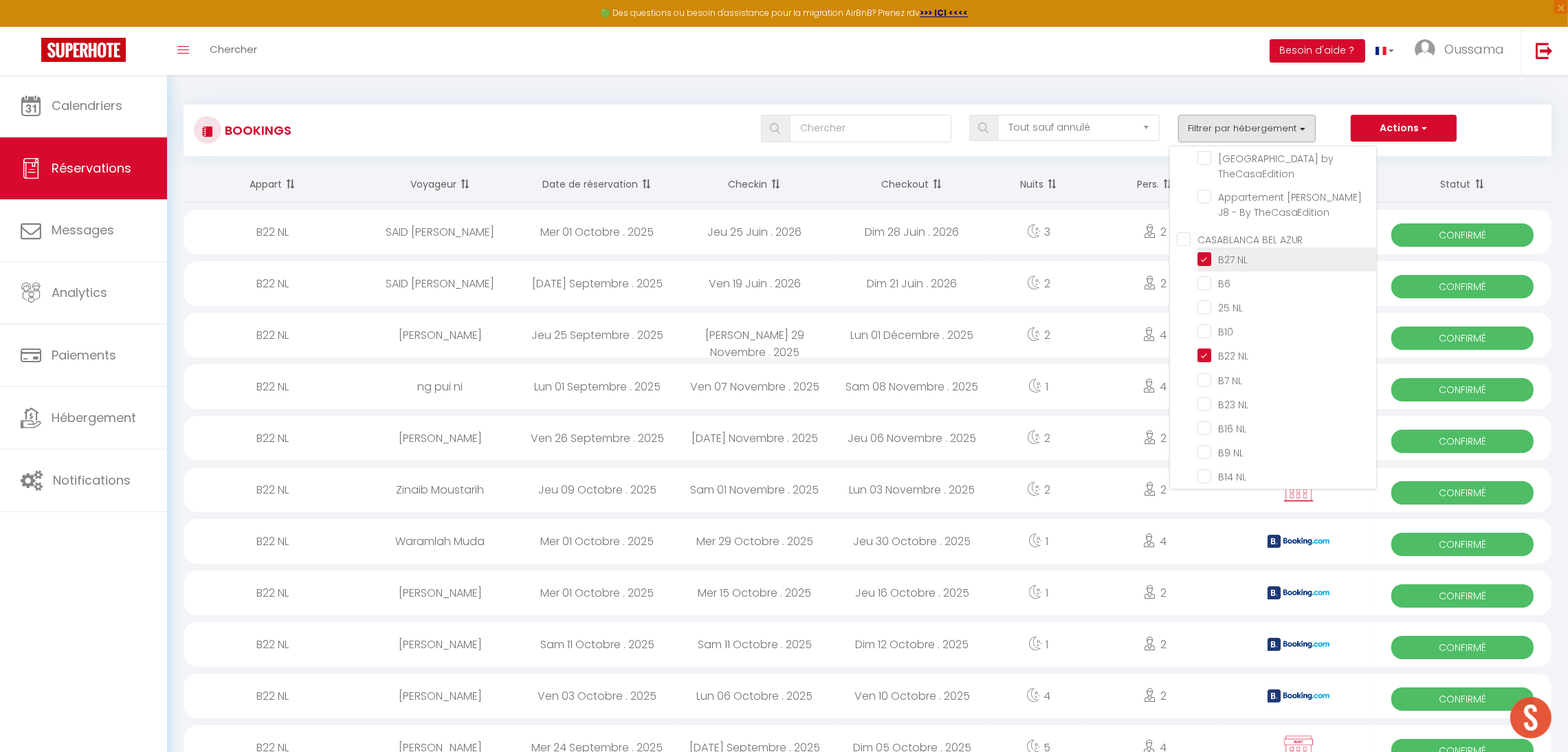
checkbox input "false"
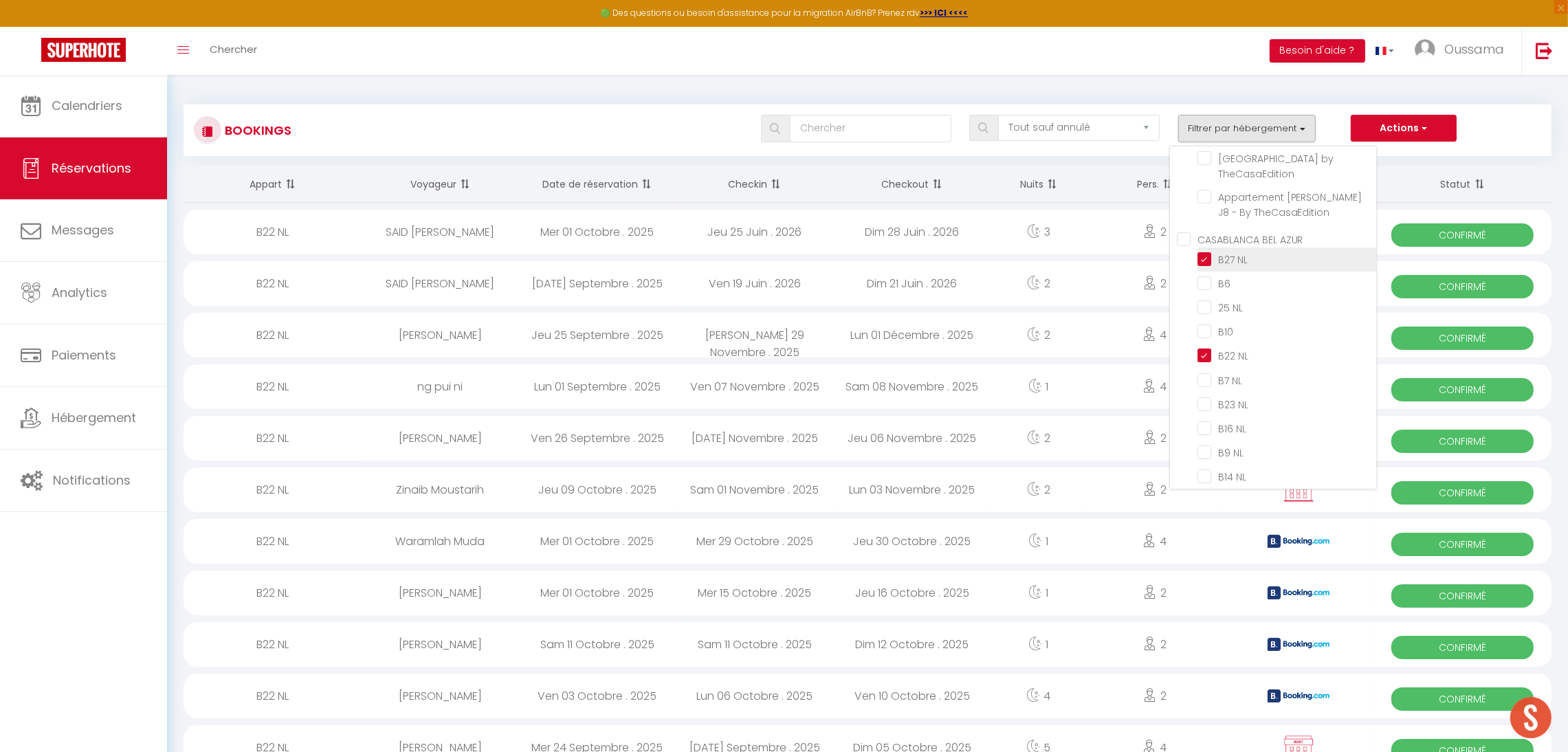
checkbox input "false"
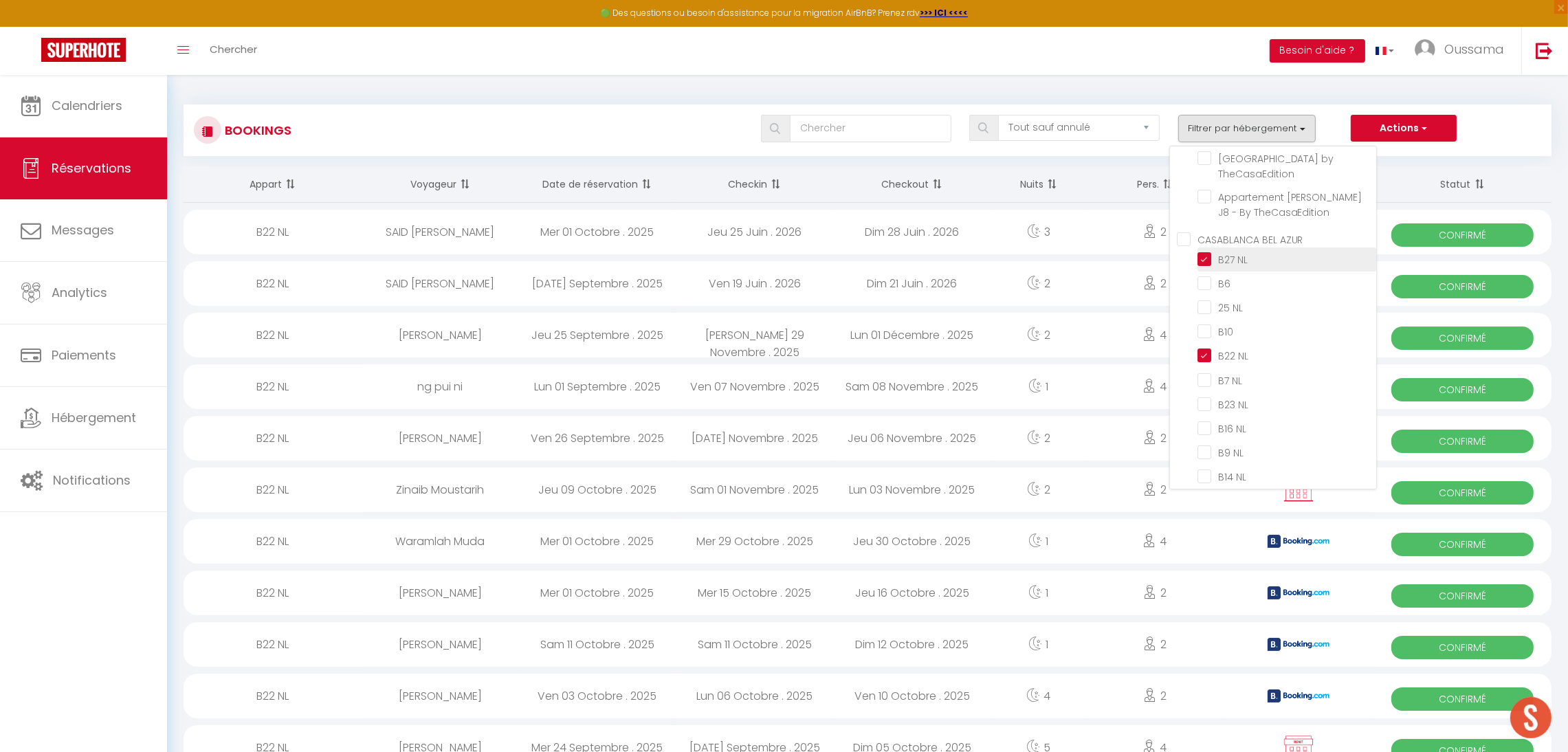
checkbox input "false"
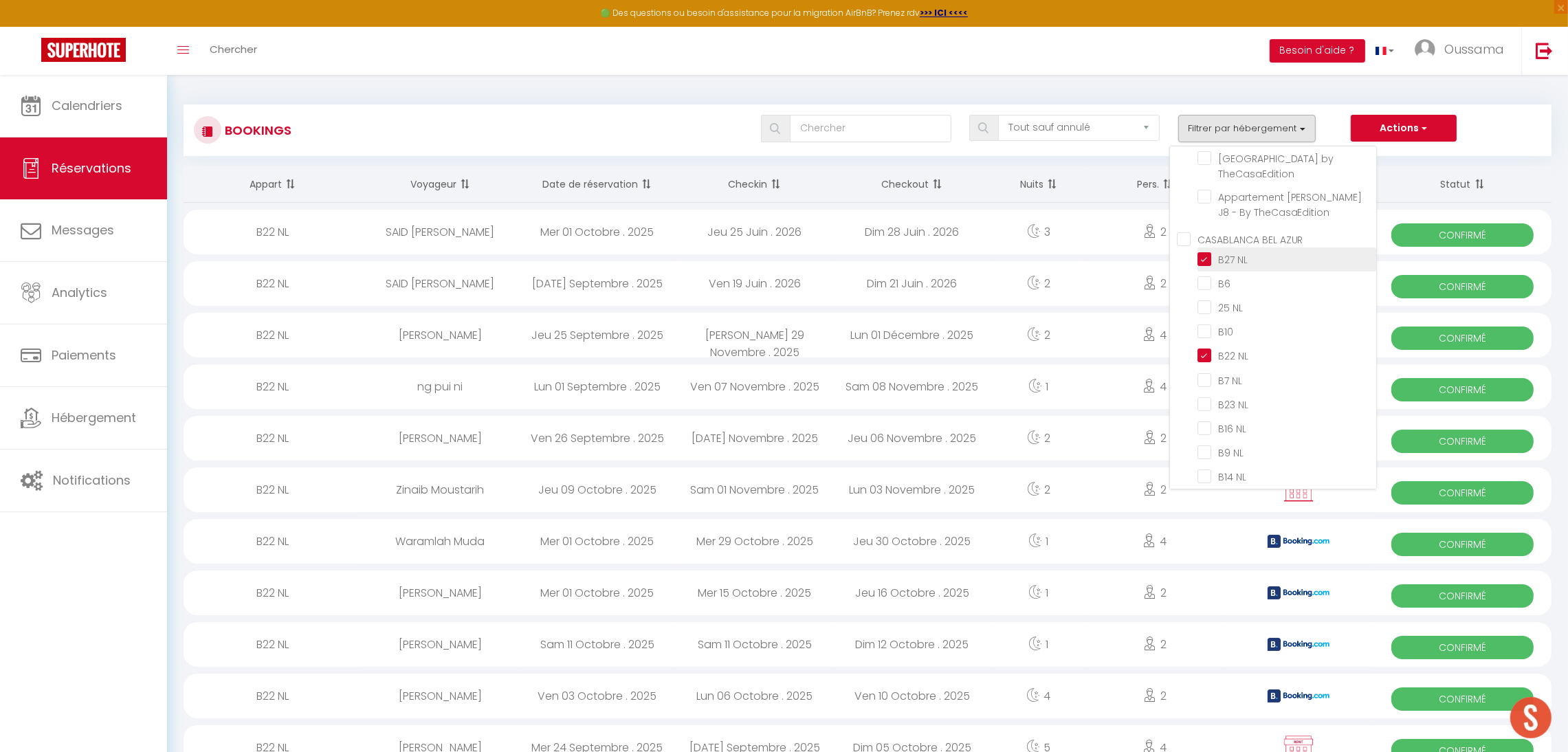
checkbox input "false"
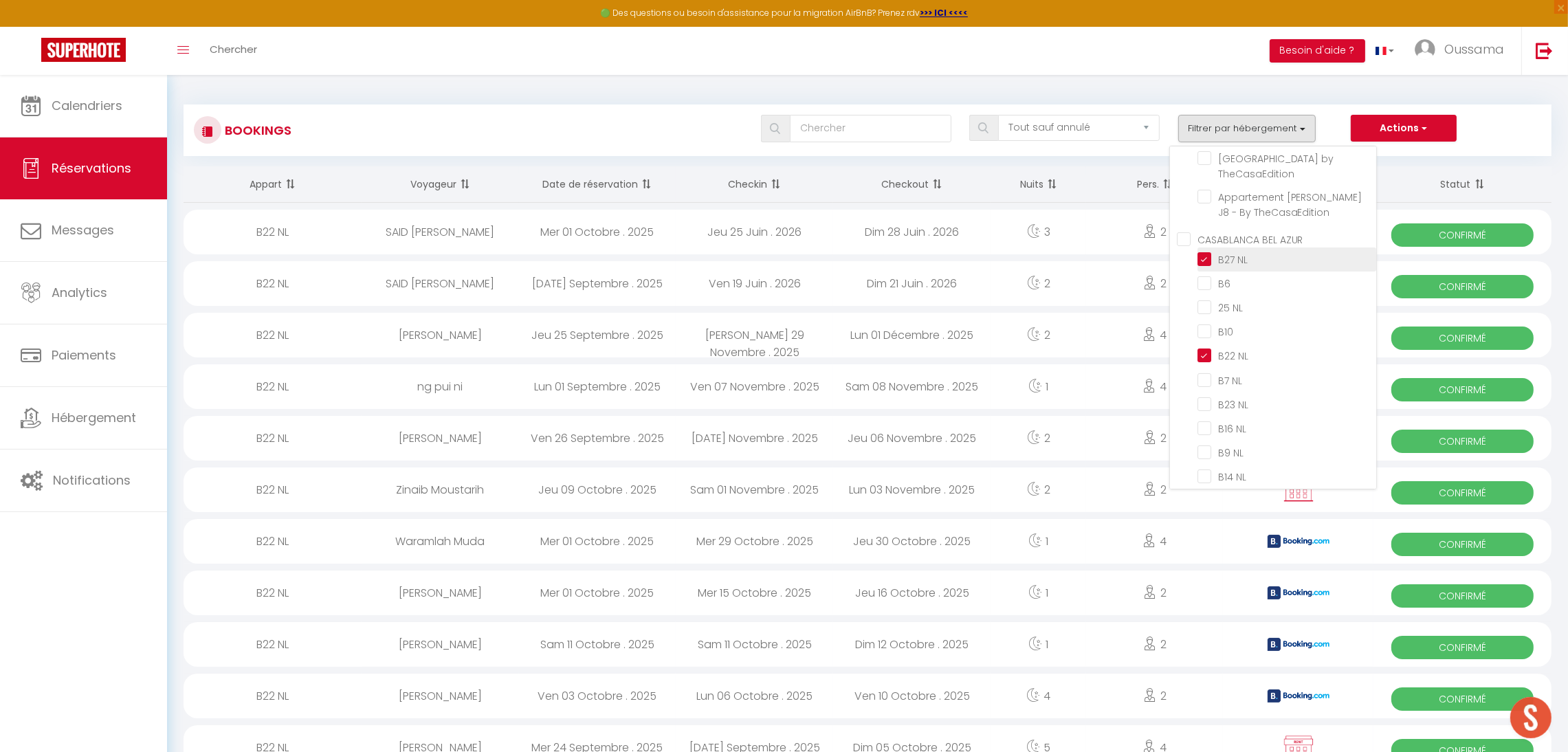
checkbox input "false"
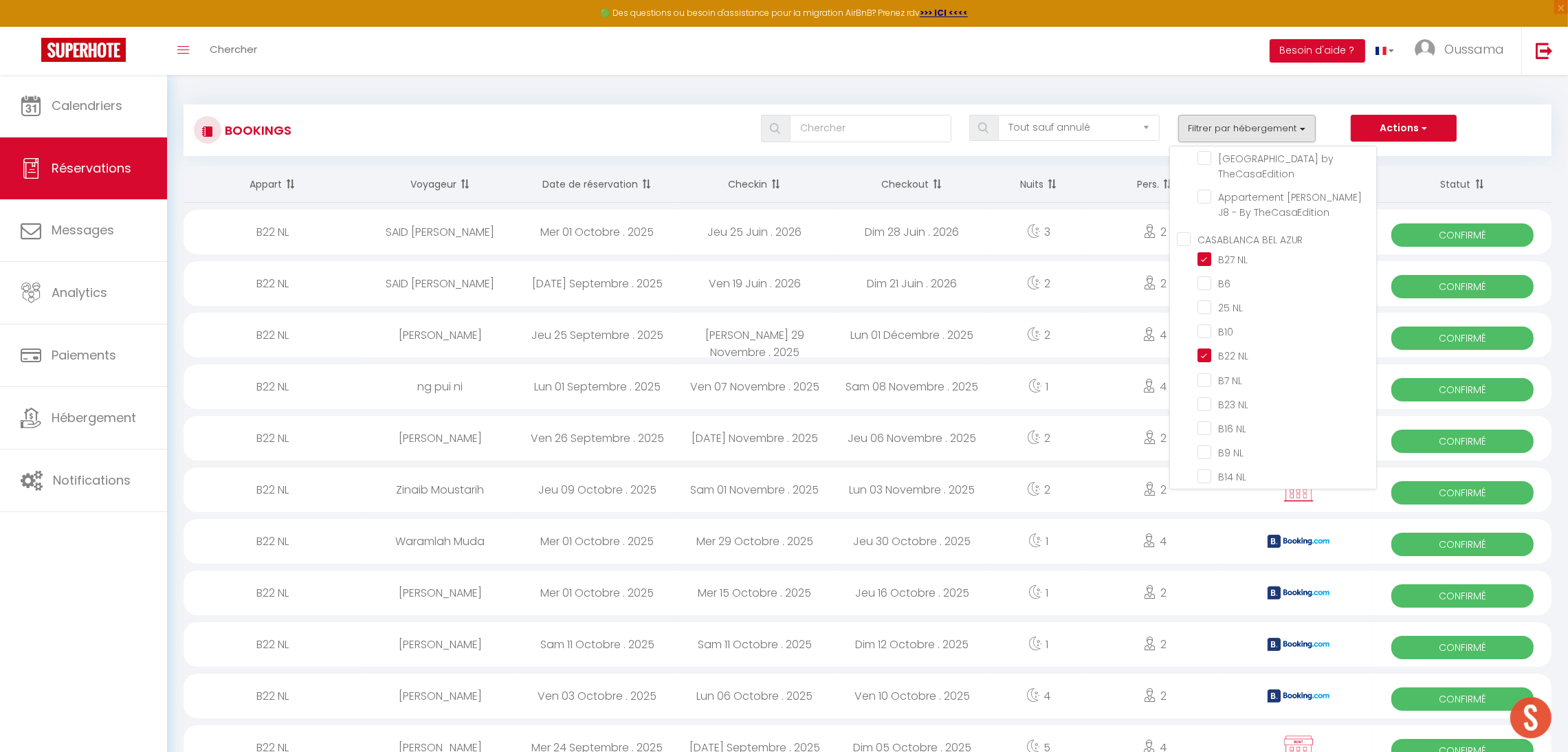
checkbox input "false"
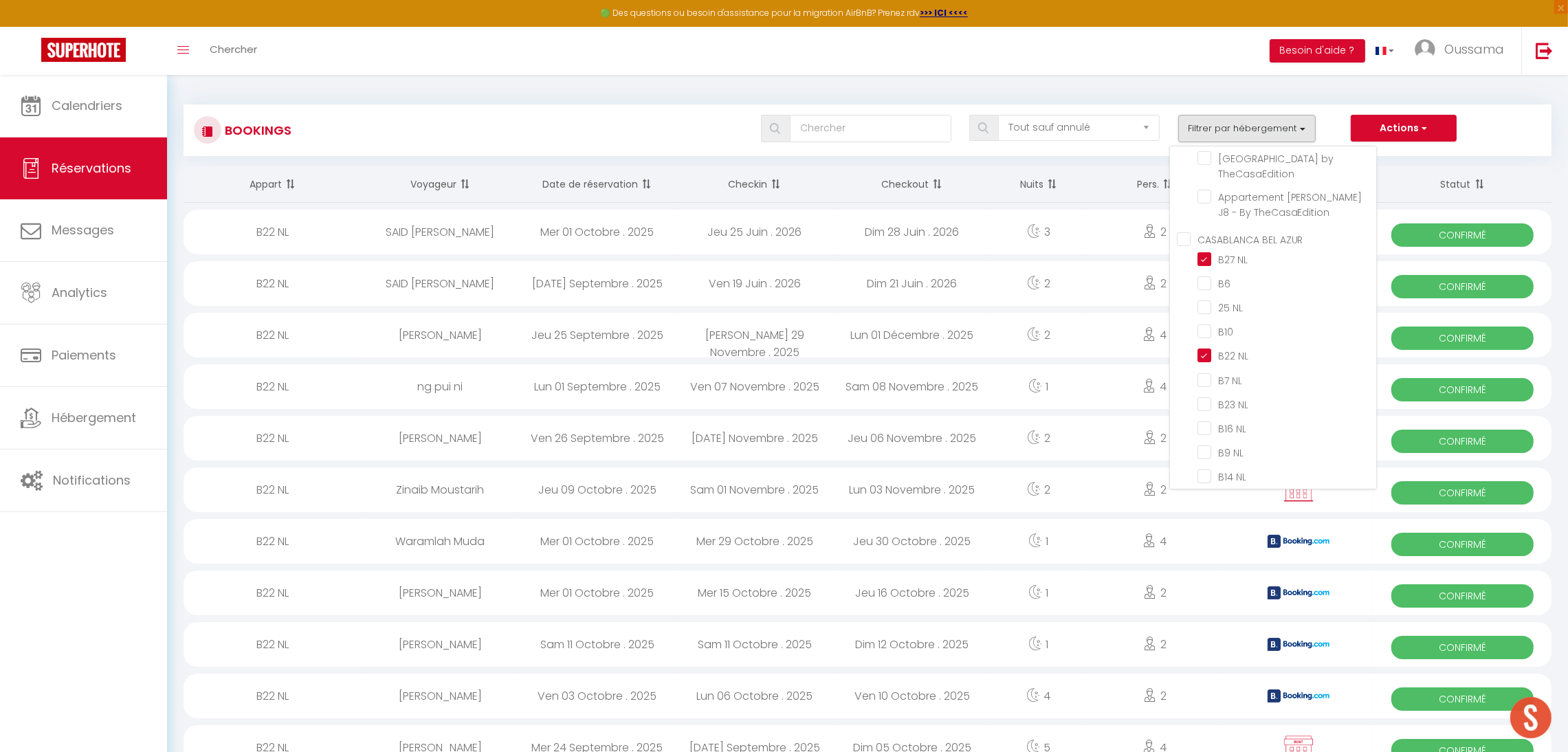
checkbox input "false"
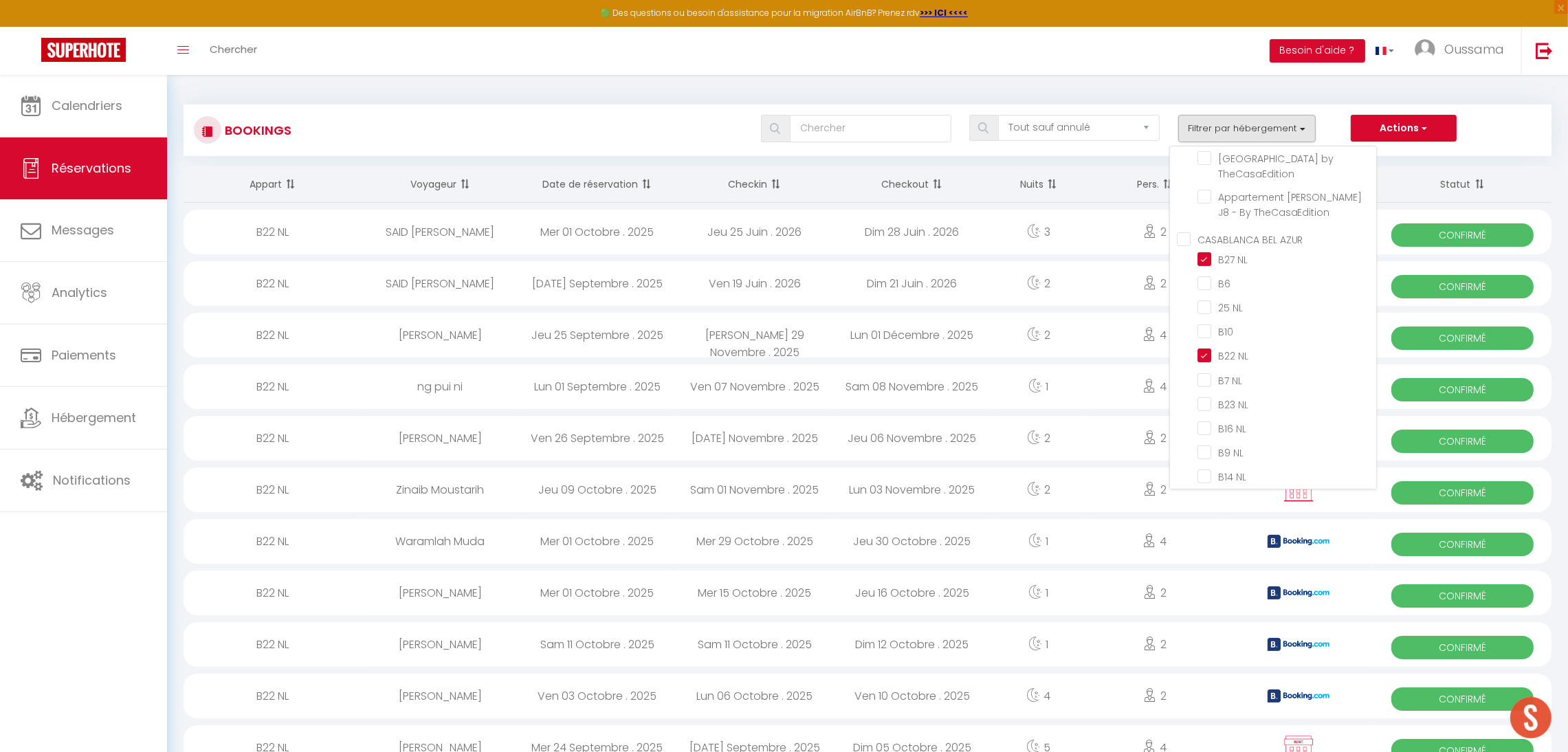
checkbox input "false"
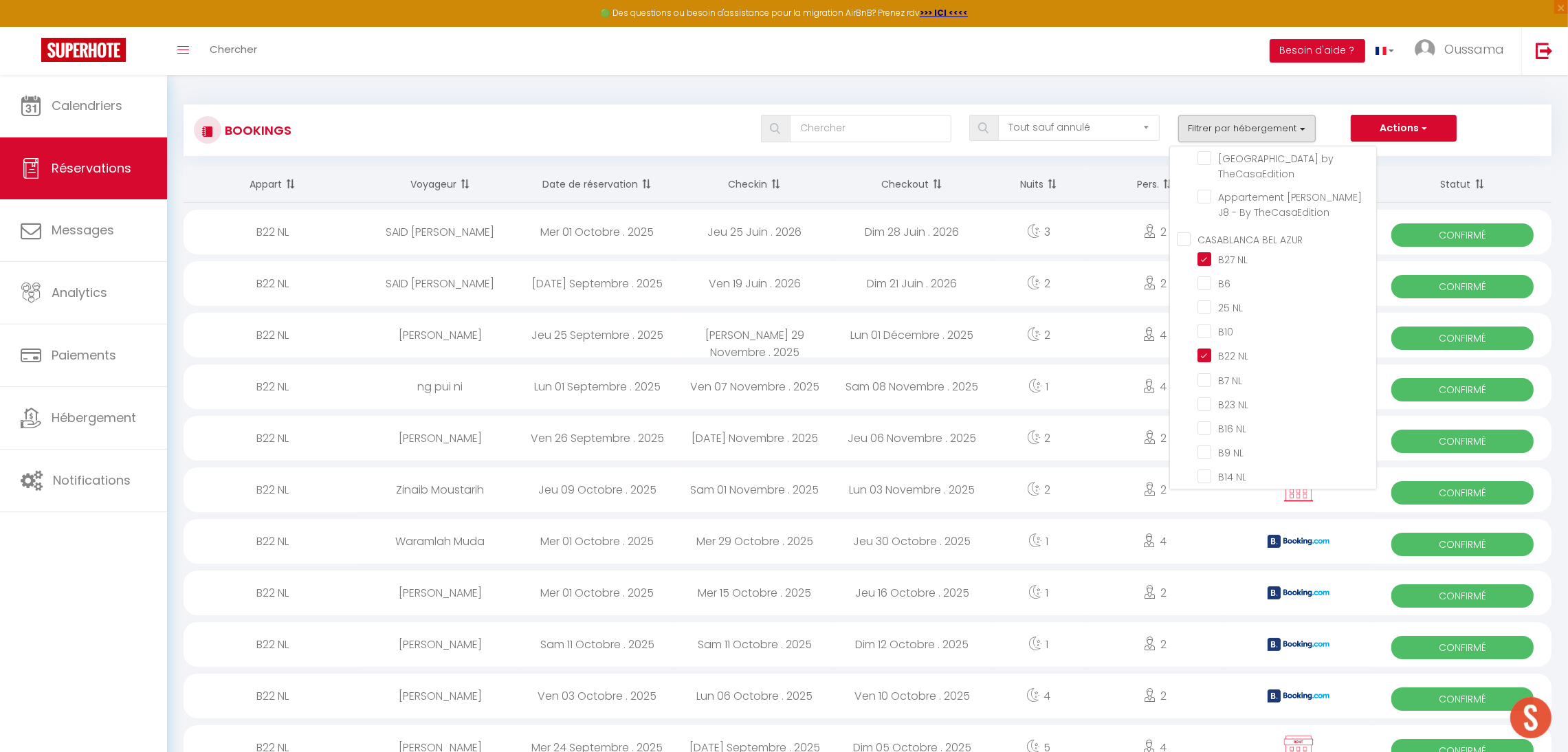
checkbox input "false"
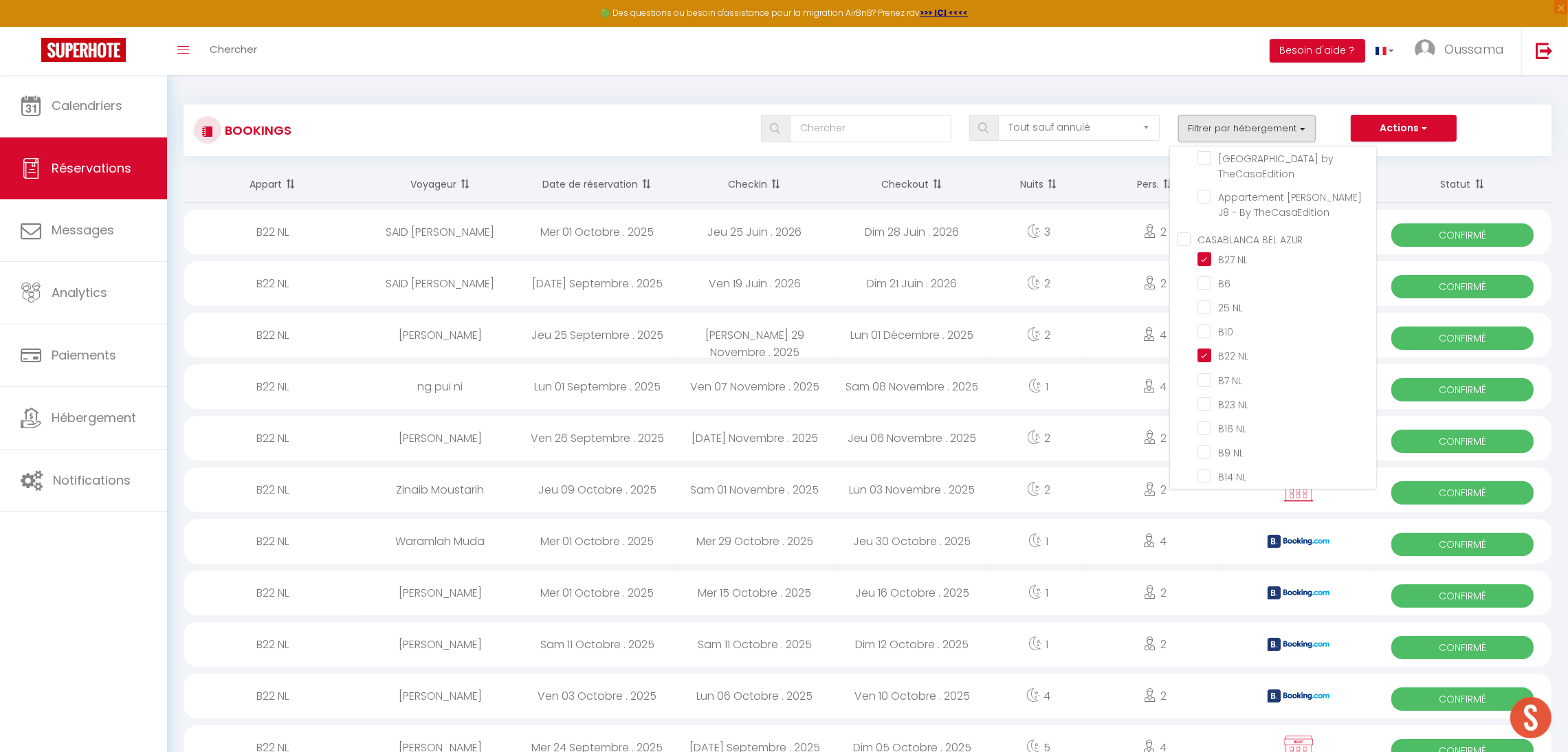
checkbox input "false"
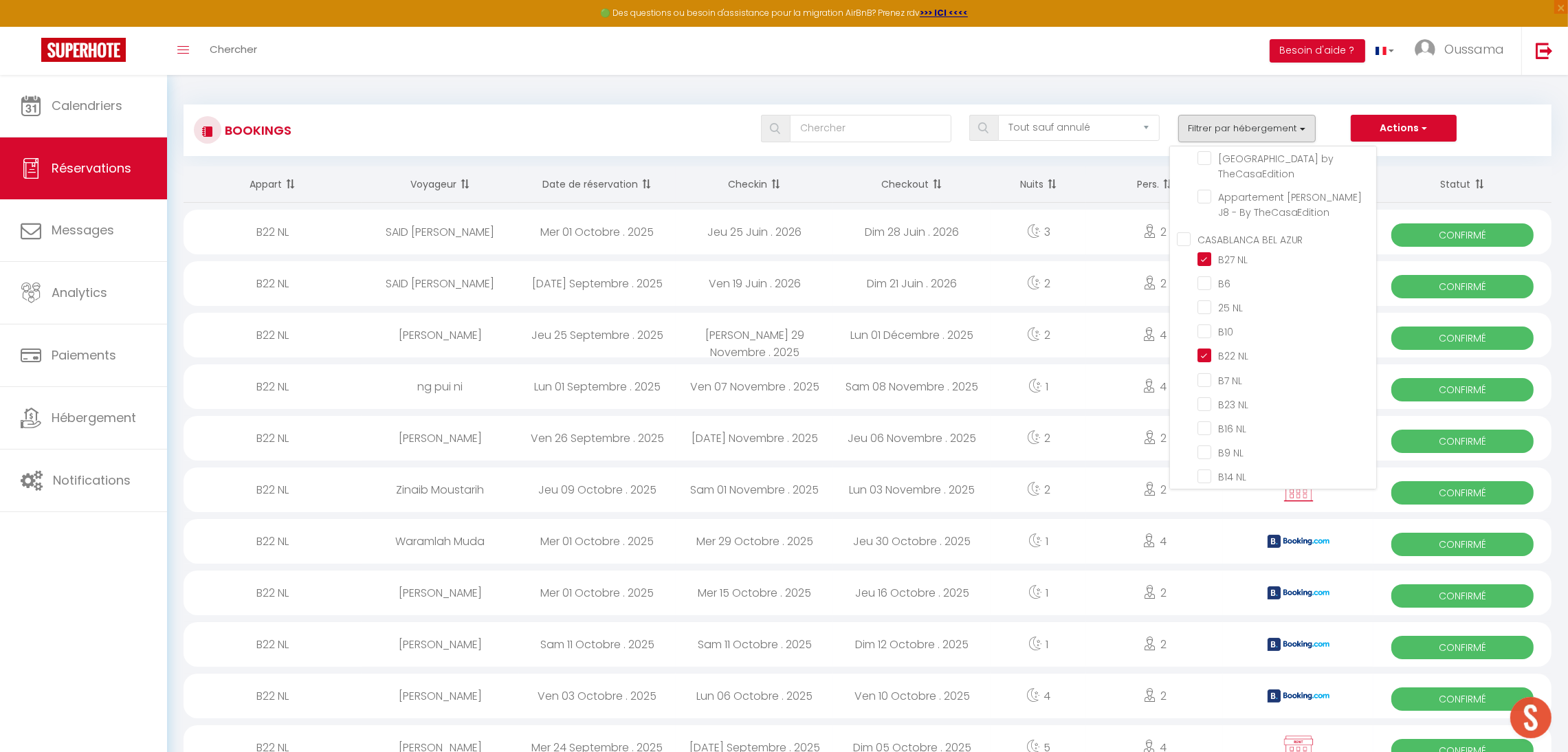
checkbox input "false"
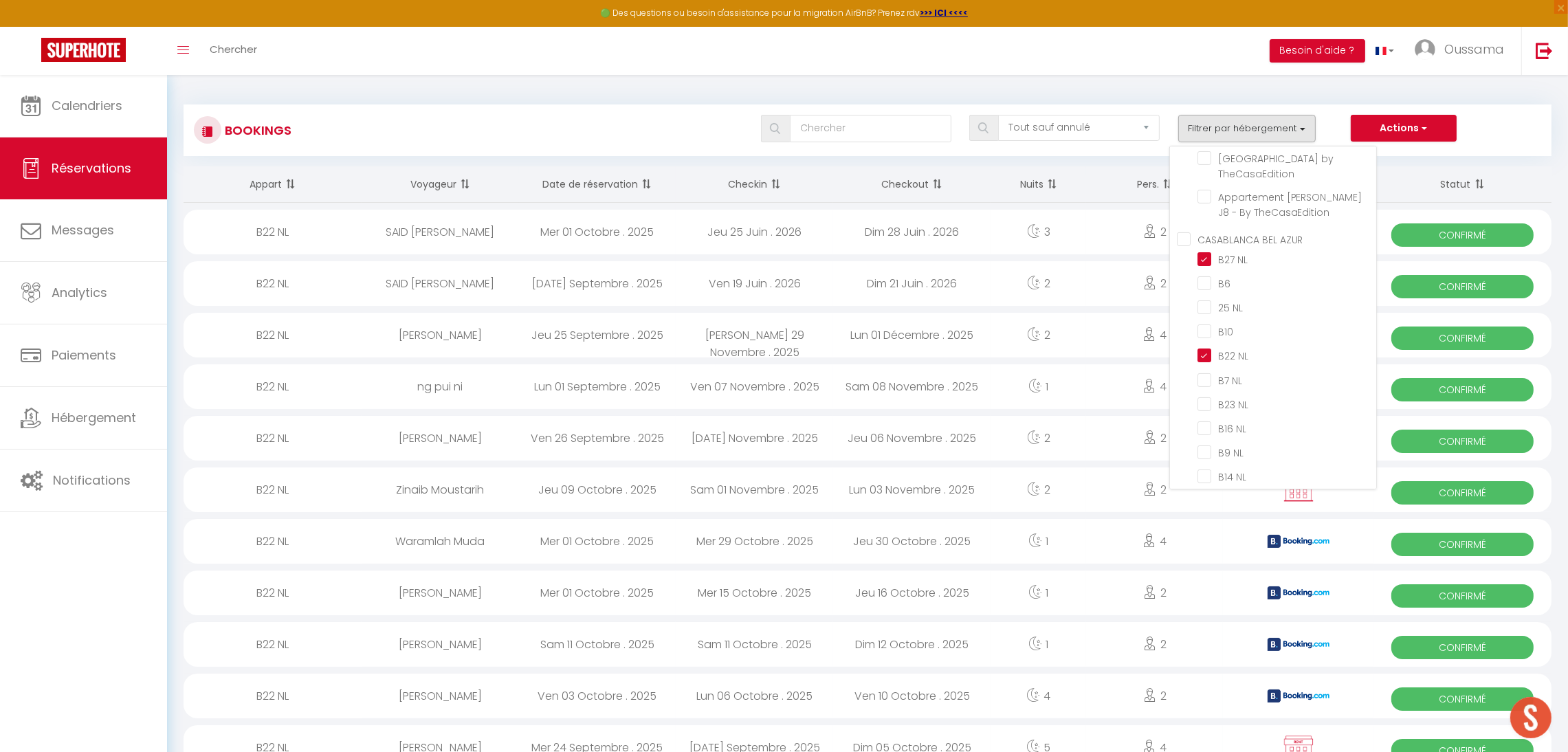
checkbox input "false"
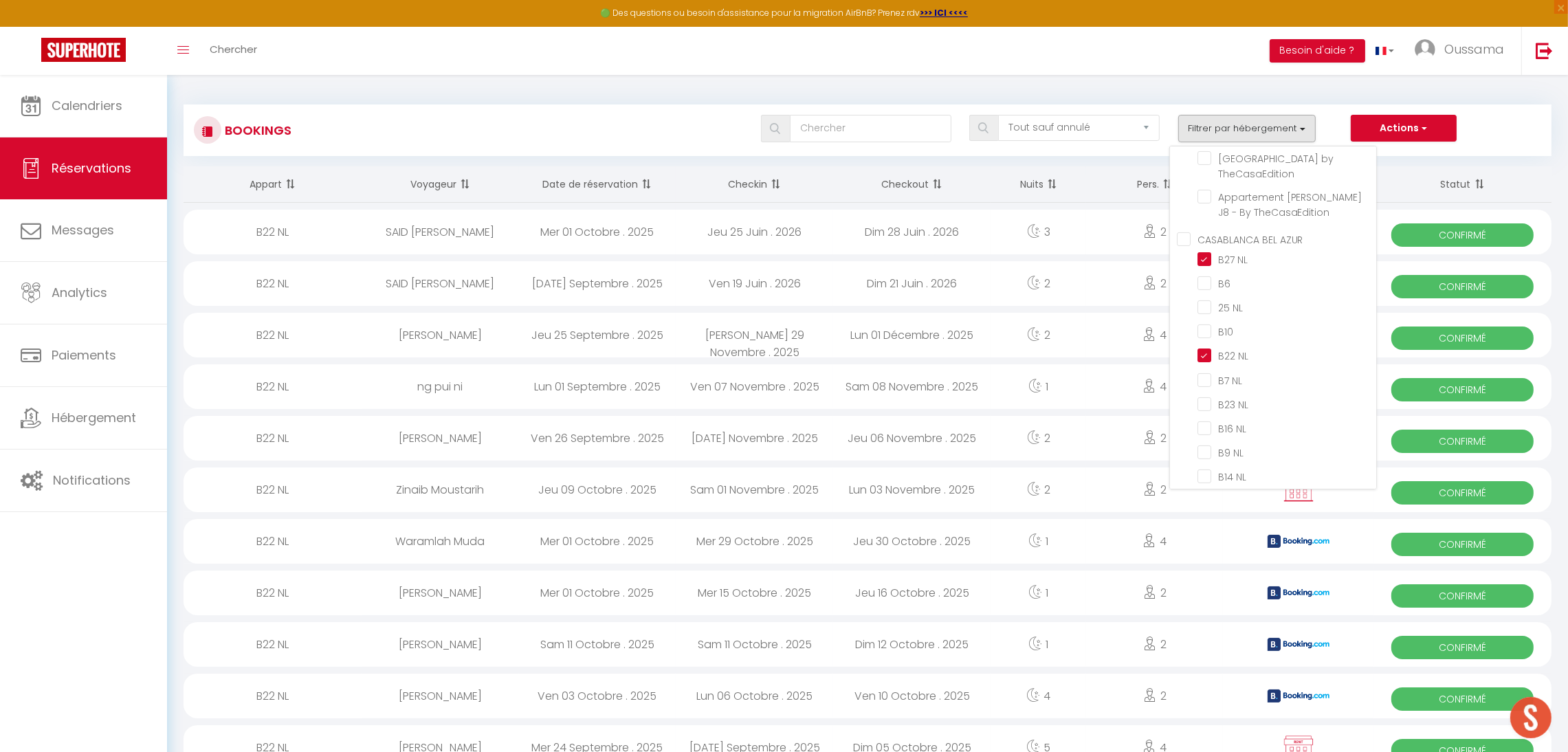
checkbox input "false"
click at [1316, 95] on div "Bookings Tous les statuts Annulé Confirmé Non Confirmé Tout sauf annulé No Show…" at bounding box center [867, 124] width 1368 height 64
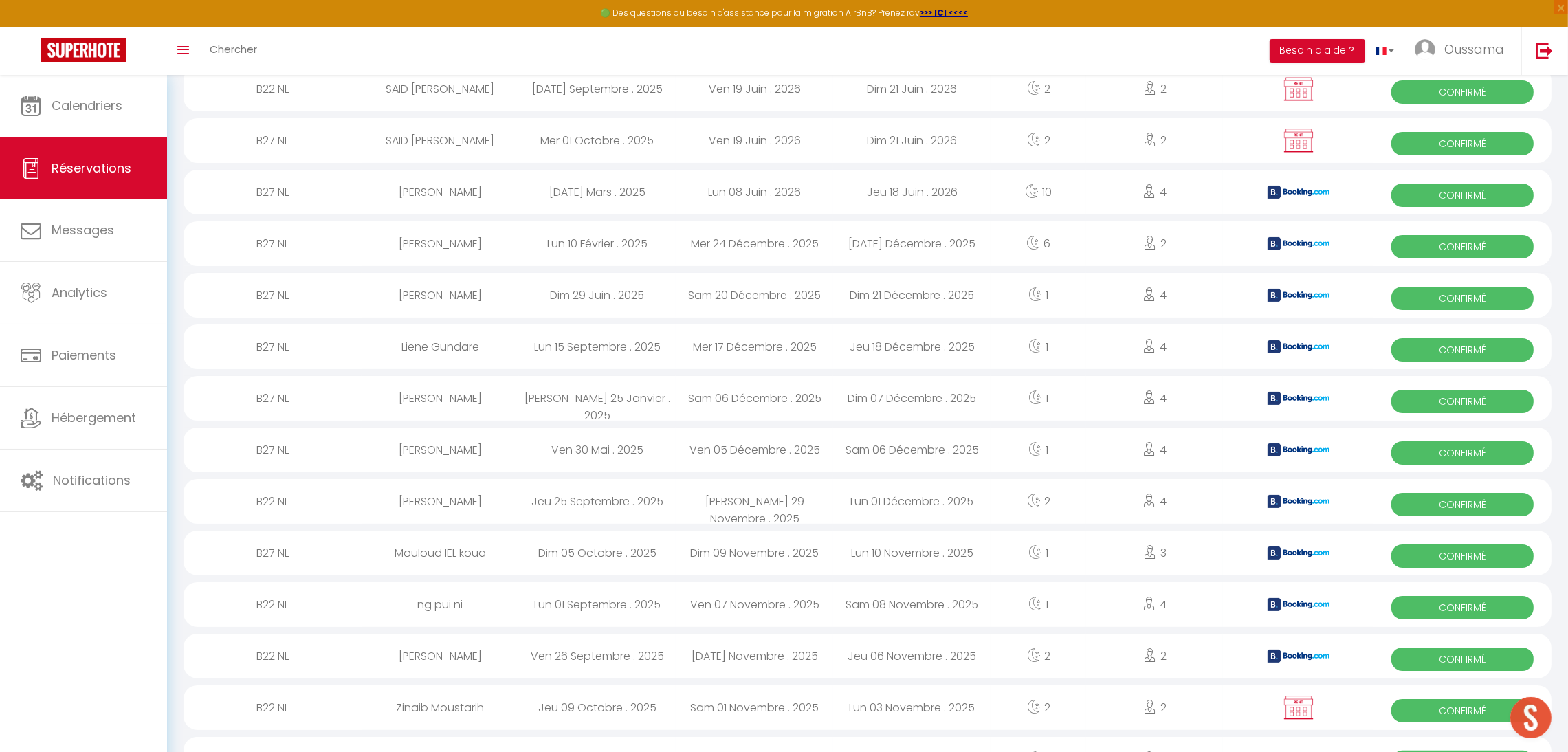
scroll to position [0, 0]
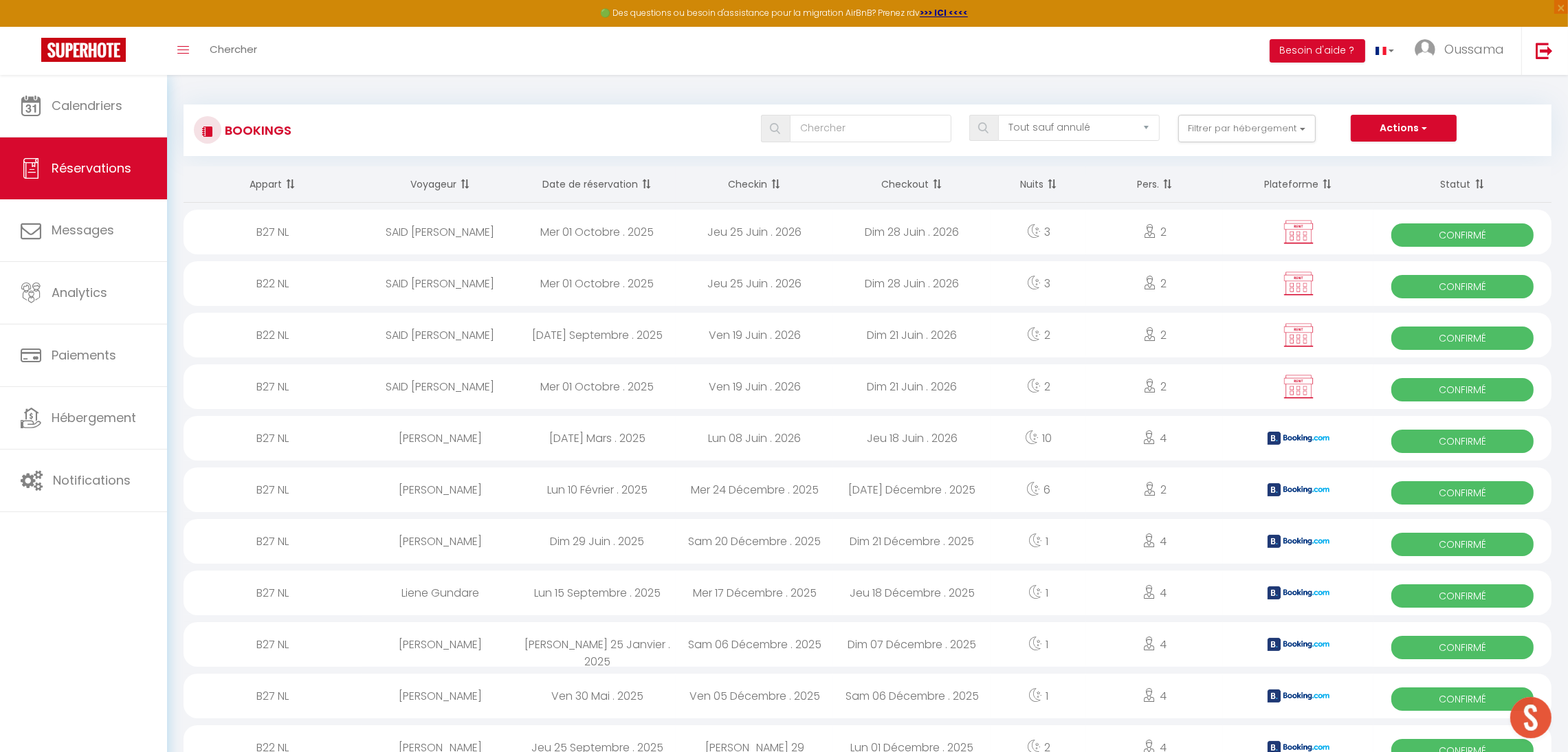
click at [634, 187] on th "Date de réservation" at bounding box center [597, 184] width 158 height 36
click at [646, 182] on span at bounding box center [645, 183] width 14 height 27
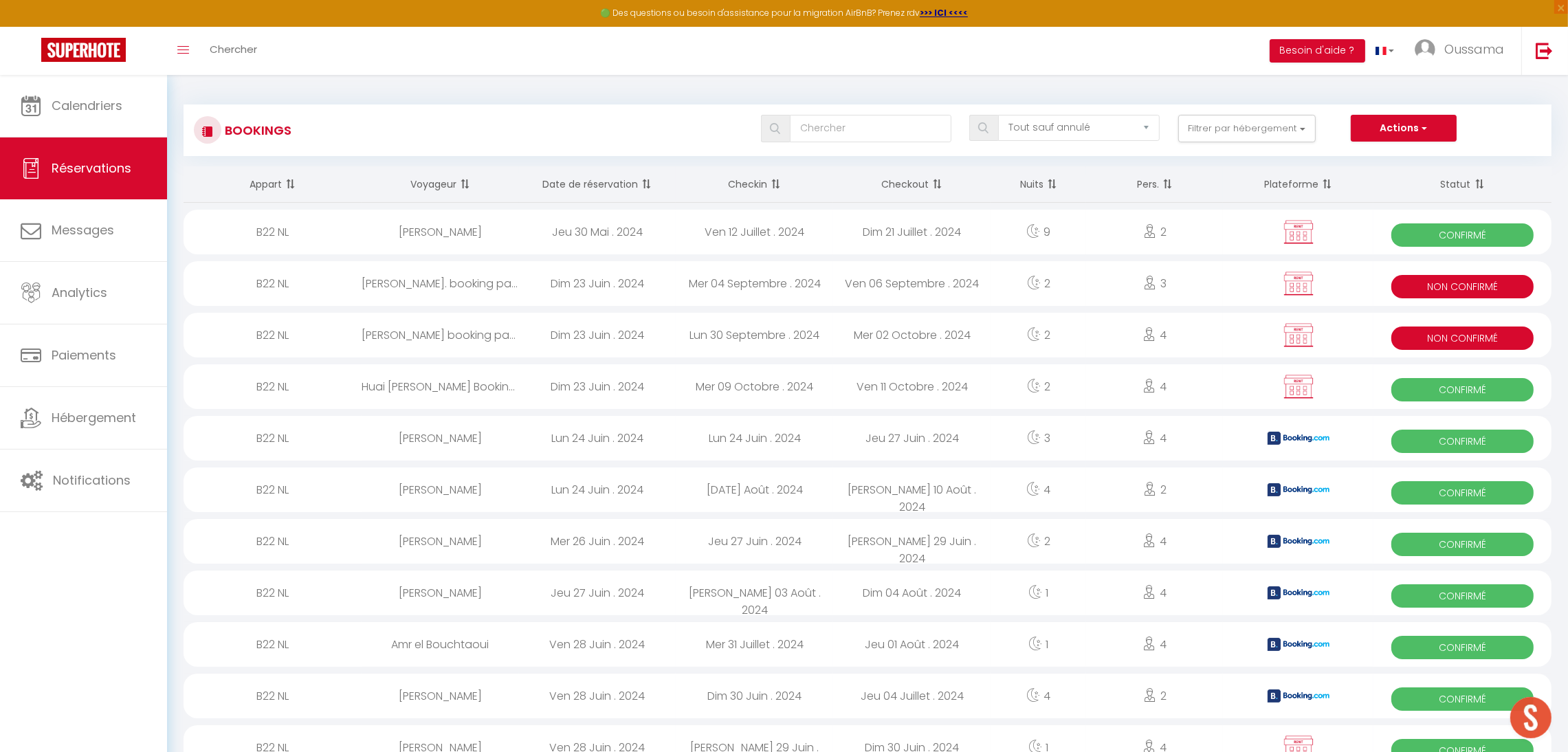
click at [641, 183] on span at bounding box center [645, 183] width 14 height 27
click at [644, 183] on span at bounding box center [645, 183] width 14 height 27
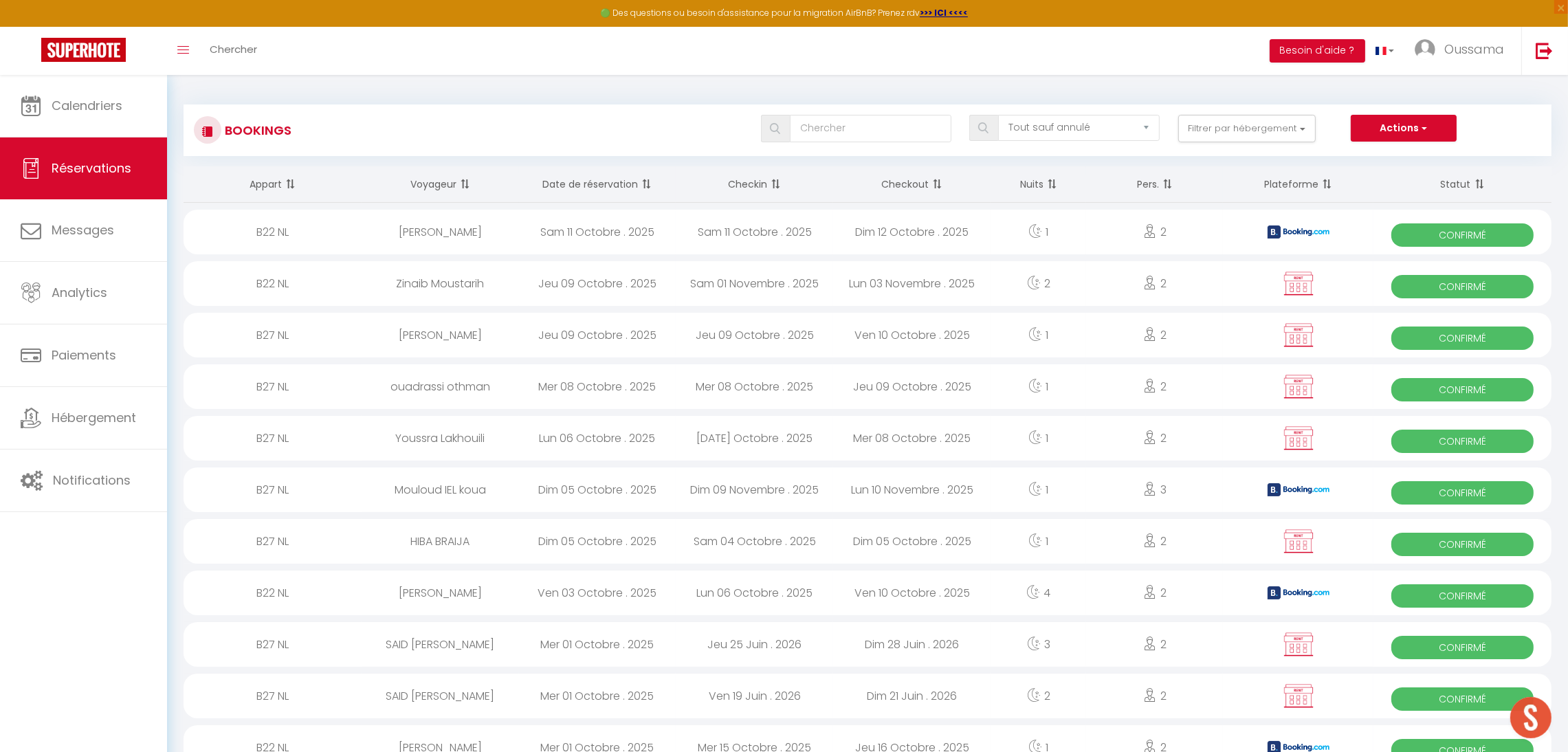
click at [1048, 147] on div "Bookings Tous les statuts Annulé Confirmé Non Confirmé Tout sauf annulé No Show…" at bounding box center [867, 130] width 1368 height 52
click at [1058, 136] on select "Tous les statuts Annulé Confirmé Non Confirmé Tout sauf annulé No Show Request" at bounding box center [1079, 127] width 162 height 26
select select "all"
click at [1000, 114] on select "Tous les statuts Annulé Confirmé Non Confirmé Tout sauf annulé No Show Request" at bounding box center [1079, 127] width 162 height 26
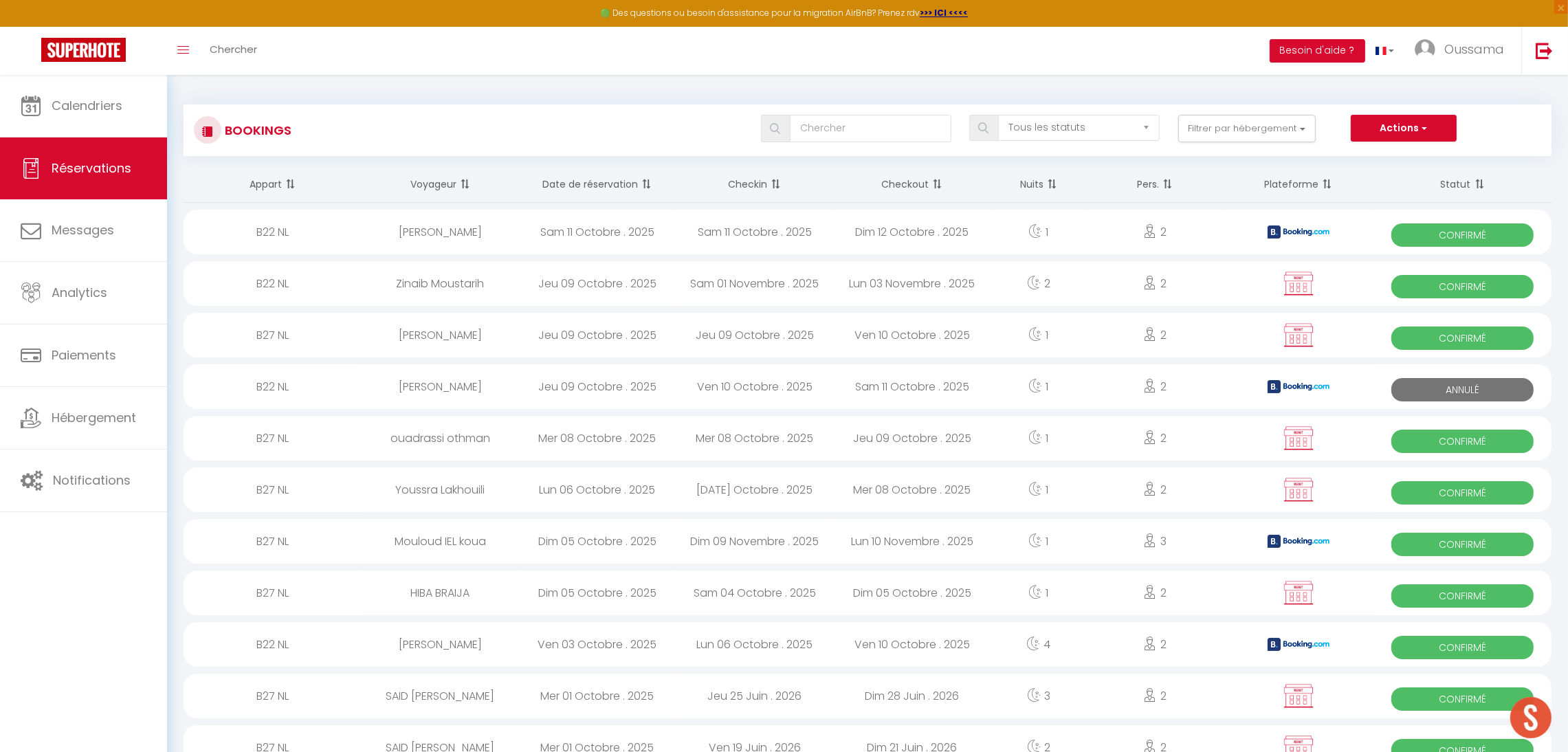
click at [762, 380] on div "Ven 10 Octobre . 2025" at bounding box center [754, 387] width 158 height 45
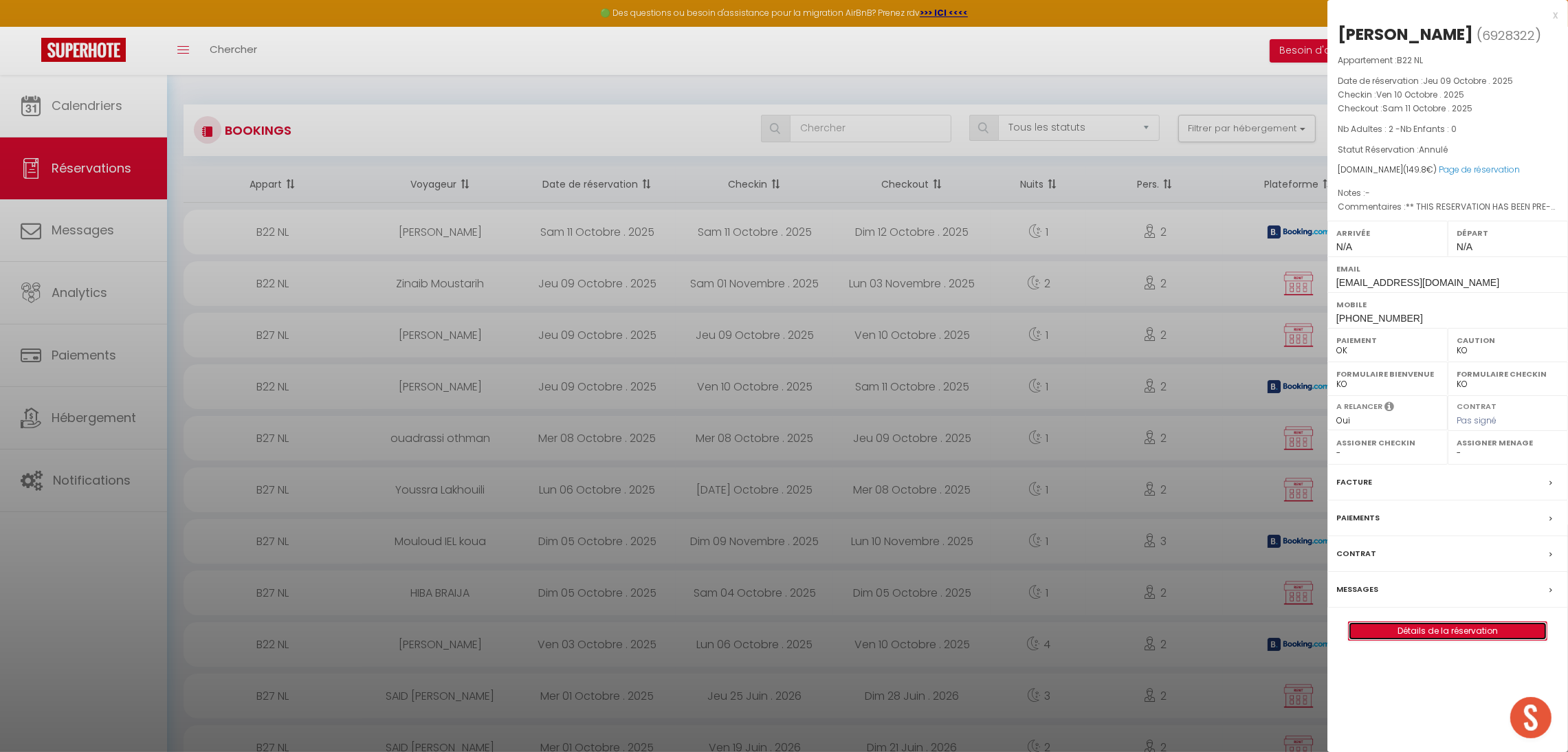
click at [1394, 640] on link "Détails de la réservation" at bounding box center [1448, 631] width 198 height 18
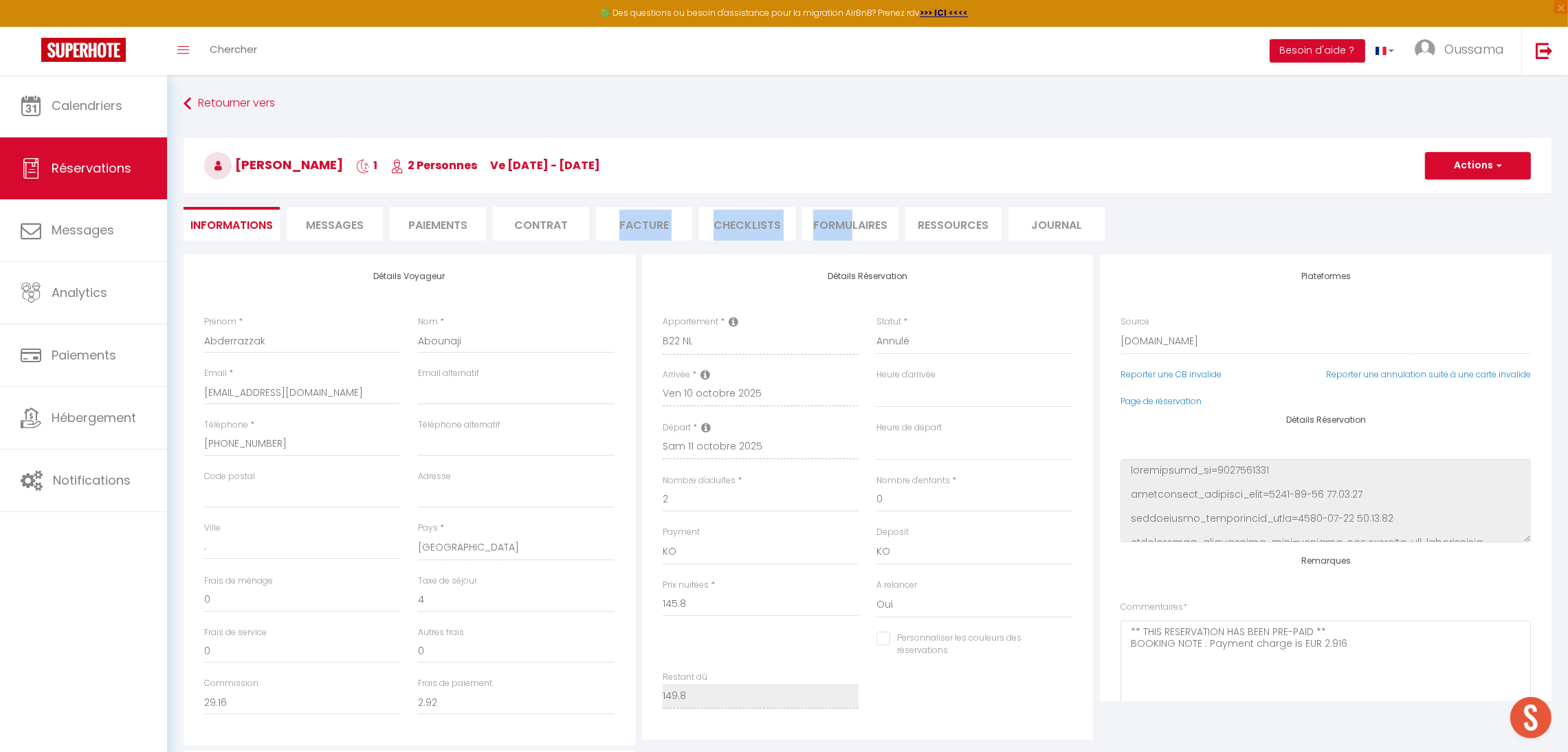
drag, startPoint x: 853, startPoint y: 248, endPoint x: 561, endPoint y: 233, distance: 292.4
click at [561, 233] on div "Retourner vers [PERSON_NAME] 1 2 Personnes ve [DATE] - [DATE] Actions Enregistr…" at bounding box center [868, 173] width 1386 height 163
drag, startPoint x: 483, startPoint y: 343, endPoint x: 399, endPoint y: 338, distance: 84.1
click at [399, 338] on div "Prénom * [PERSON_NAME] * Abounaji" at bounding box center [409, 342] width 428 height 52
click at [884, 342] on select "Confirmé Non Confirmé [PERSON_NAME] par le voyageur No Show Request" at bounding box center [975, 341] width 196 height 26
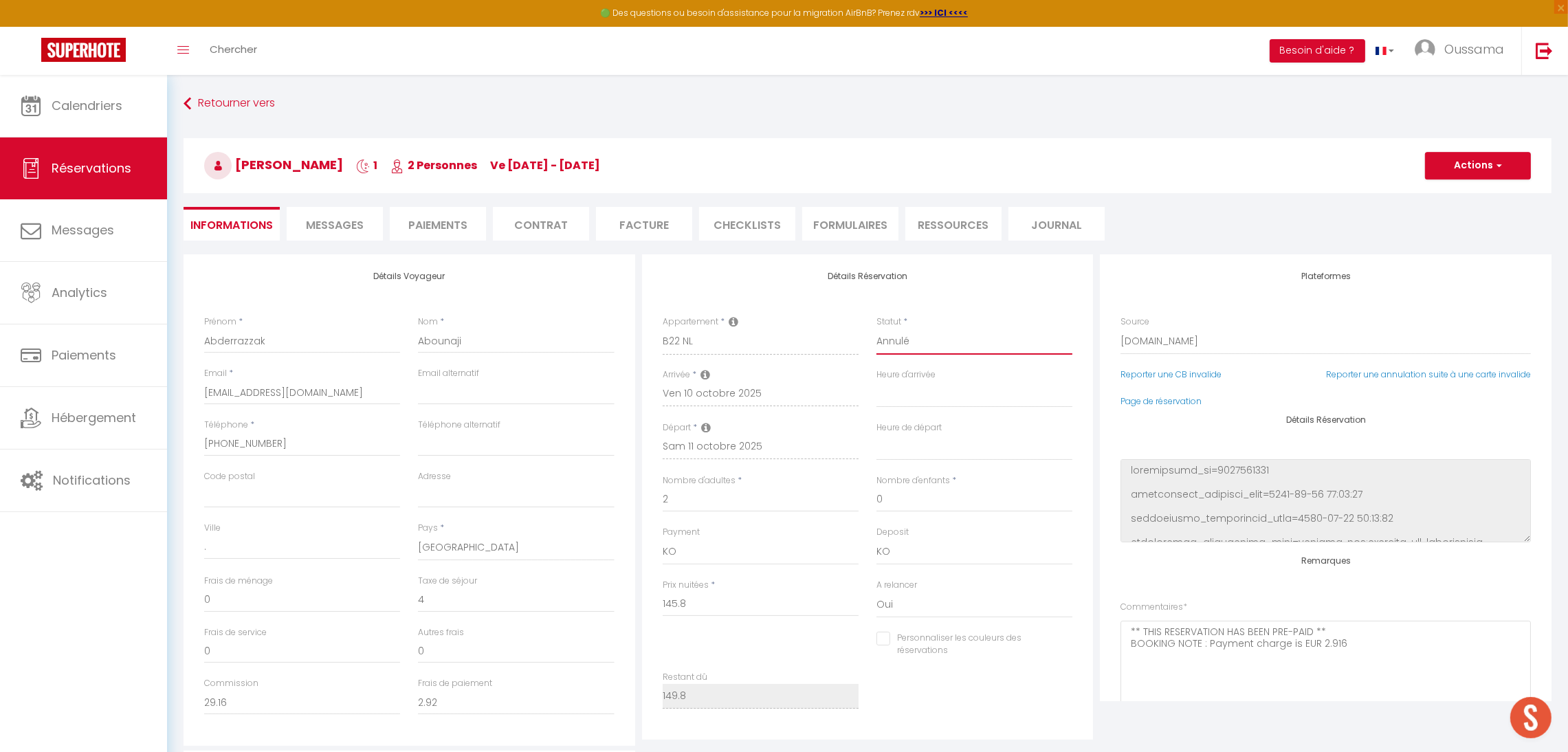
click at [1019, 347] on select "Confirmé Non Confirmé [PERSON_NAME] par le voyageur No Show Request" at bounding box center [975, 341] width 196 height 26
click at [877, 329] on select "Confirmé Non Confirmé [PERSON_NAME] par le voyageur No Show Request" at bounding box center [975, 341] width 196 height 26
click at [1491, 170] on button "Actions" at bounding box center [1478, 165] width 106 height 27
click at [1471, 192] on link "Enregistrer" at bounding box center [1465, 196] width 109 height 18
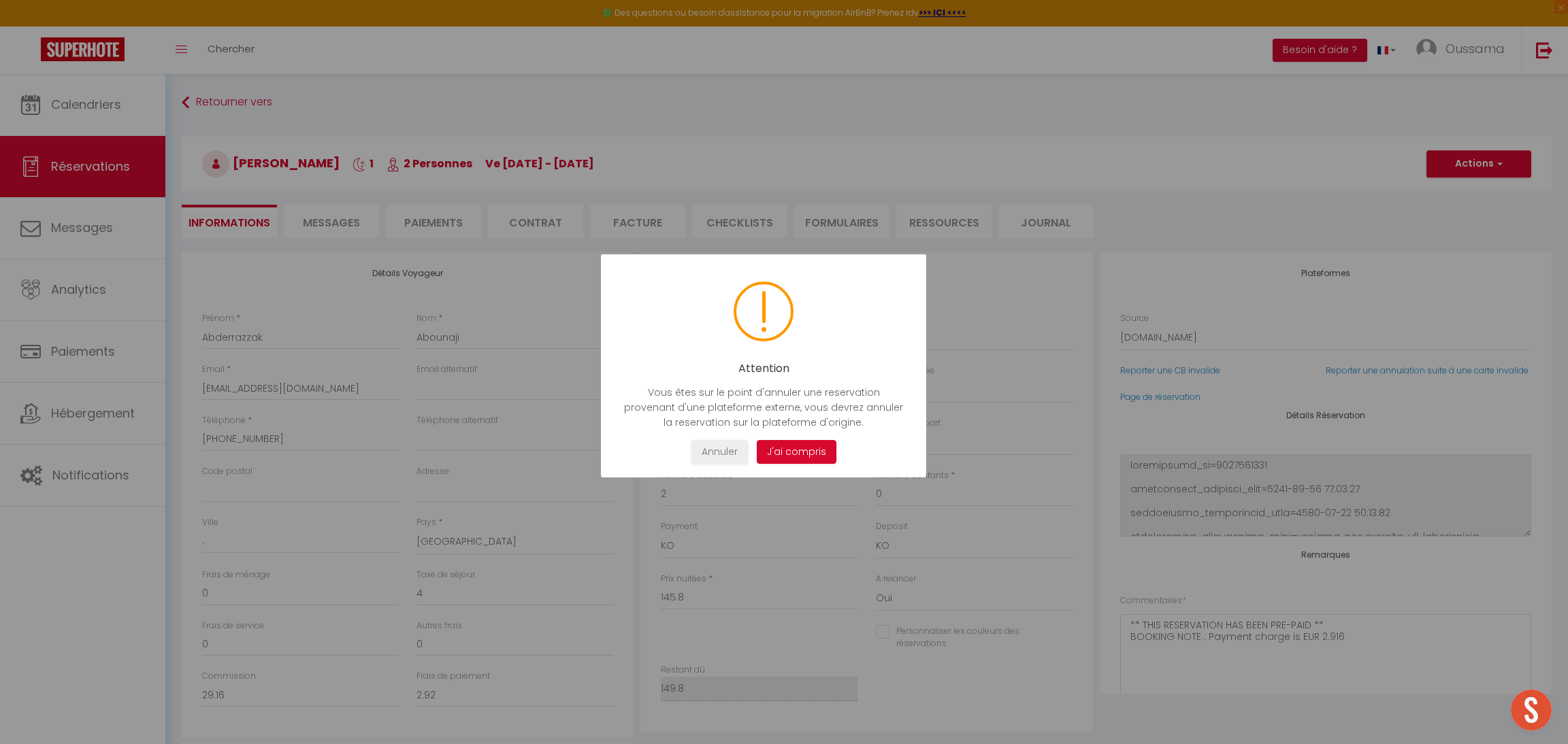
click at [713, 463] on div "Attention Vous êtes sur le point d'annuler une reservation provenant d'une plat…" at bounding box center [763, 366] width 325 height 223
click at [736, 446] on button "Annuler" at bounding box center [720, 452] width 57 height 24
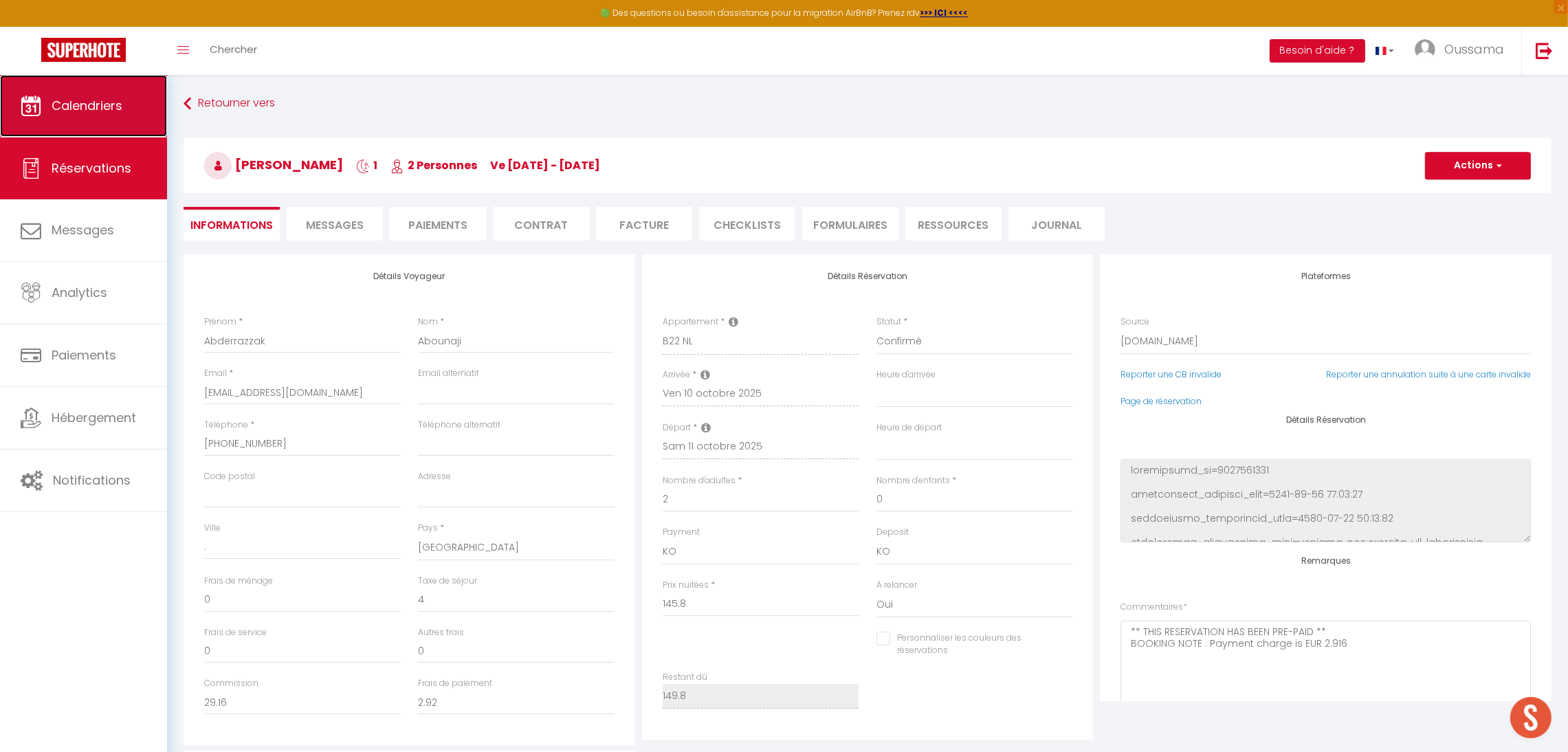
click at [151, 111] on link "Calendriers" at bounding box center [83, 106] width 167 height 62
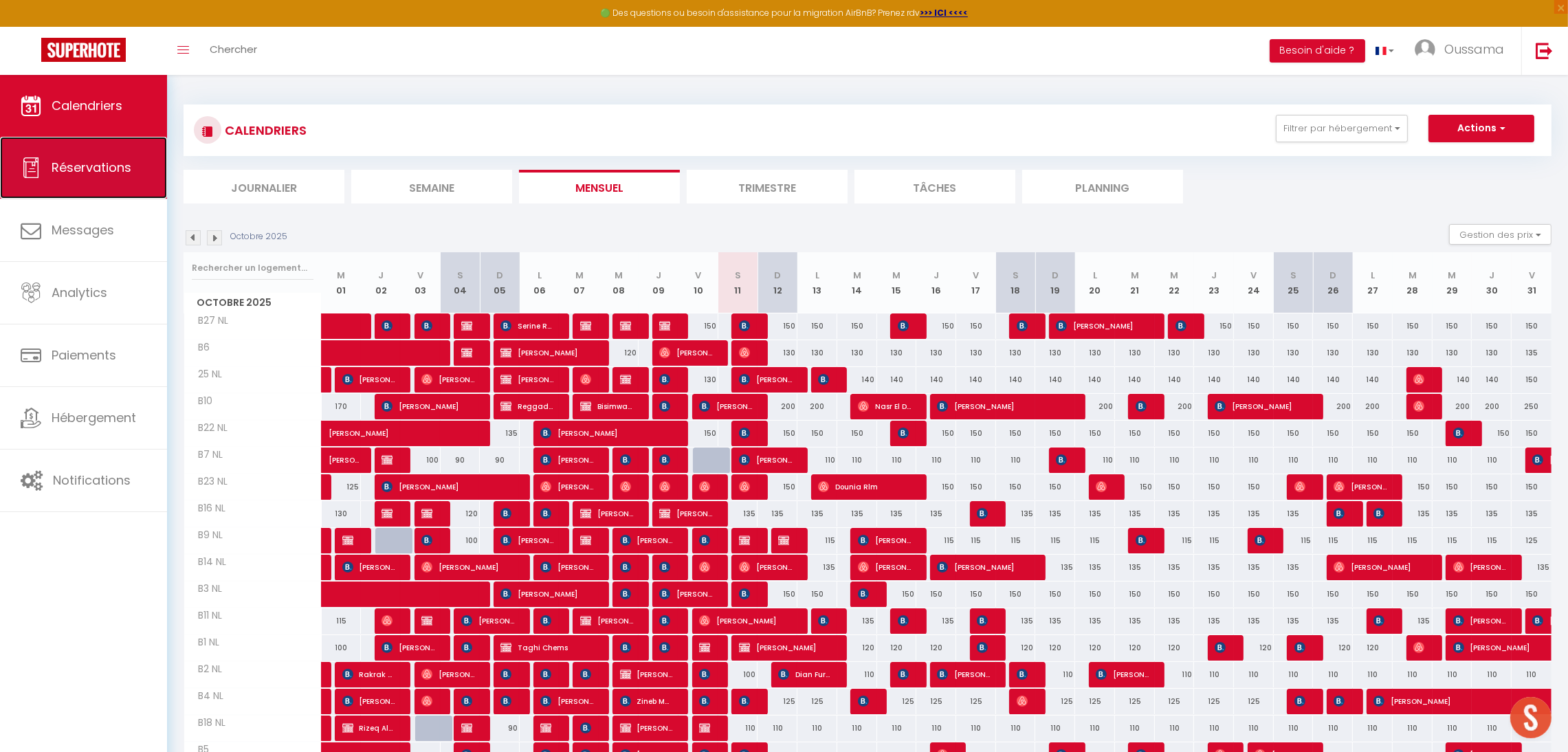
click at [86, 178] on link "Réservations" at bounding box center [83, 168] width 167 height 62
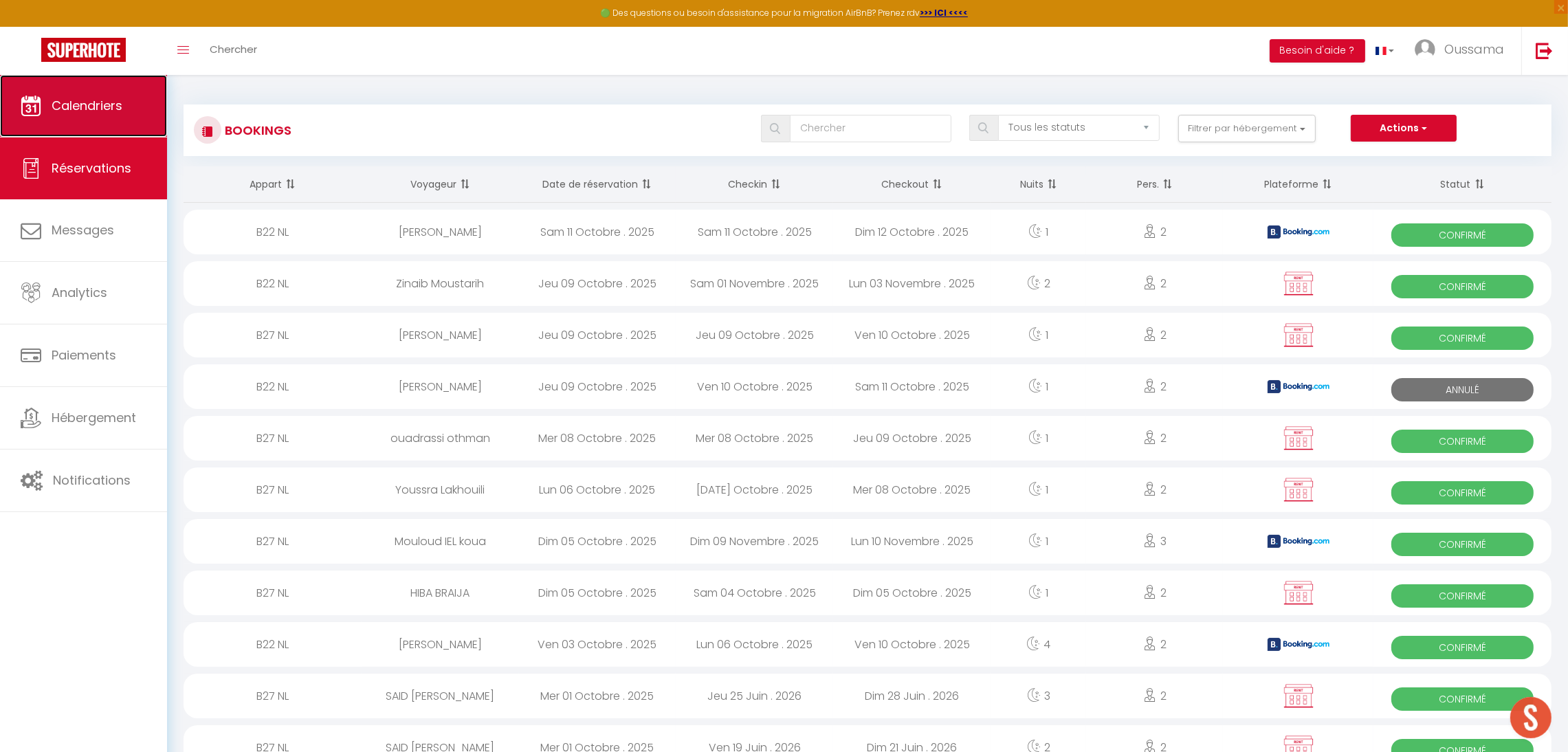
click at [75, 124] on link "Calendriers" at bounding box center [83, 106] width 167 height 62
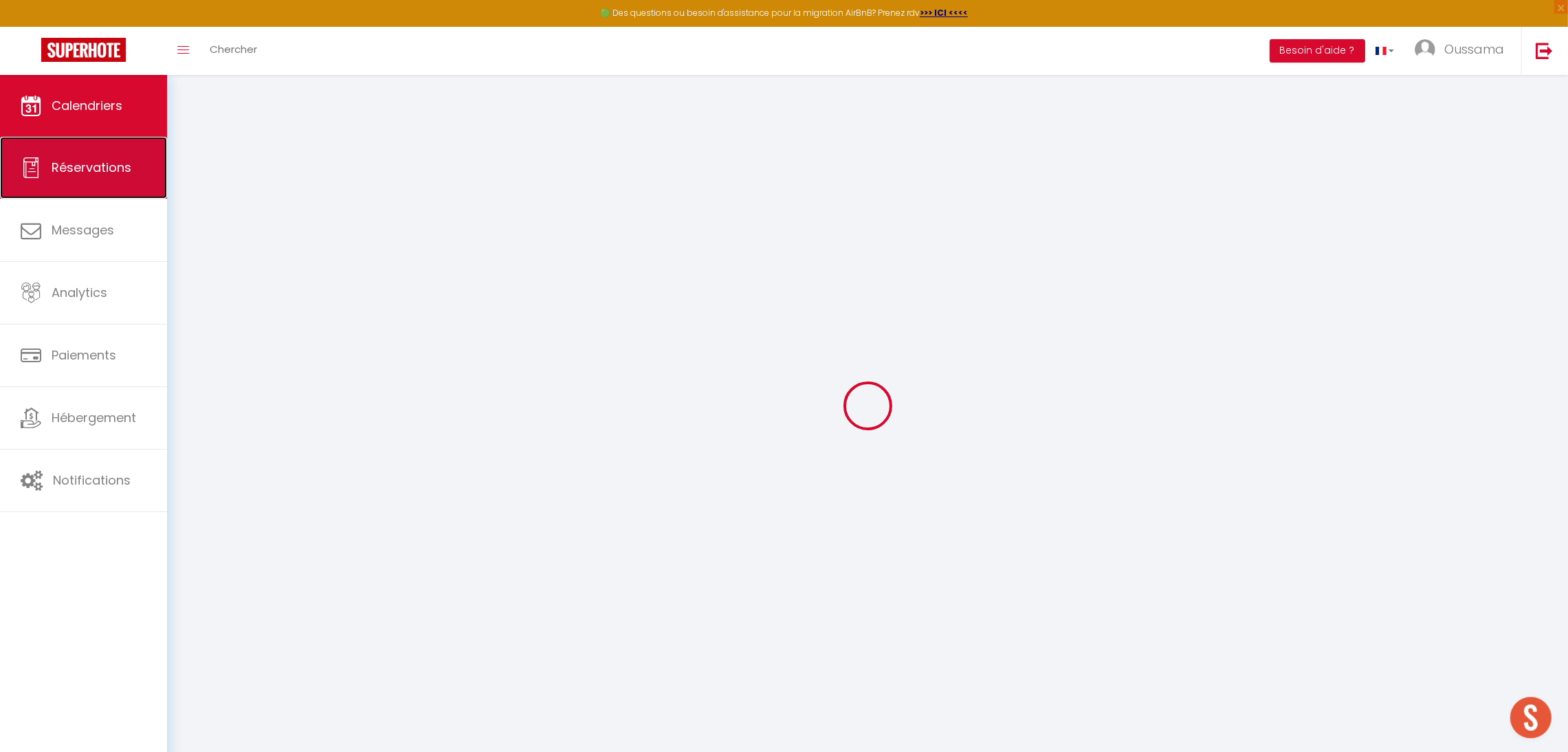
click at [73, 181] on link "Réservations" at bounding box center [83, 168] width 167 height 62
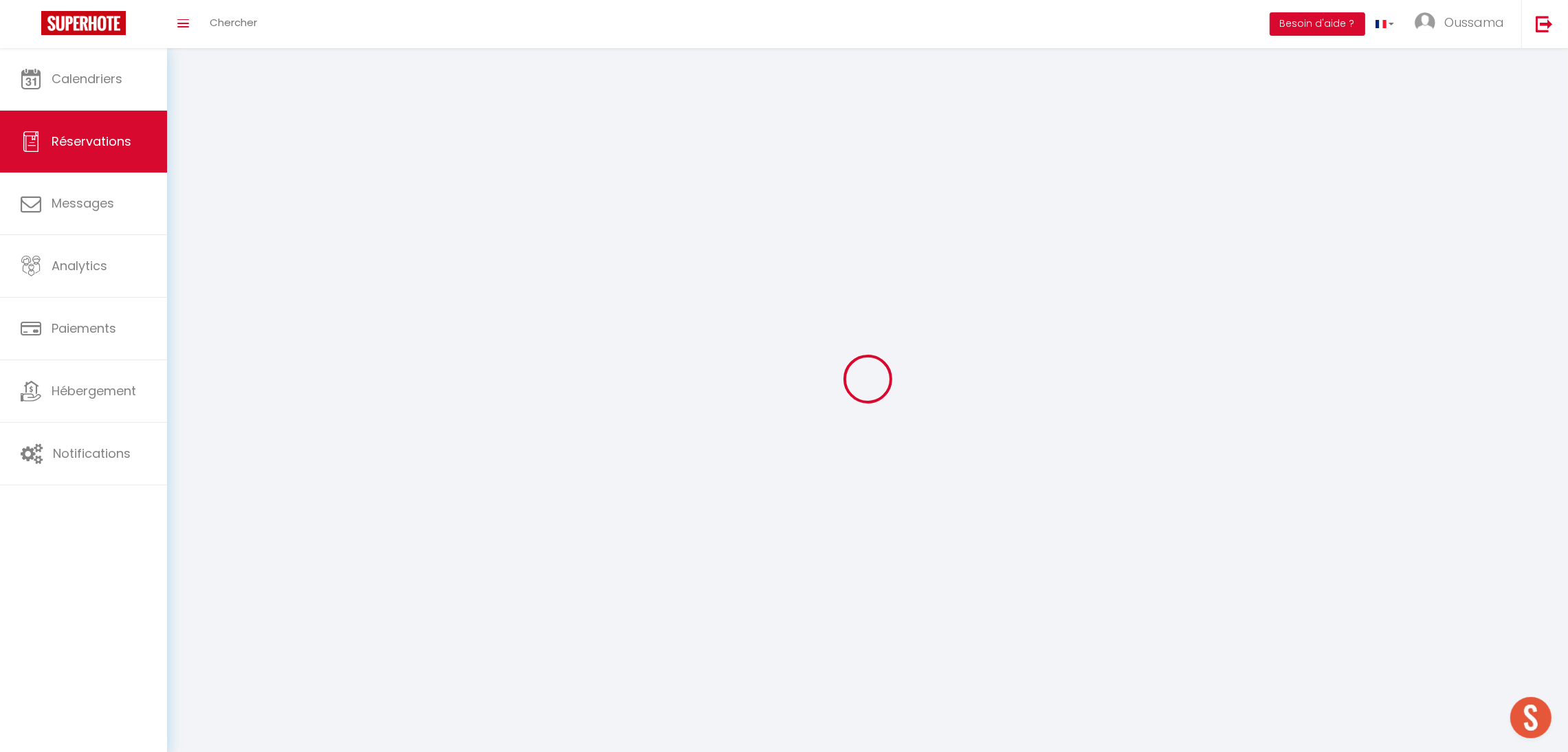
click at [90, 173] on link "Messages" at bounding box center [83, 203] width 167 height 62
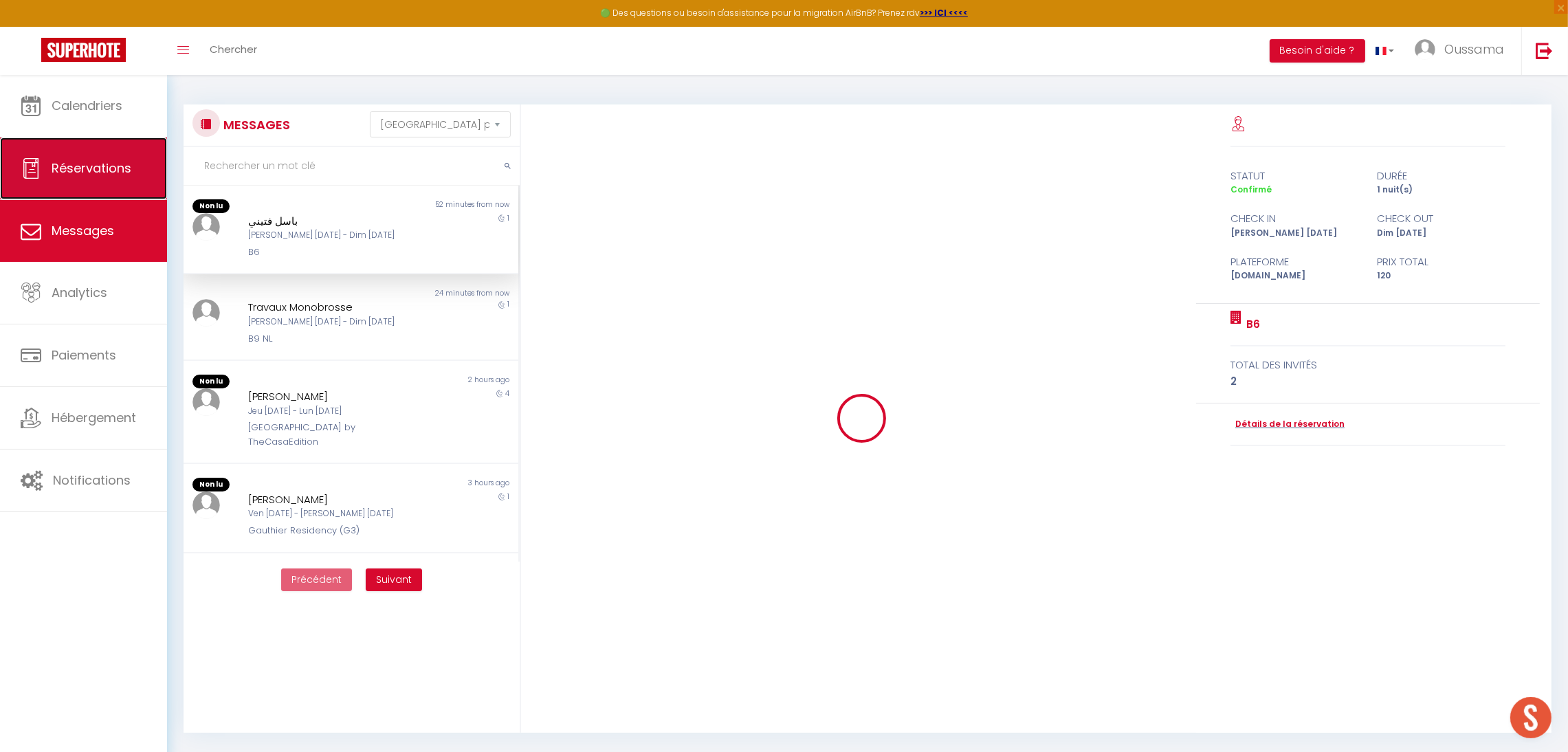
click at [114, 140] on link "Réservations" at bounding box center [83, 168] width 167 height 62
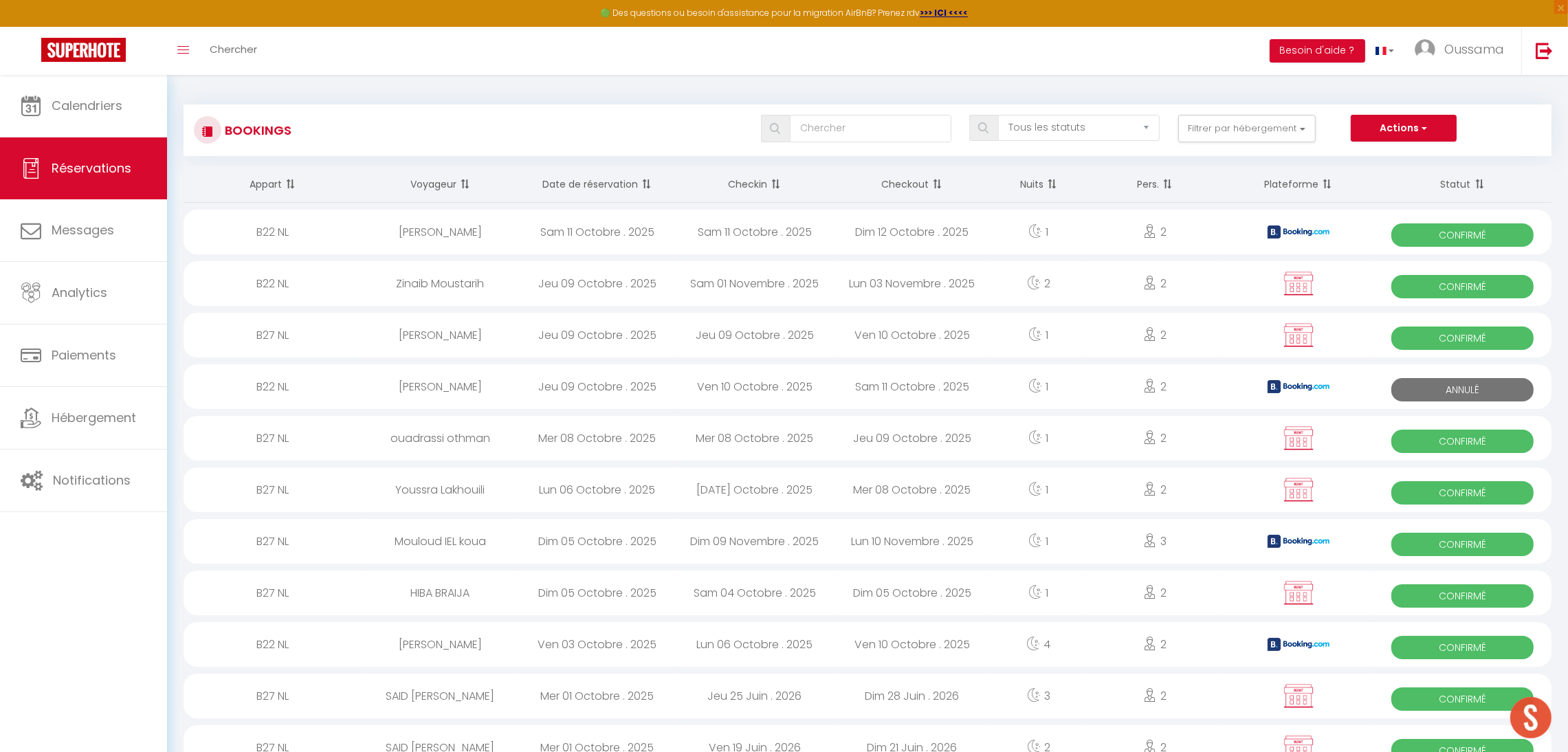
click at [448, 386] on div "[PERSON_NAME]" at bounding box center [440, 387] width 158 height 45
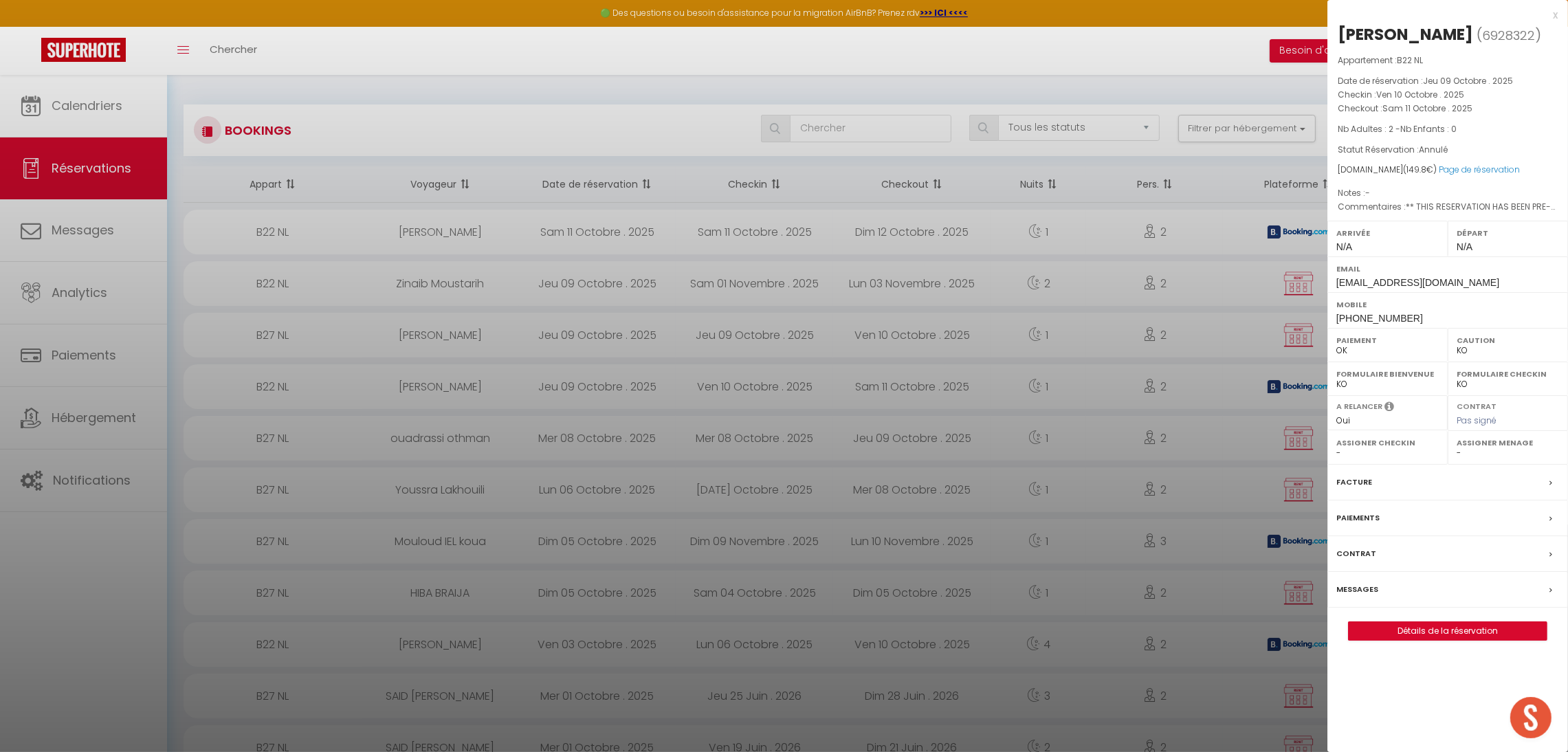
click at [740, 422] on div at bounding box center [784, 376] width 1568 height 752
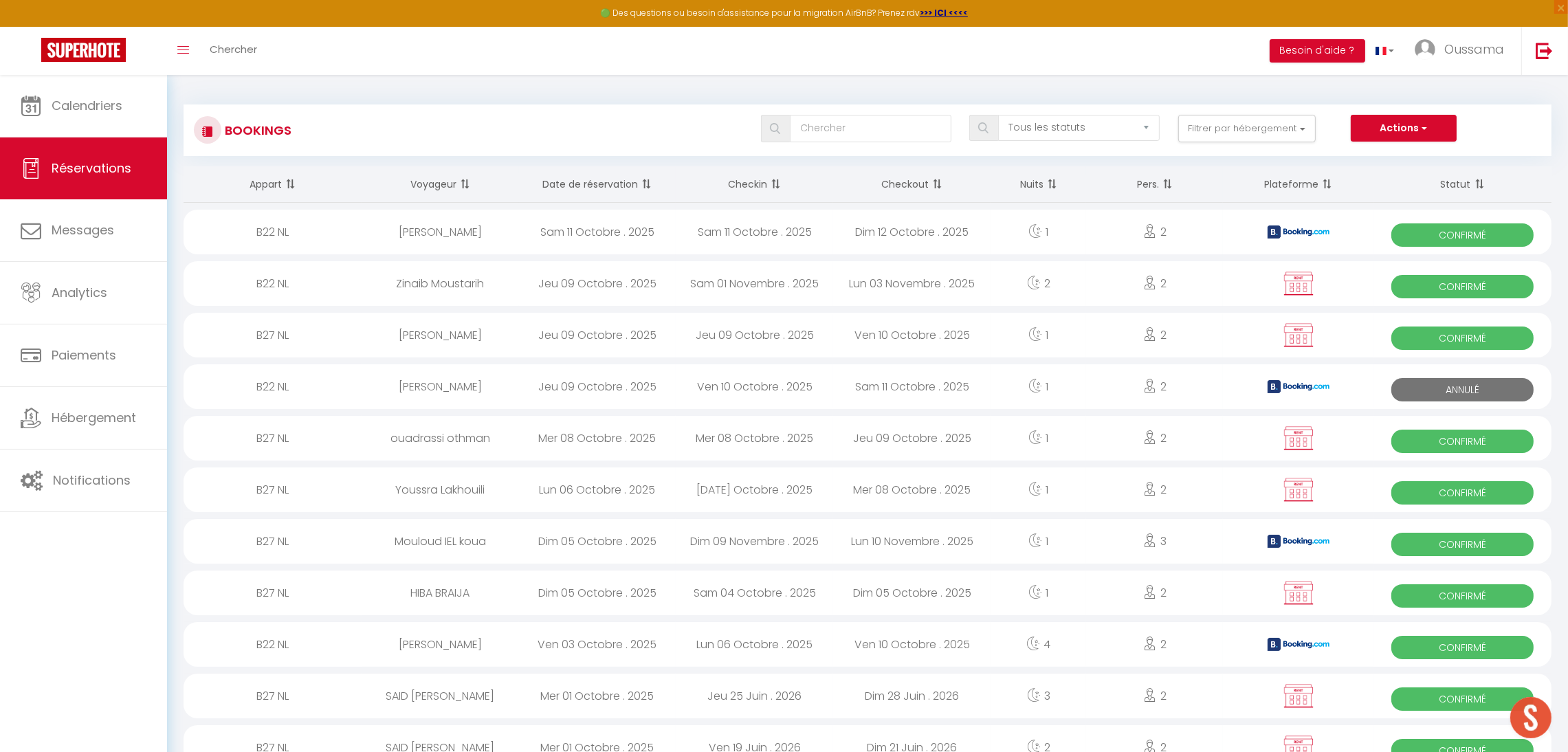
click at [552, 347] on div "Jeu 09 Octobre . 2025" at bounding box center [597, 335] width 158 height 45
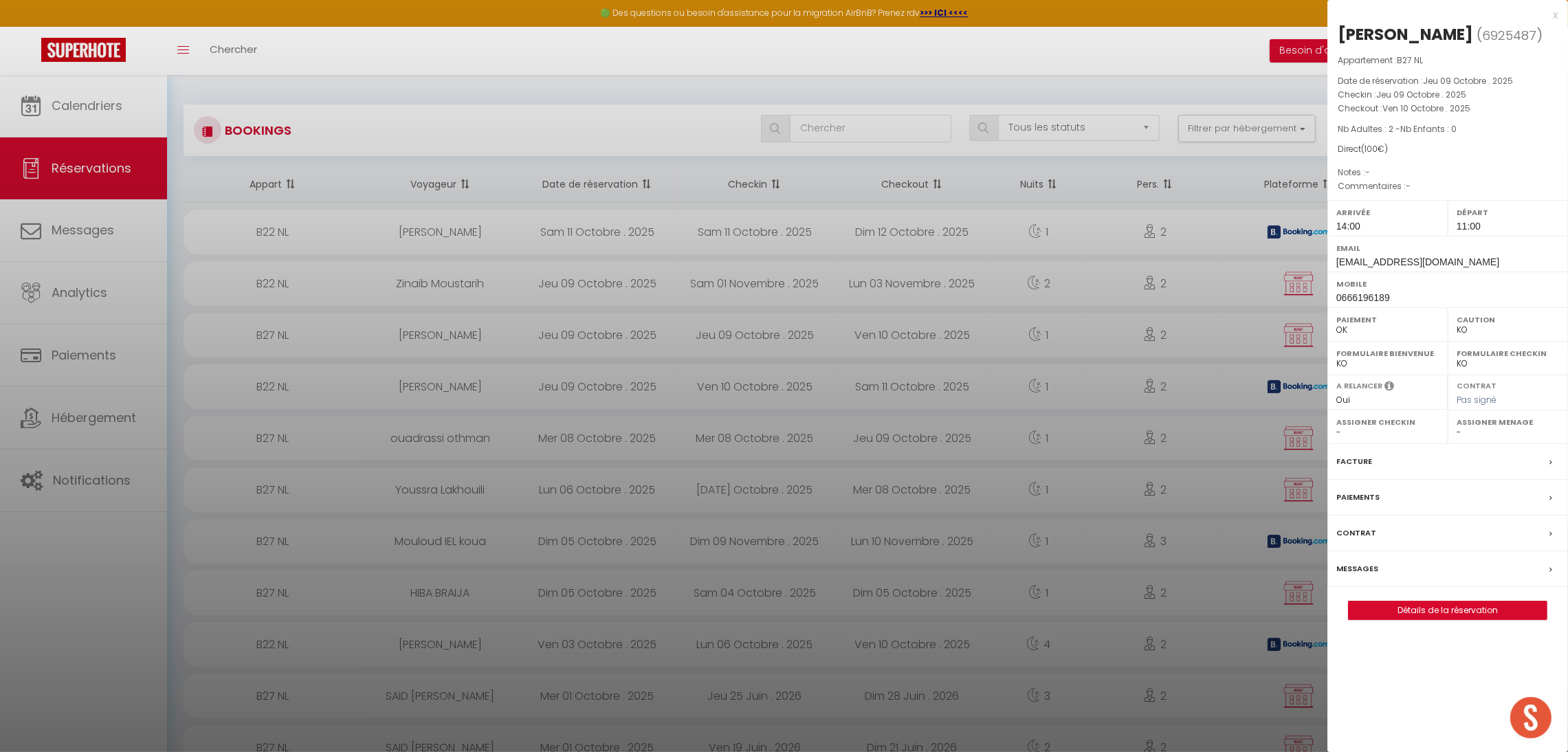
click at [637, 371] on div at bounding box center [784, 376] width 1568 height 752
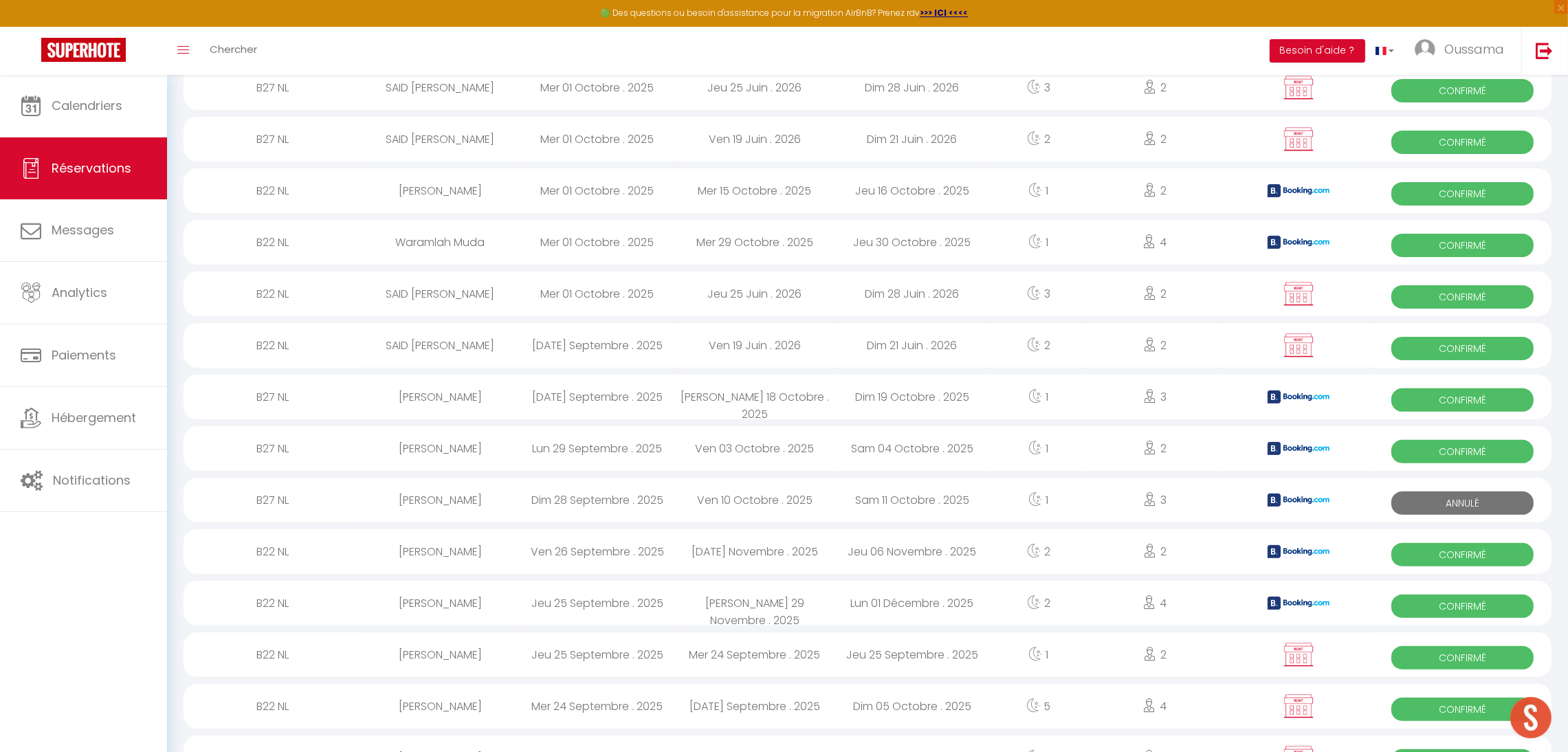
scroll to position [612, 0]
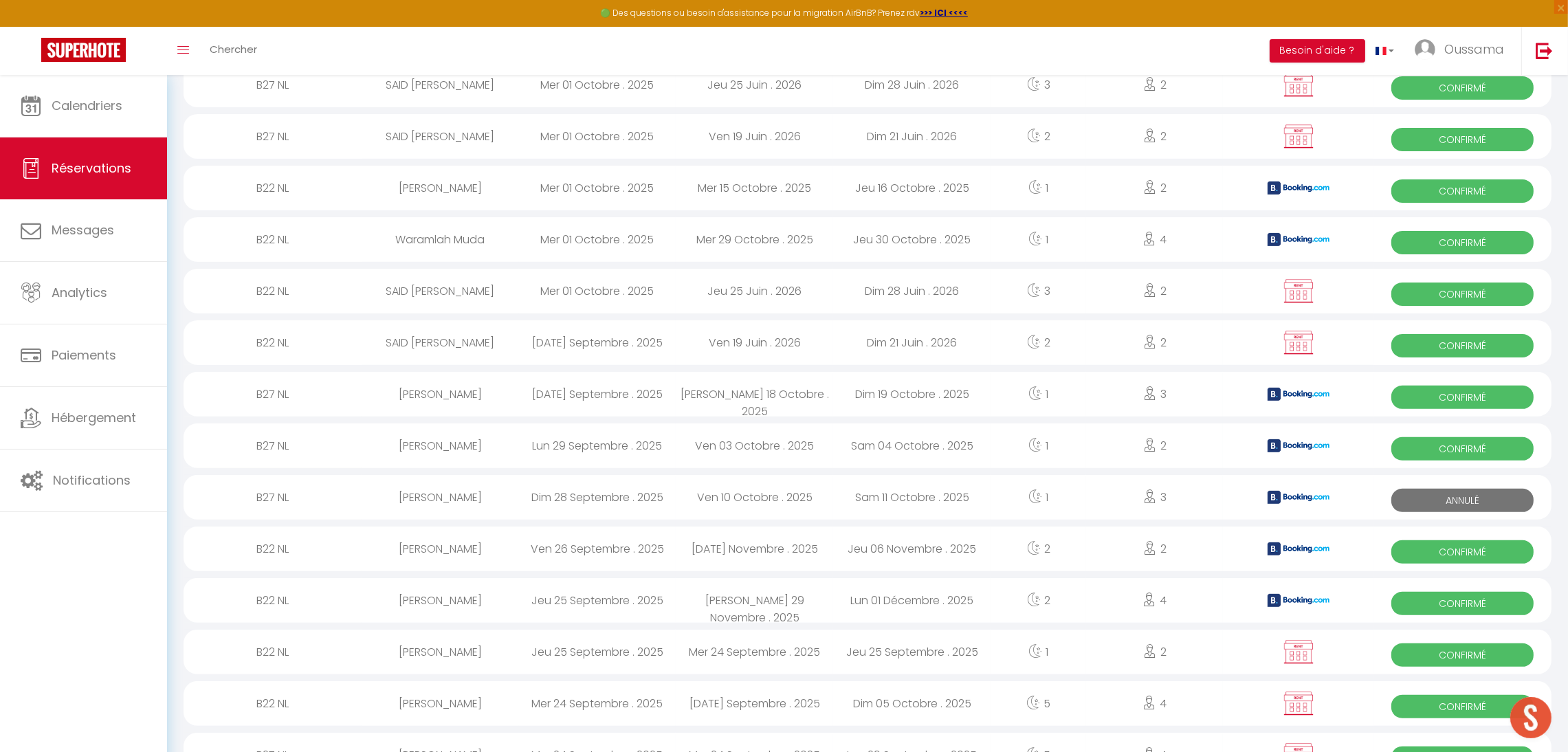
click at [767, 492] on div "Ven 10 Octobre . 2025" at bounding box center [754, 497] width 158 height 45
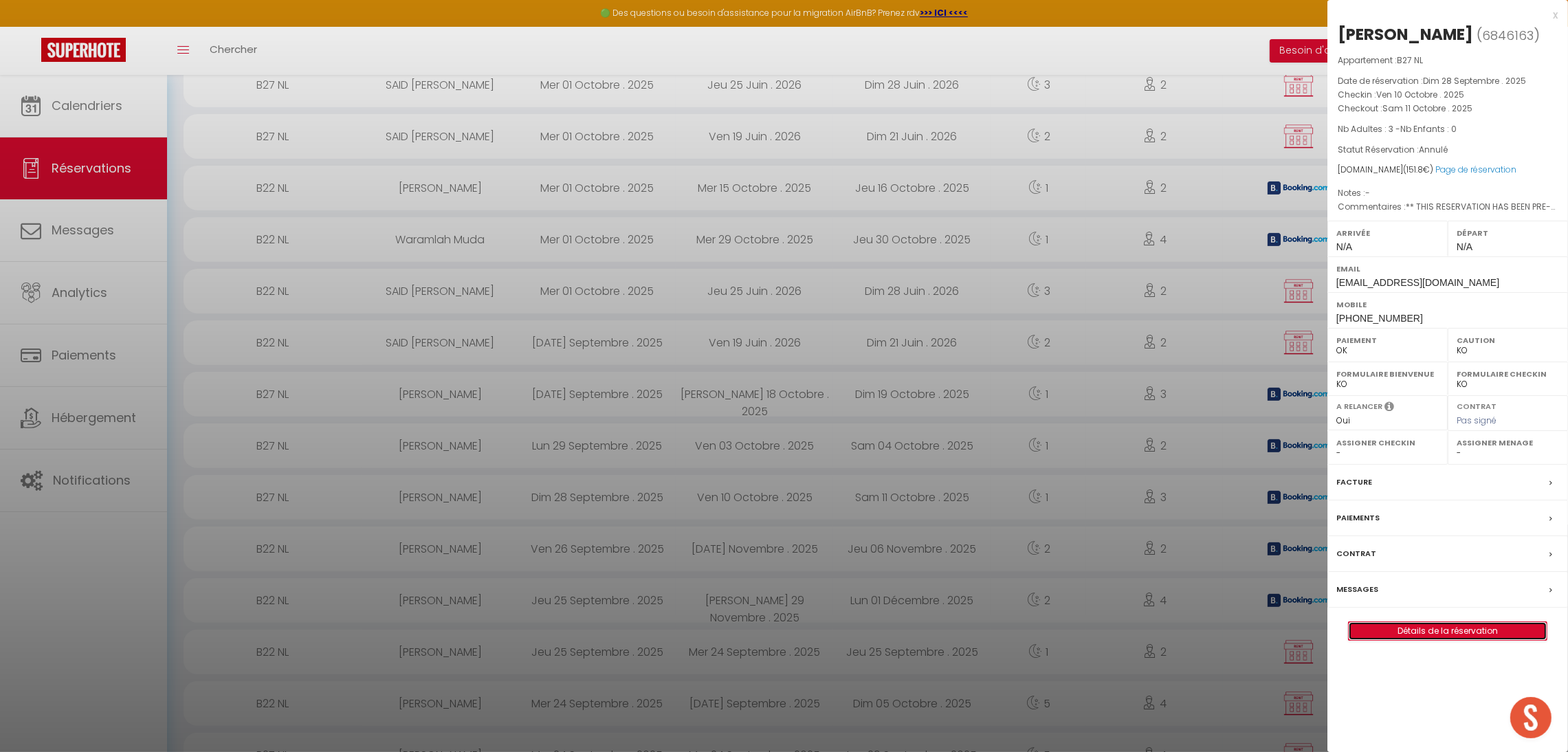
click at [1436, 635] on link "Détails de la réservation" at bounding box center [1448, 631] width 198 height 18
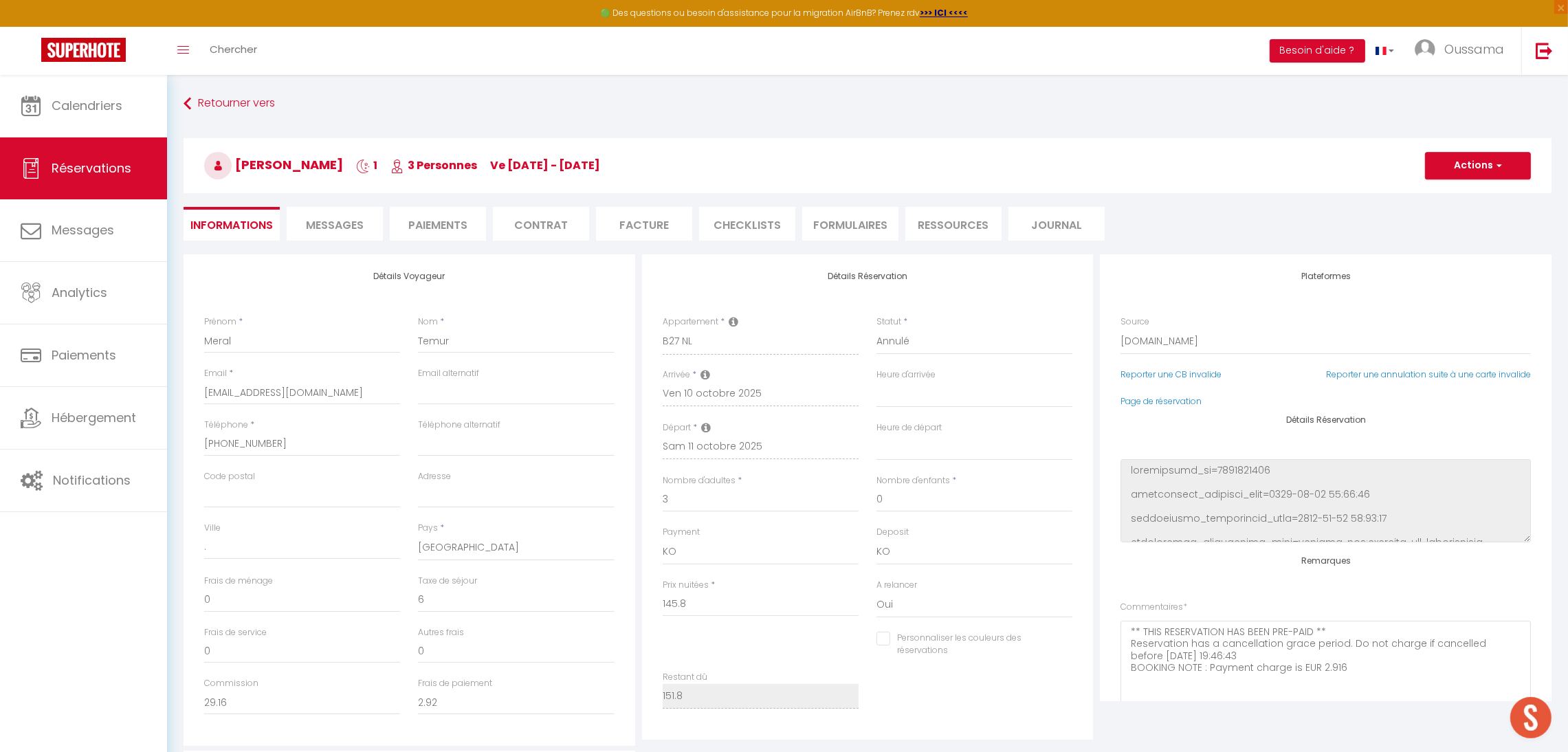
click at [1140, 395] on div "Reporter une CB invalide" at bounding box center [1218, 382] width 214 height 27
click at [1132, 422] on div "Plateformes Source Direct [DOMAIN_NAME] [DOMAIN_NAME] Chalet montagne Expedia G…" at bounding box center [1326, 478] width 452 height 447
click at [1138, 407] on link "Page de réservation" at bounding box center [1160, 401] width 81 height 12
